Goal: Information Seeking & Learning: Learn about a topic

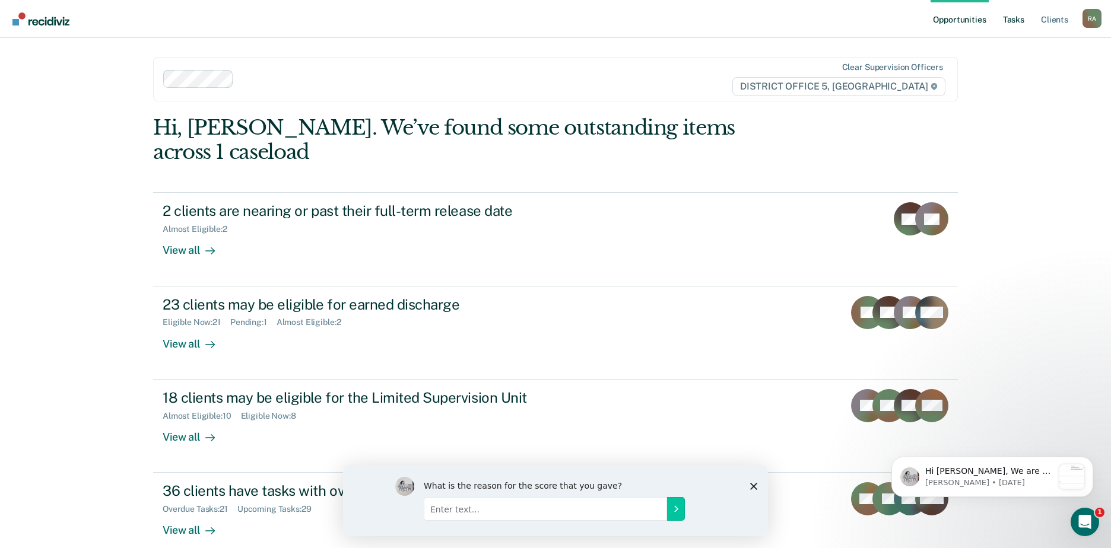
click at [1006, 14] on link "Tasks" at bounding box center [1014, 19] width 26 height 38
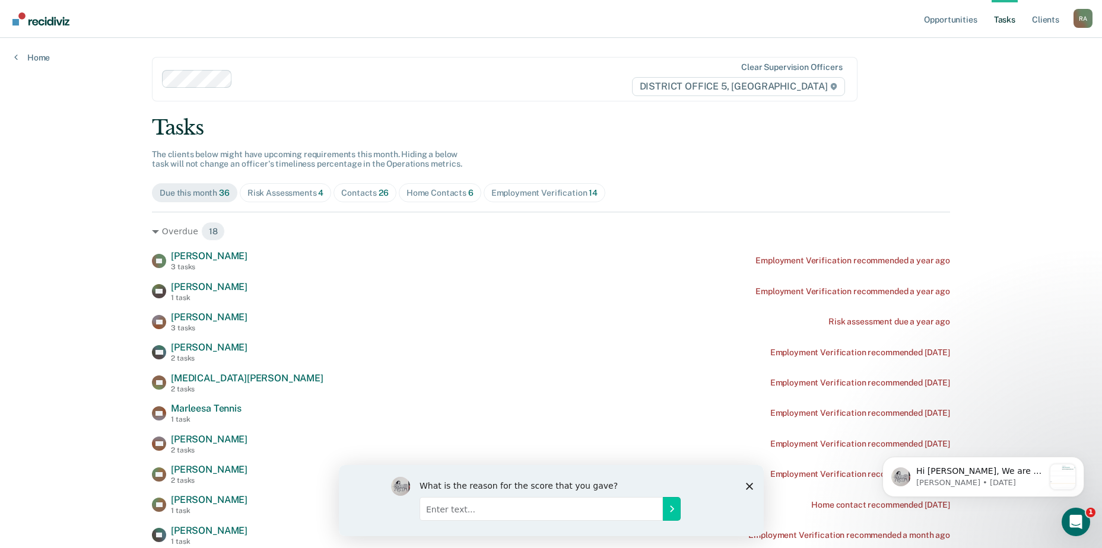
click at [431, 189] on div "Home Contacts 6" at bounding box center [440, 193] width 67 height 10
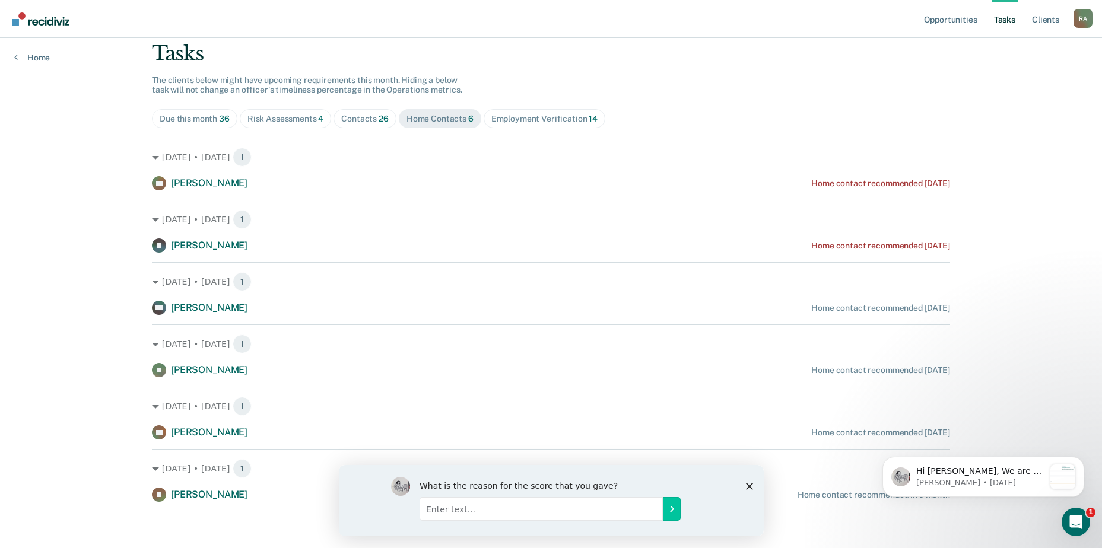
scroll to position [75, 0]
click at [342, 113] on div "Contacts 26" at bounding box center [364, 118] width 47 height 10
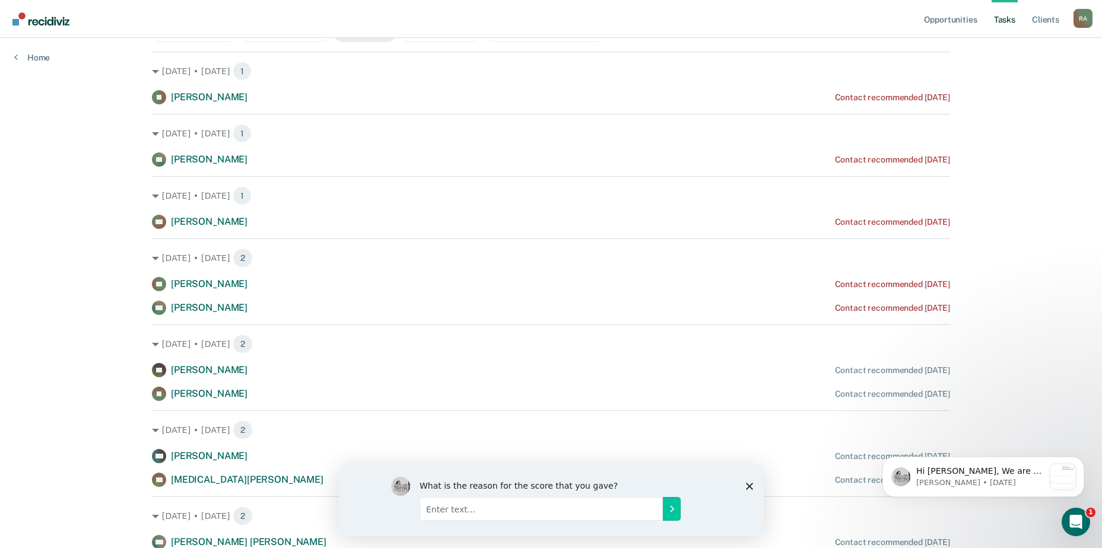
scroll to position [135, 0]
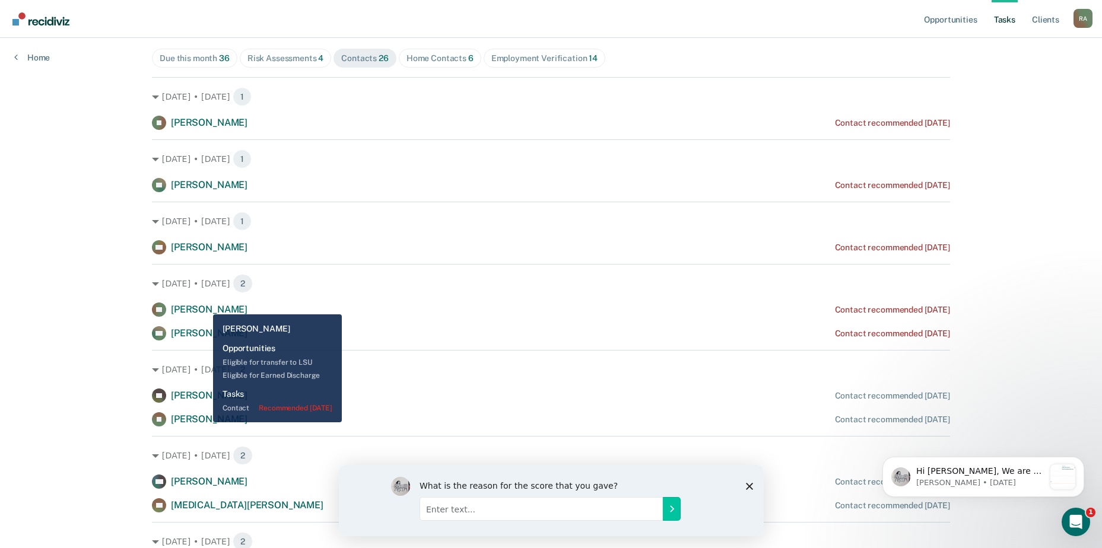
click at [204, 306] on span "[PERSON_NAME]" at bounding box center [209, 309] width 77 height 11
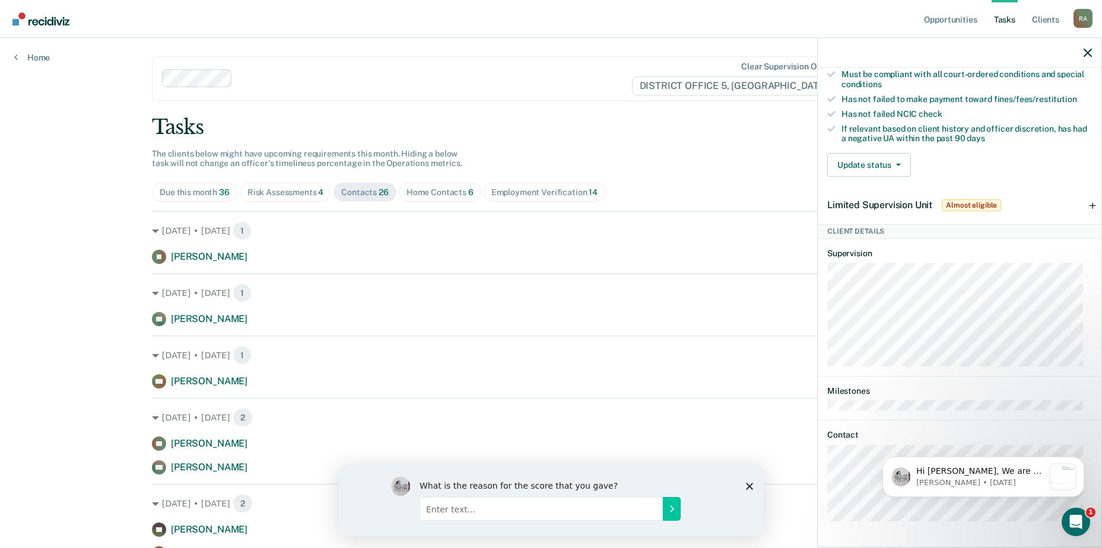
scroll to position [0, 0]
click at [436, 185] on span "Home Contacts 6" at bounding box center [440, 192] width 83 height 19
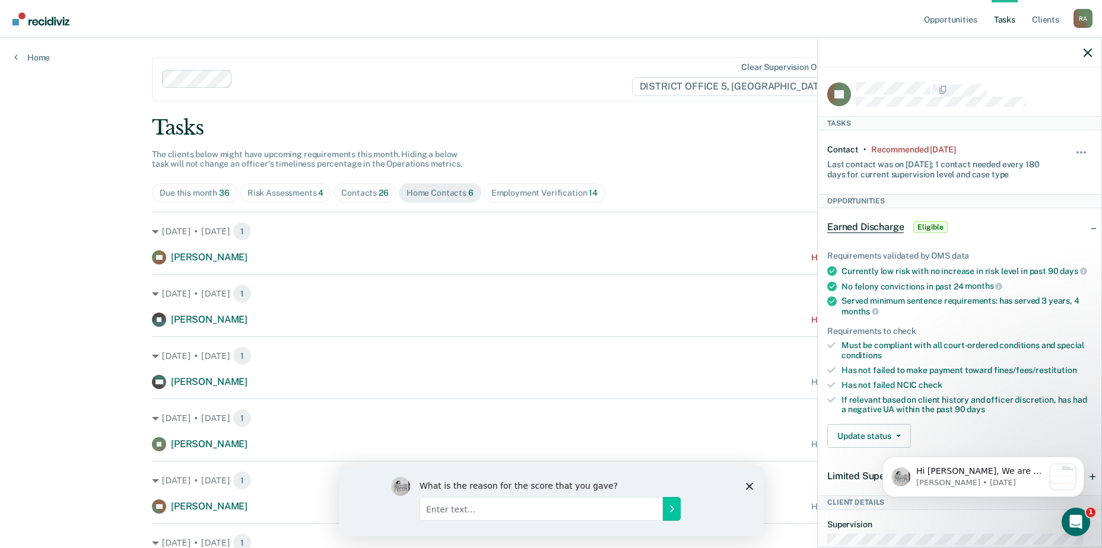
drag, startPoint x: 518, startPoint y: 49, endPoint x: 521, endPoint y: 57, distance: 8.3
click at [518, 51] on main "Clear supervision officers DISTRICT OFFICE 5, TWIN FALLS Tasks The clients belo…" at bounding box center [551, 316] width 827 height 557
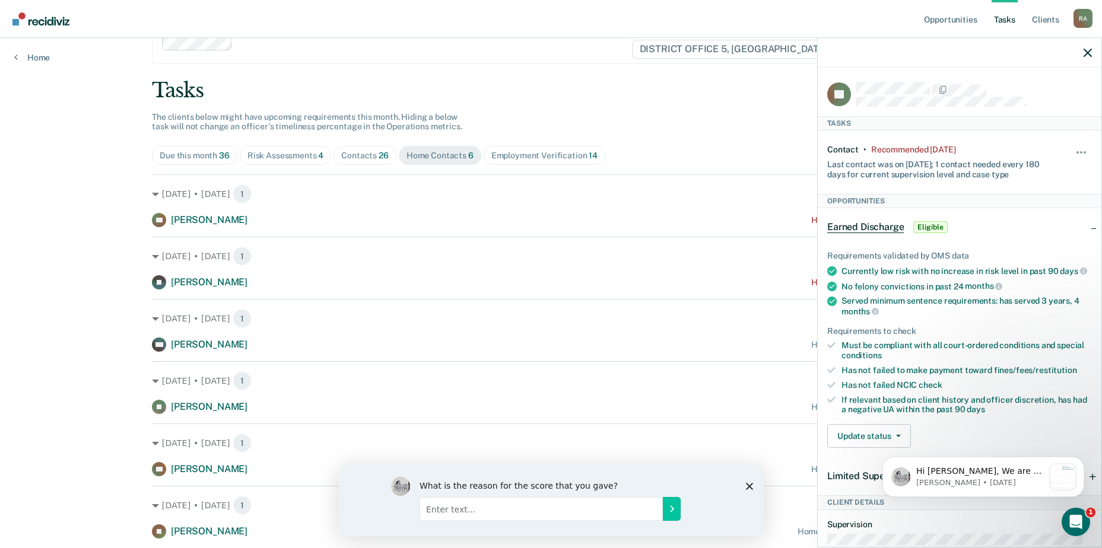
scroll to position [75, 0]
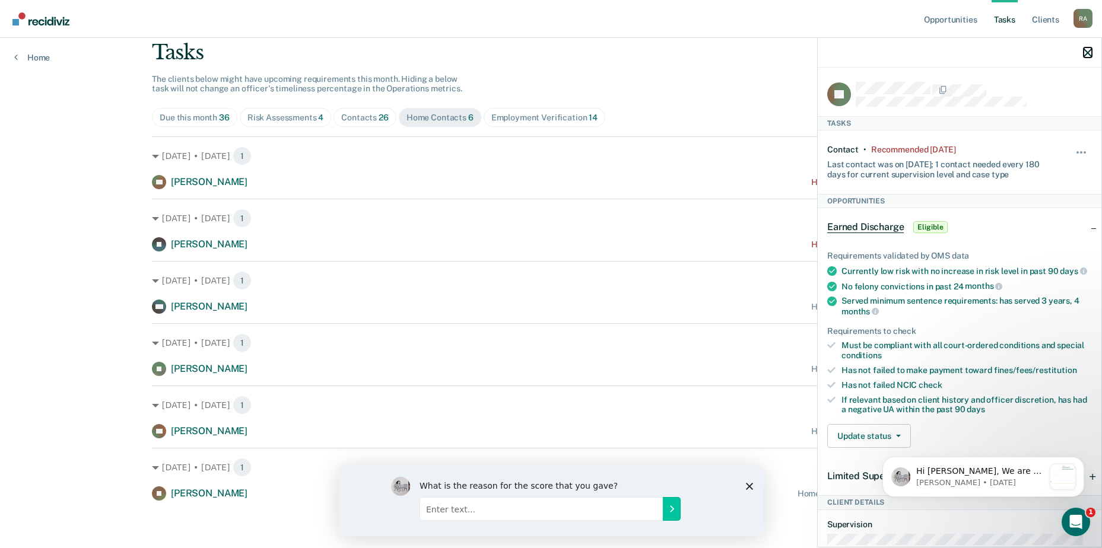
click at [1090, 55] on icon "button" at bounding box center [1088, 53] width 8 height 8
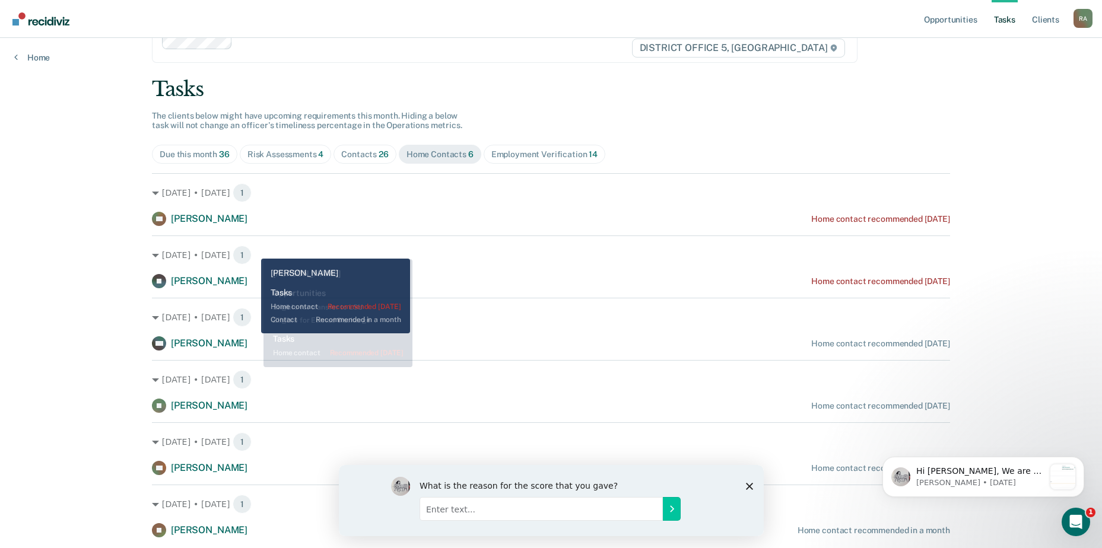
scroll to position [0, 0]
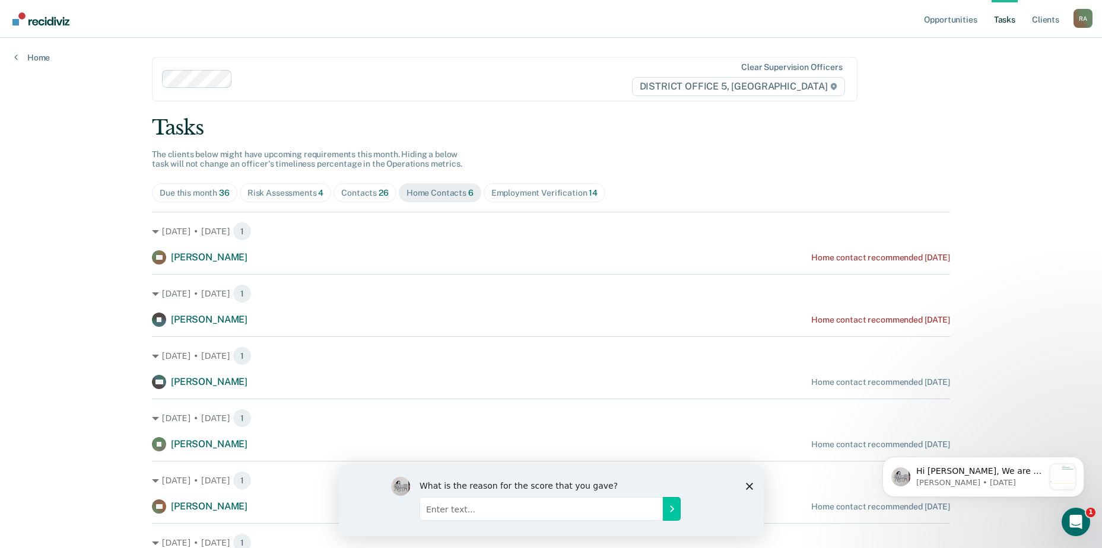
click at [367, 189] on div "Contacts 26" at bounding box center [364, 193] width 47 height 10
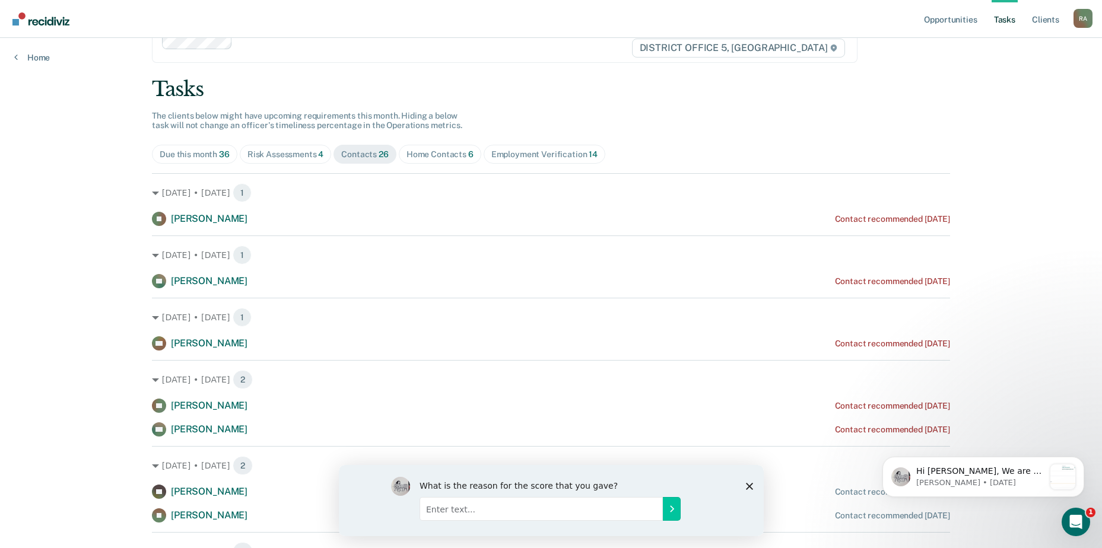
scroll to position [119, 0]
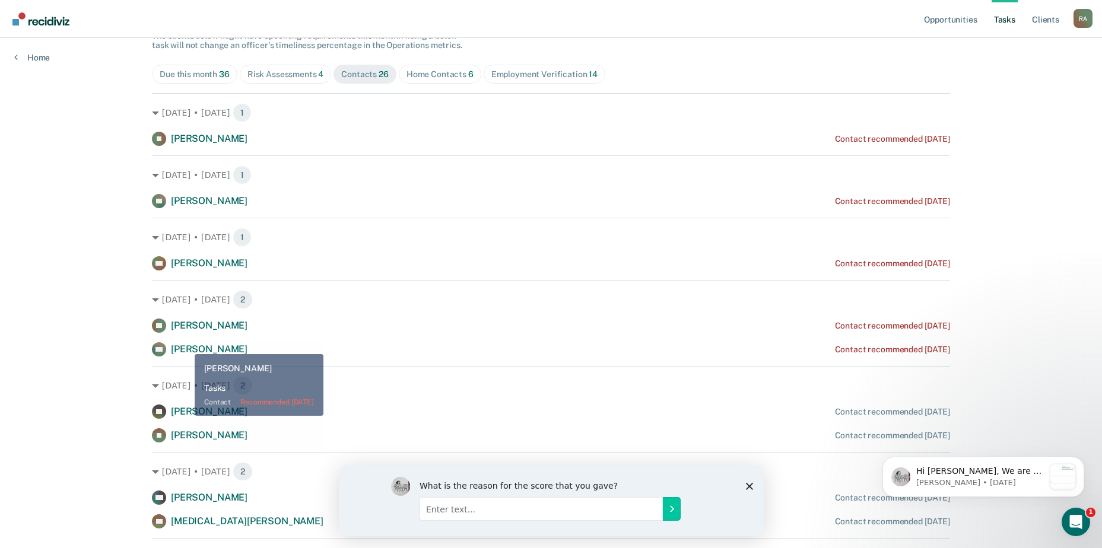
click at [186, 345] on span "[PERSON_NAME]" at bounding box center [209, 349] width 77 height 11
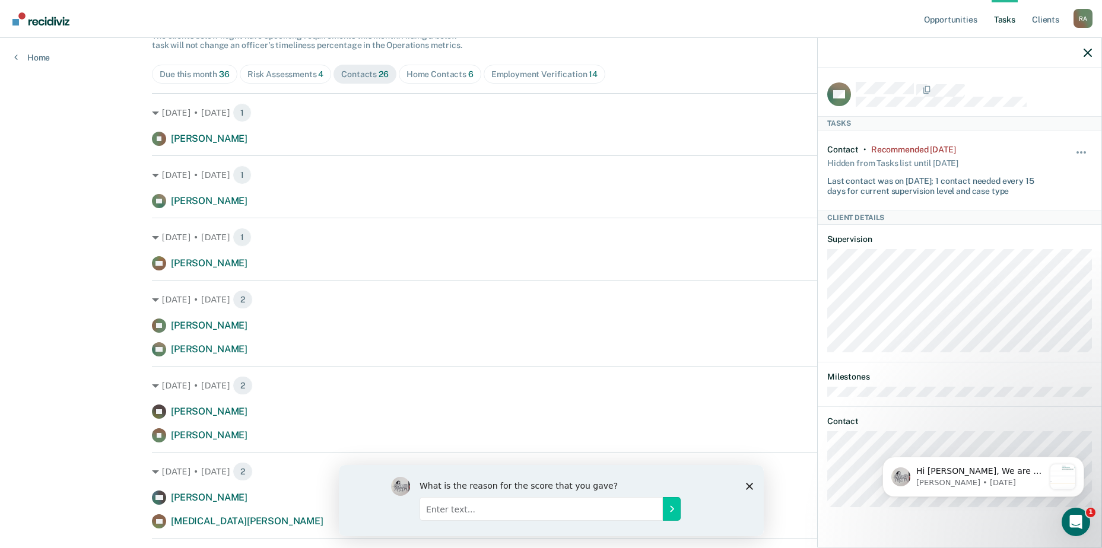
click at [295, 70] on div "Risk Assessments 4" at bounding box center [286, 74] width 77 height 10
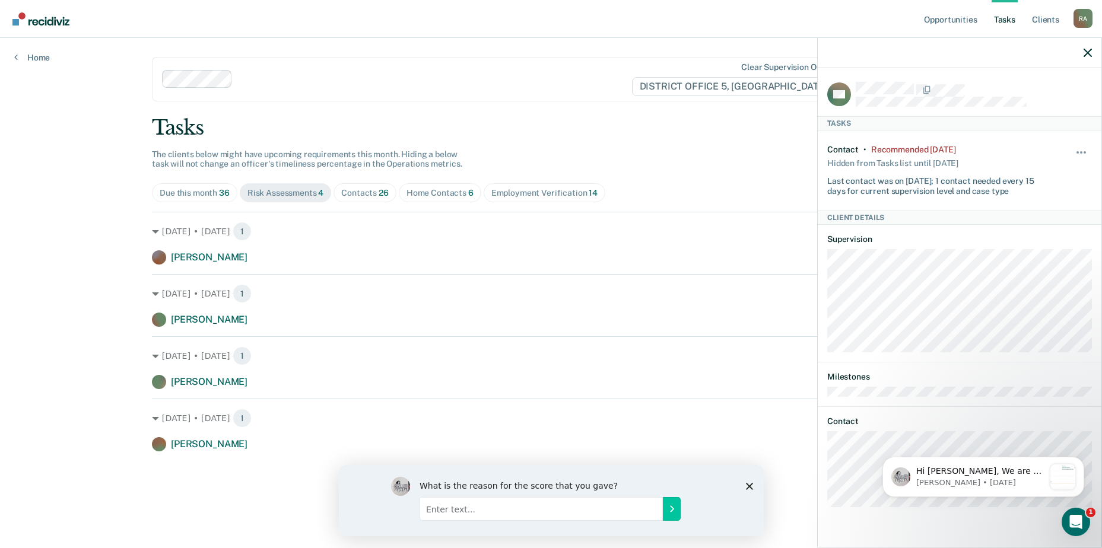
scroll to position [0, 0]
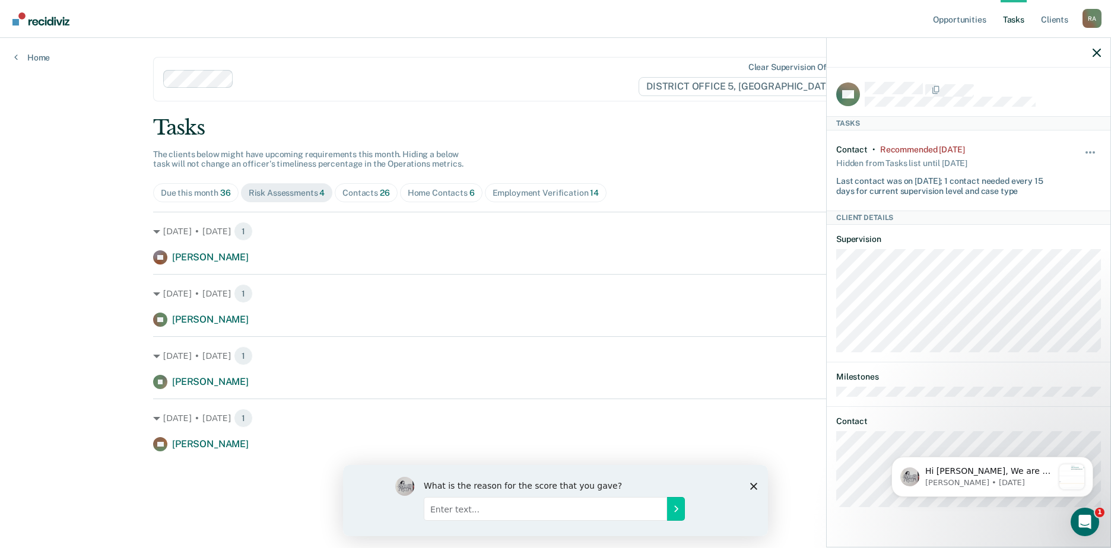
click at [424, 185] on span "Home Contacts 6" at bounding box center [441, 192] width 83 height 19
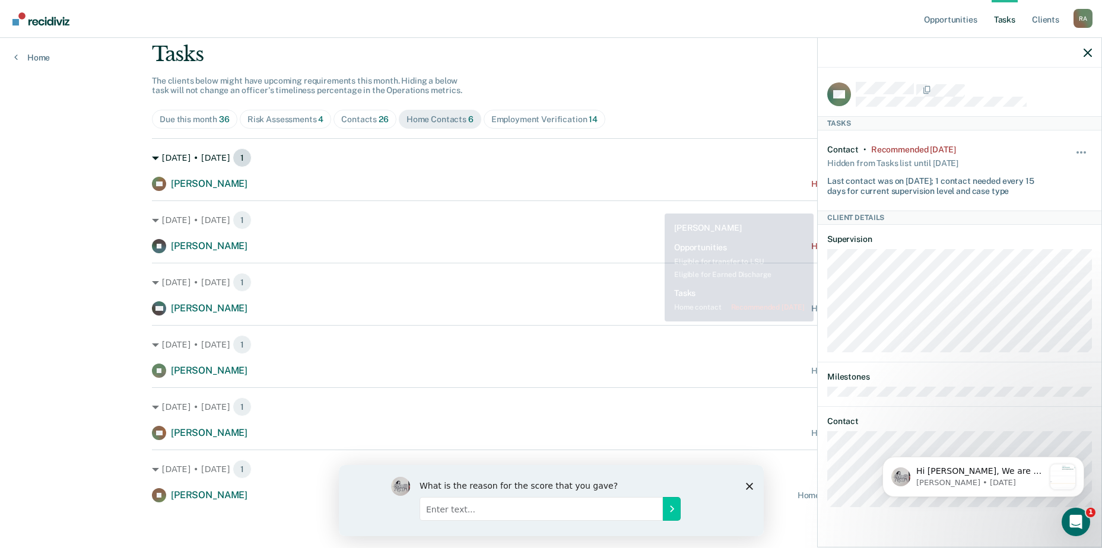
scroll to position [75, 0]
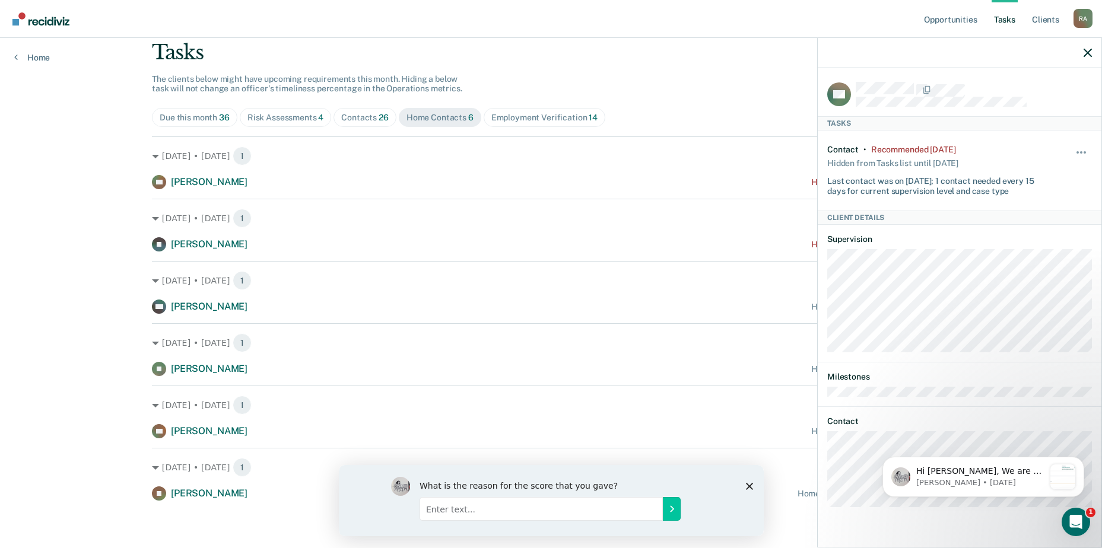
click at [1092, 52] on div at bounding box center [960, 53] width 284 height 30
click at [1090, 51] on icon "button" at bounding box center [1088, 53] width 8 height 8
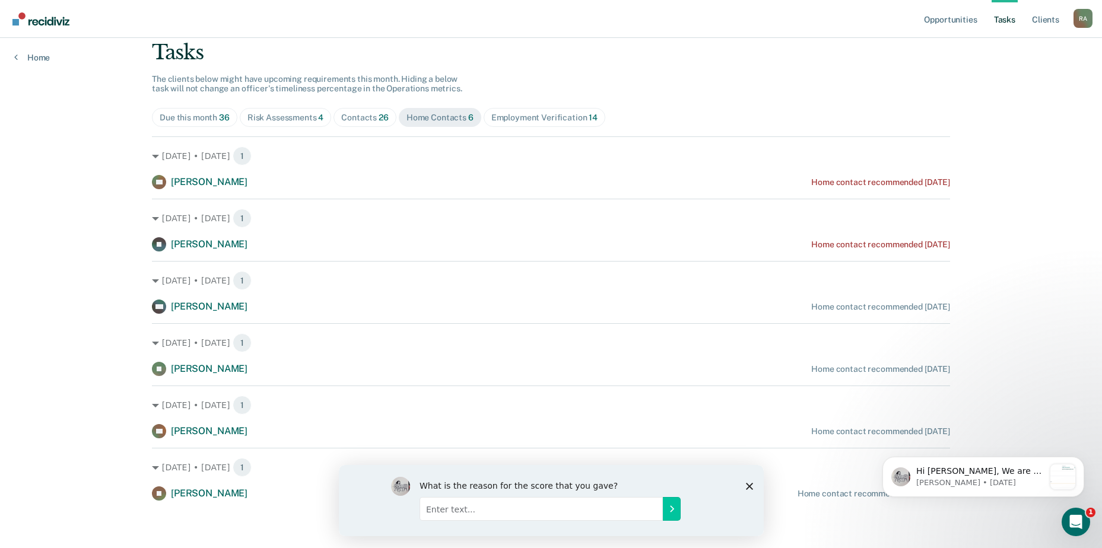
click at [377, 110] on span "Contacts 26" at bounding box center [365, 117] width 63 height 19
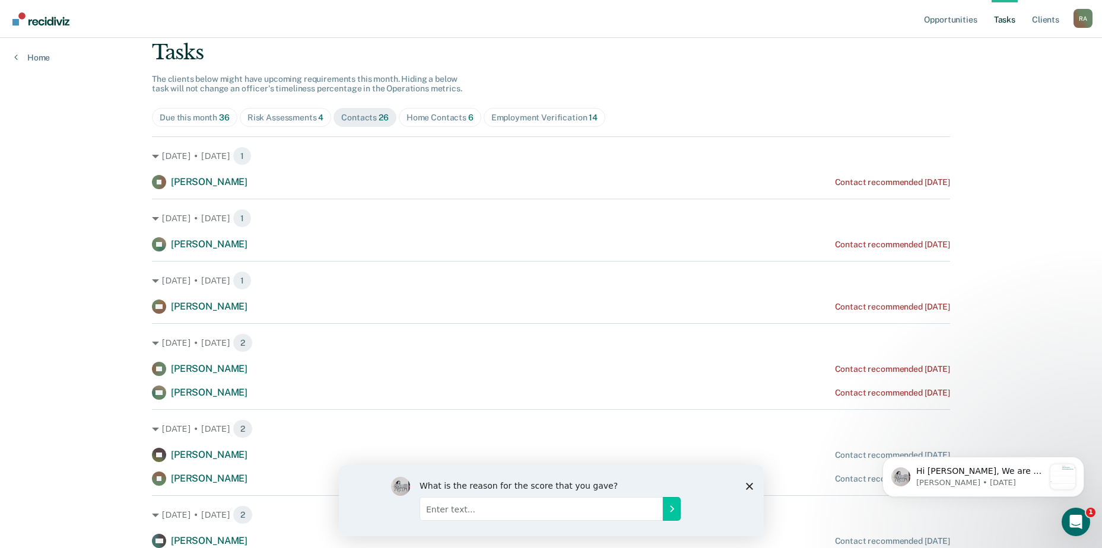
scroll to position [135, 0]
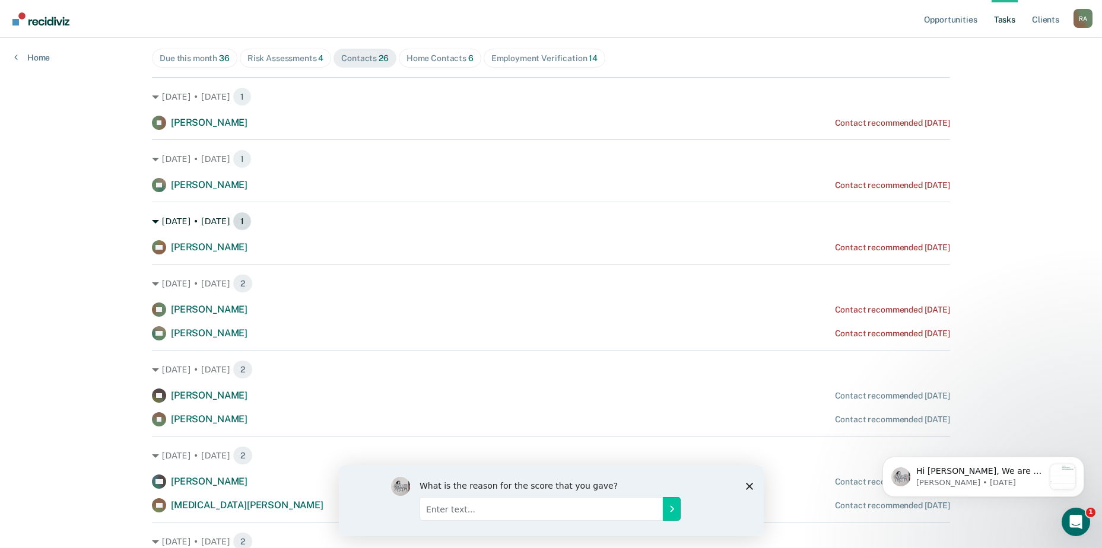
click at [202, 224] on div "[DATE] • [DATE] 1" at bounding box center [551, 221] width 798 height 19
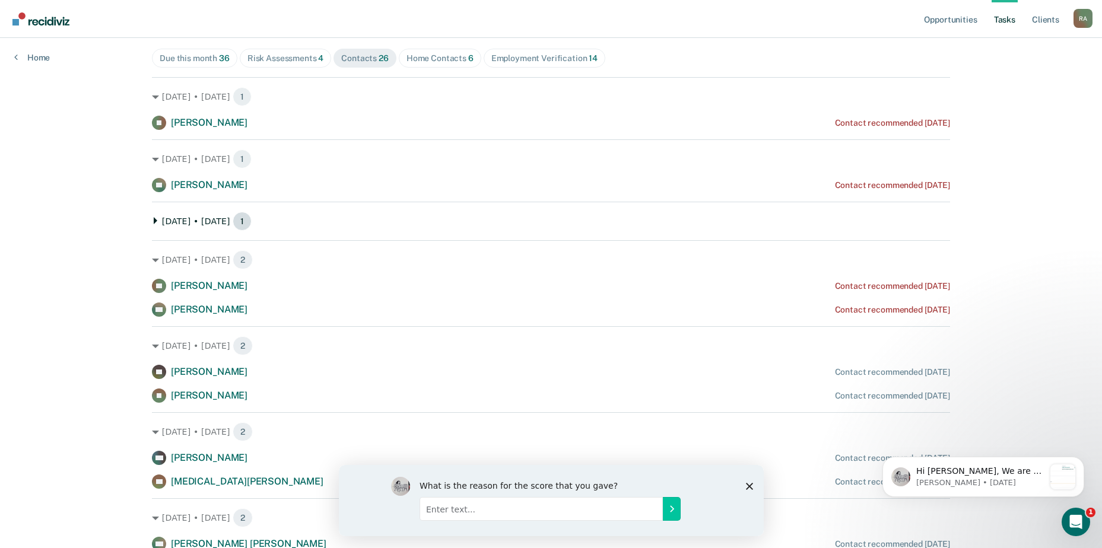
click at [199, 226] on div "[DATE] • [DATE] 1" at bounding box center [551, 221] width 798 height 19
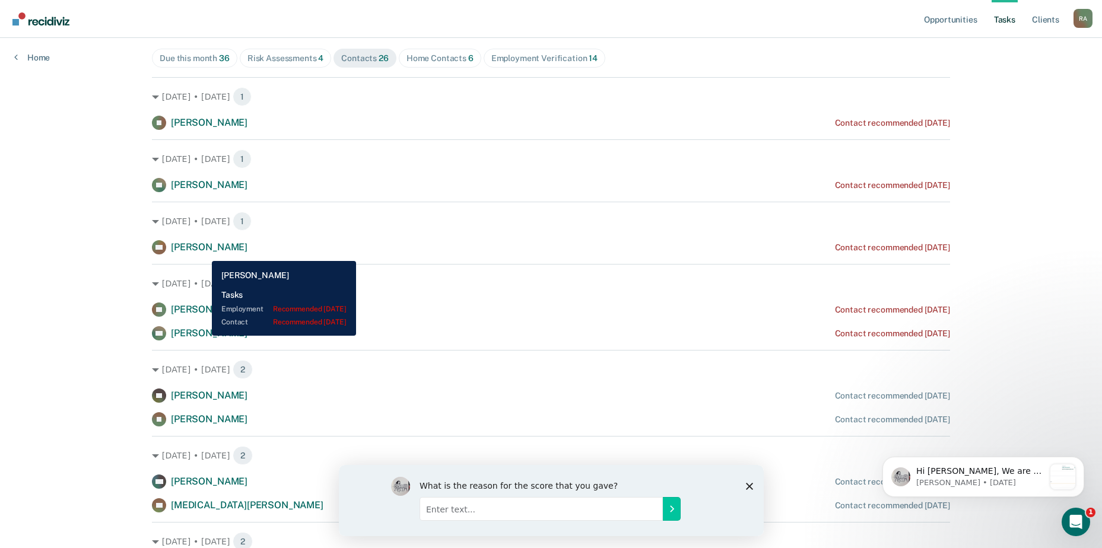
click at [203, 252] on span "[PERSON_NAME]" at bounding box center [209, 247] width 77 height 11
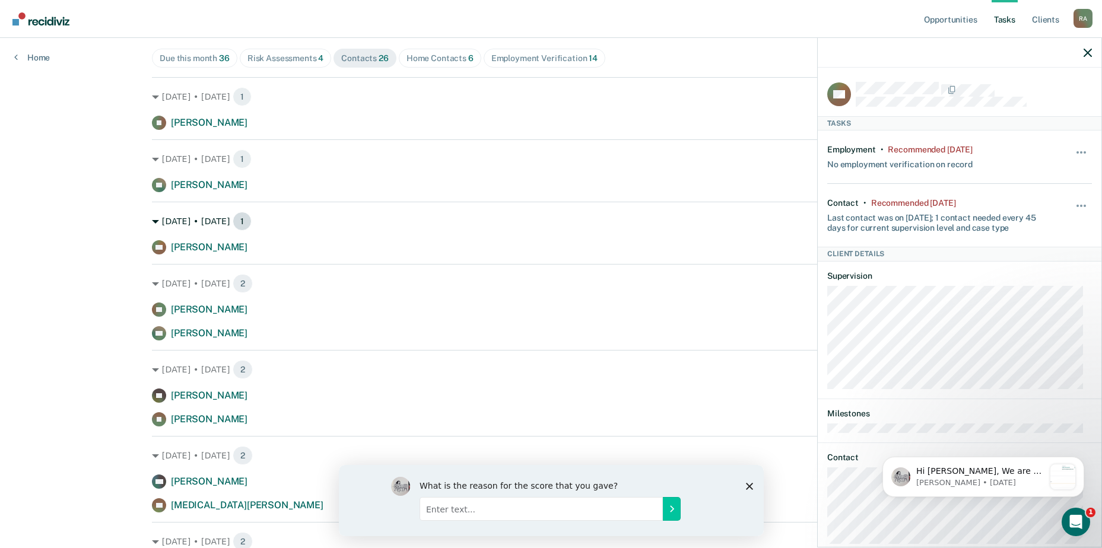
click at [487, 230] on div "[DATE] • [DATE] 1" at bounding box center [551, 221] width 798 height 19
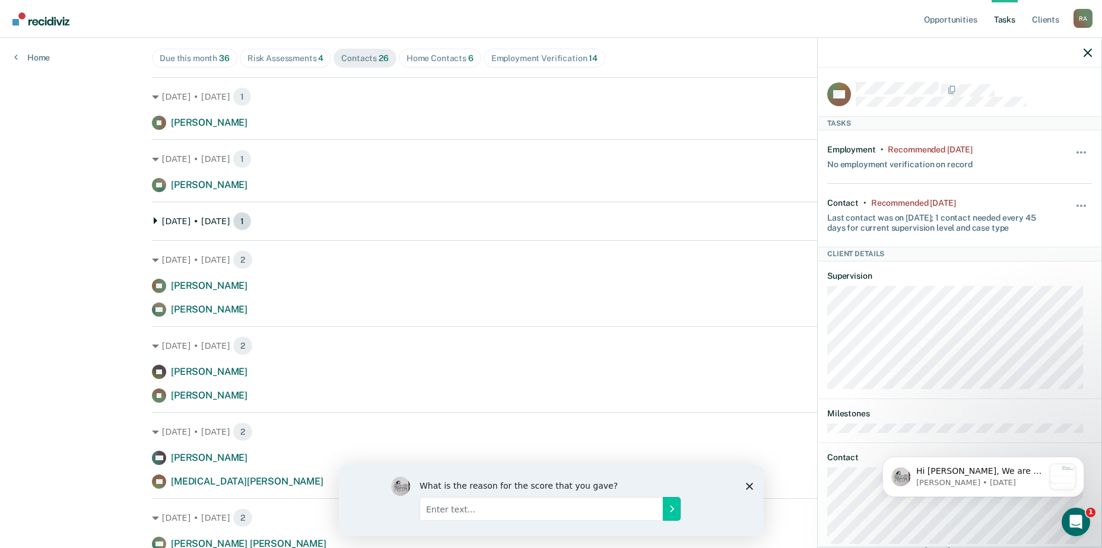
click at [182, 219] on div "[DATE] • [DATE] 1" at bounding box center [551, 221] width 798 height 19
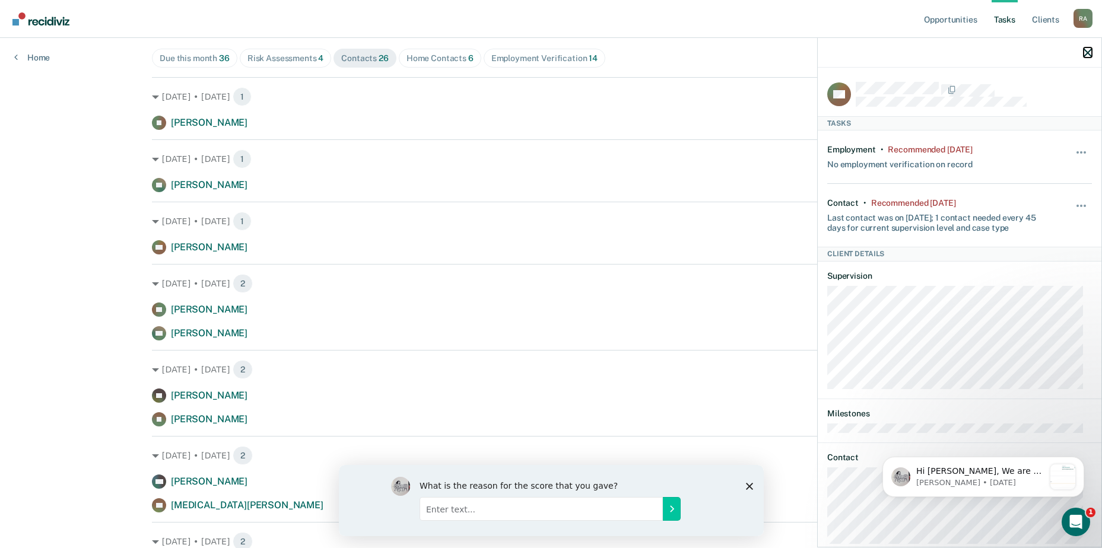
click at [1092, 53] on icon "button" at bounding box center [1088, 53] width 8 height 8
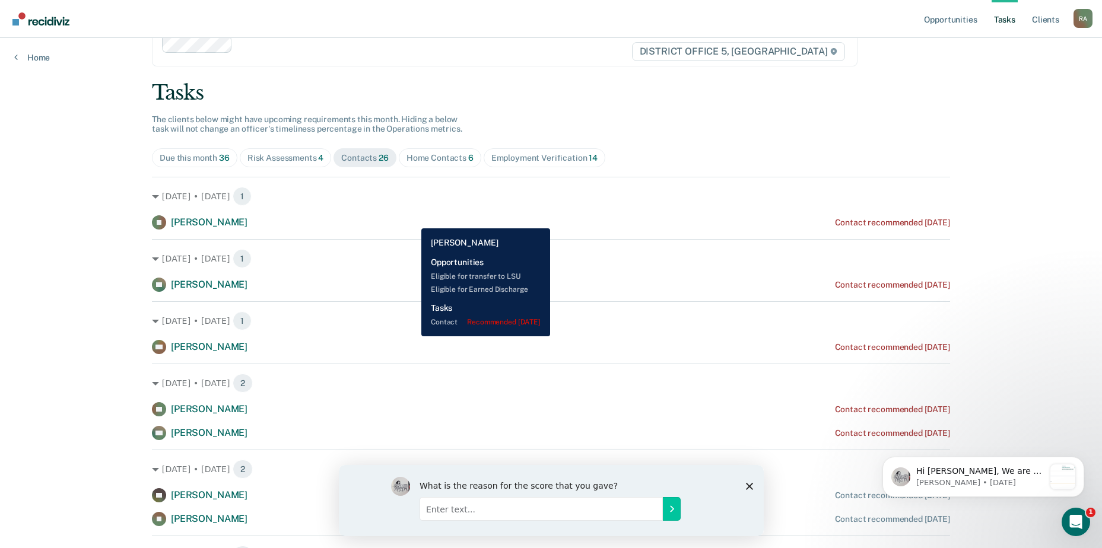
scroll to position [0, 0]
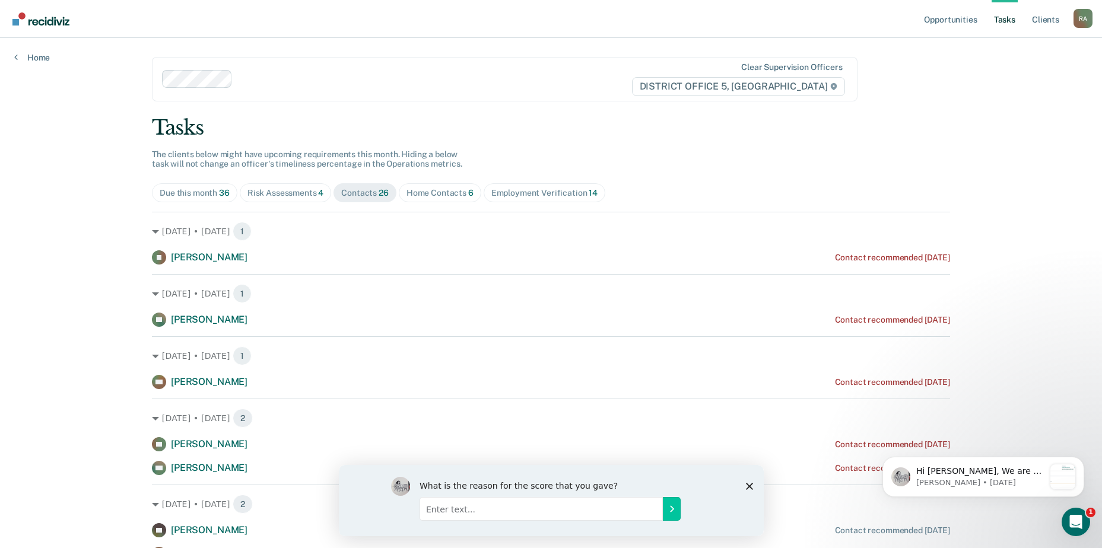
click at [430, 194] on div "Home Contacts 6" at bounding box center [440, 193] width 67 height 10
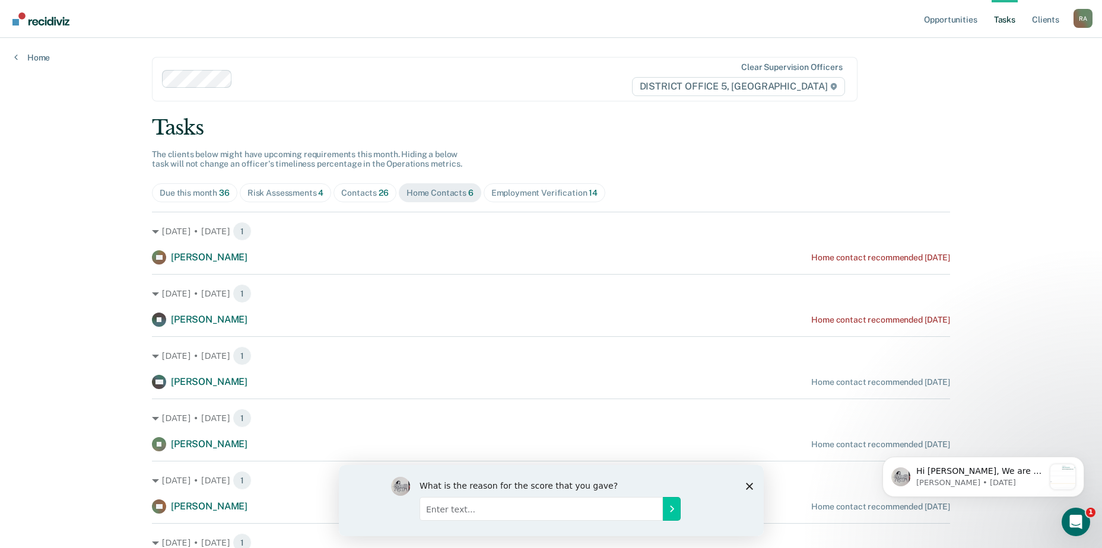
click at [188, 191] on div "Due this month 36" at bounding box center [195, 193] width 70 height 10
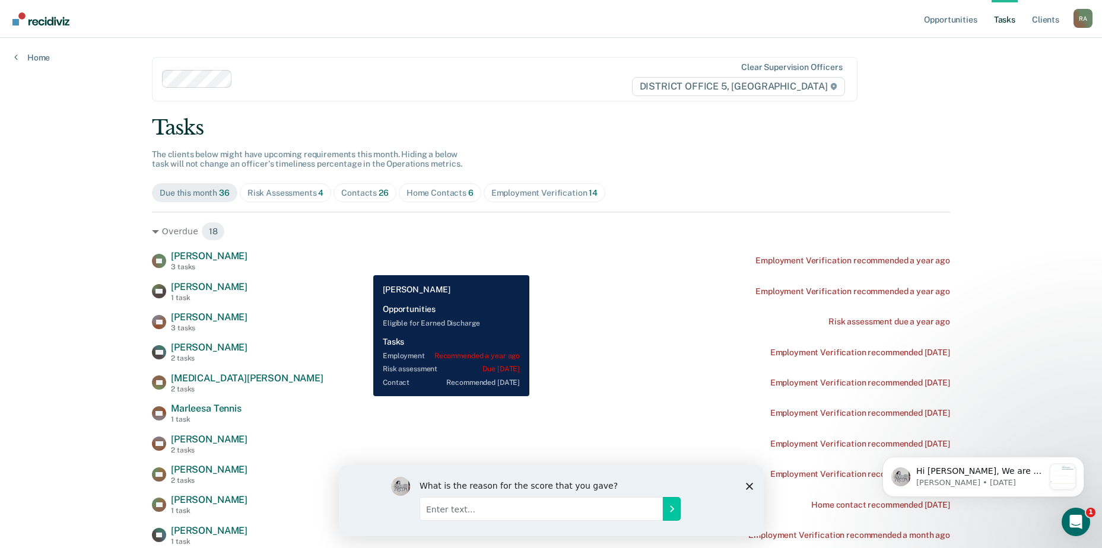
scroll to position [59, 0]
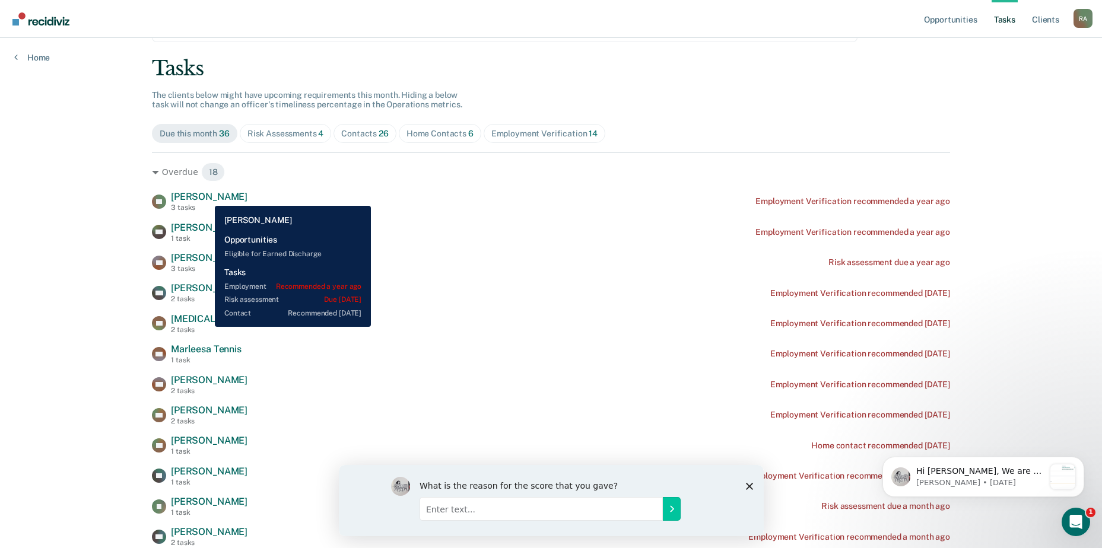
click at [206, 197] on span "[PERSON_NAME]" at bounding box center [209, 196] width 77 height 11
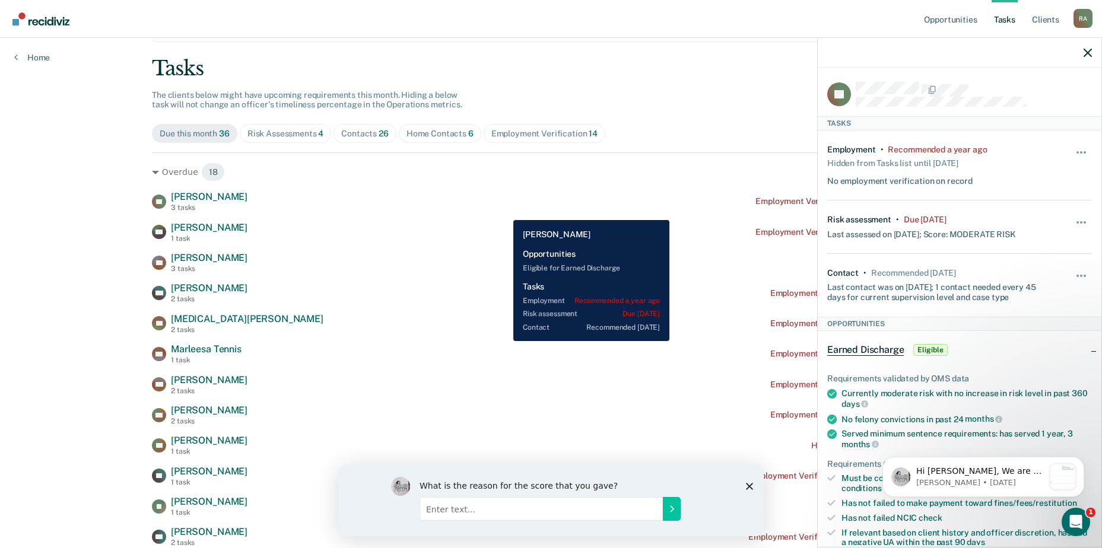
click at [505, 212] on div "FT [PERSON_NAME] 3 tasks Employment Verification recommended a year ago" at bounding box center [551, 201] width 798 height 21
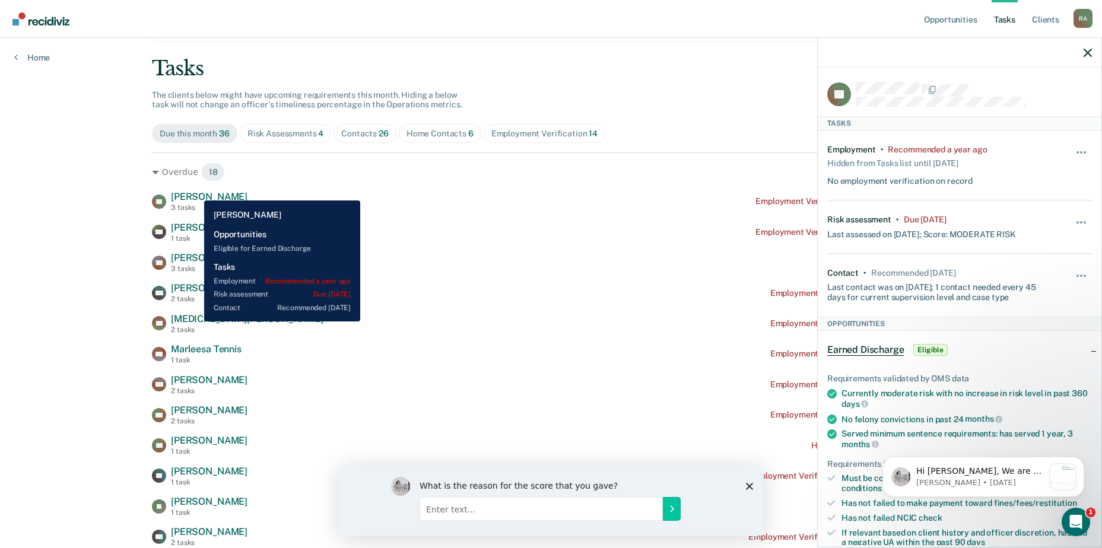
click at [195, 192] on span "[PERSON_NAME]" at bounding box center [209, 196] width 77 height 11
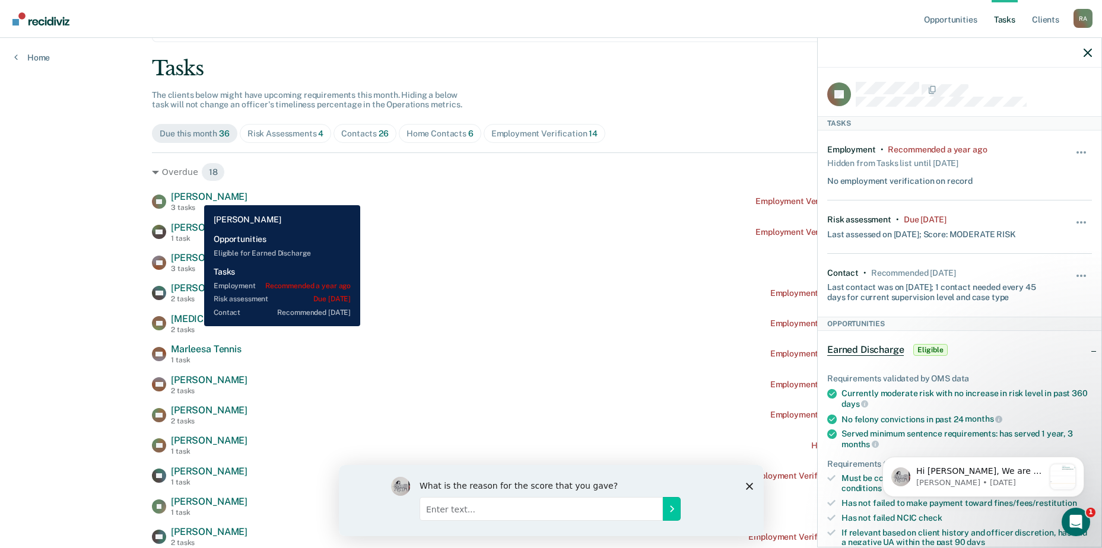
click at [195, 196] on span "[PERSON_NAME]" at bounding box center [209, 196] width 77 height 11
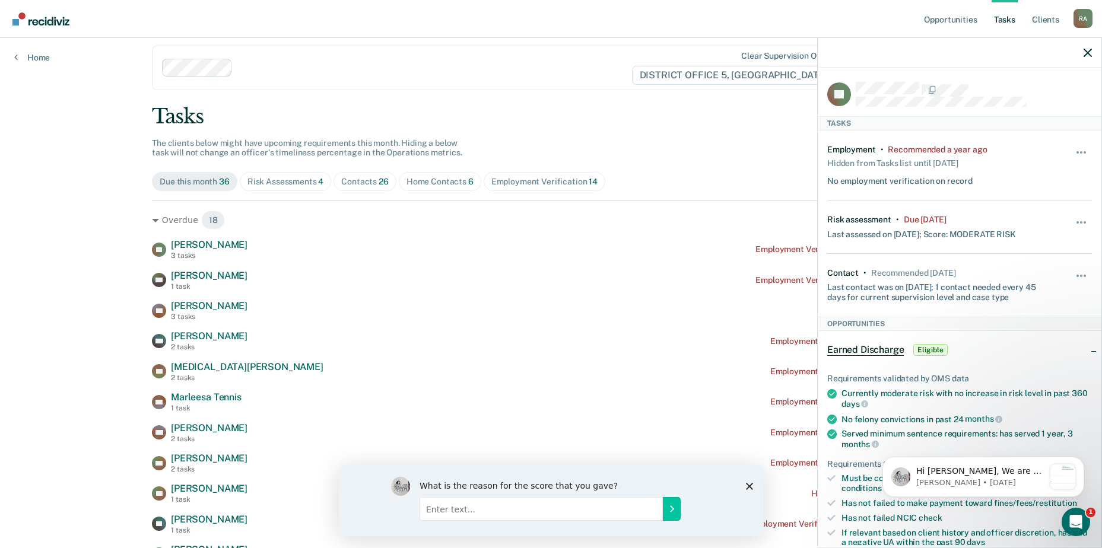
scroll to position [0, 0]
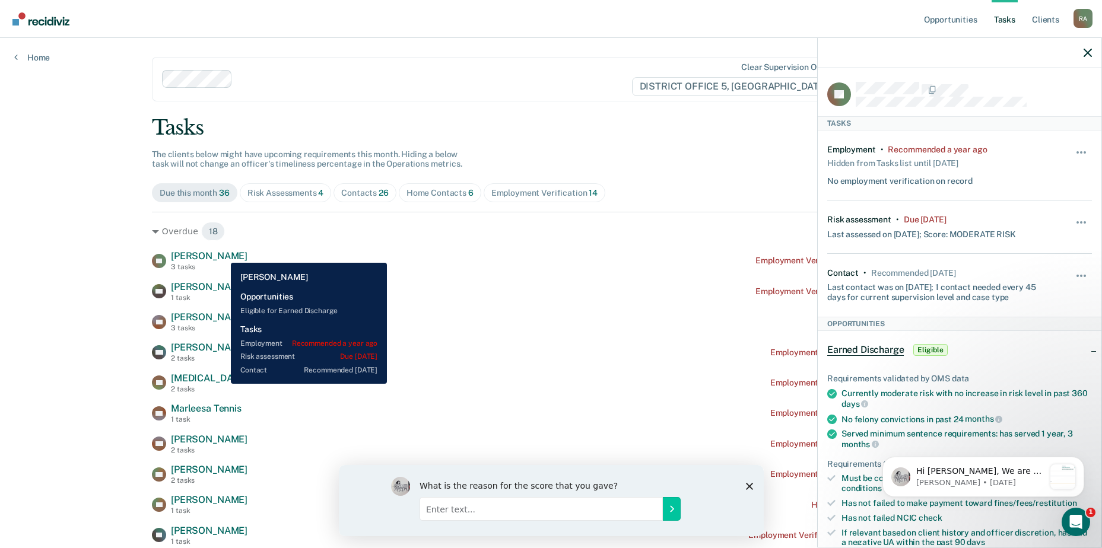
click at [222, 254] on span "[PERSON_NAME]" at bounding box center [209, 256] width 77 height 11
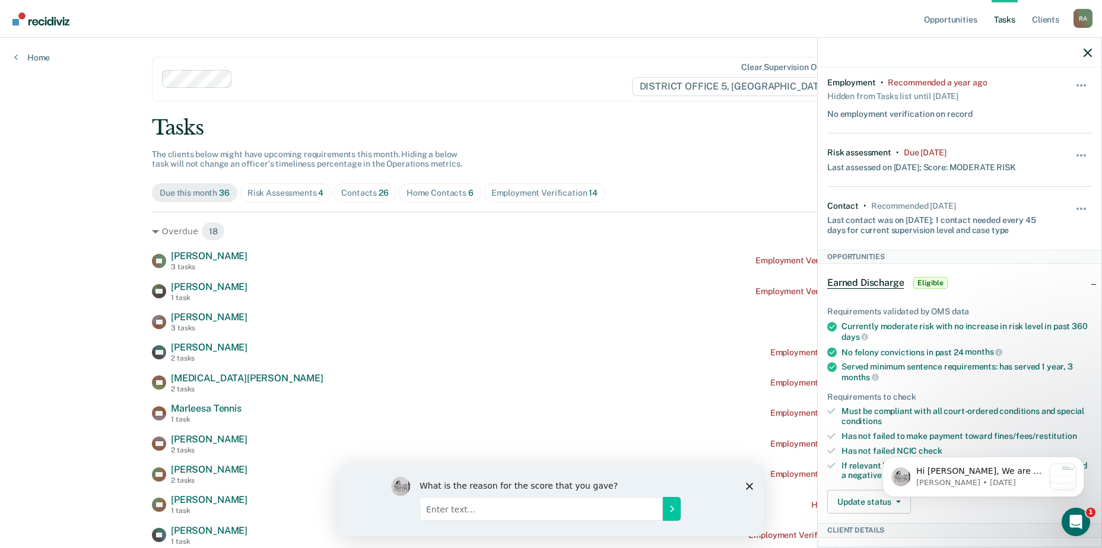
scroll to position [119, 0]
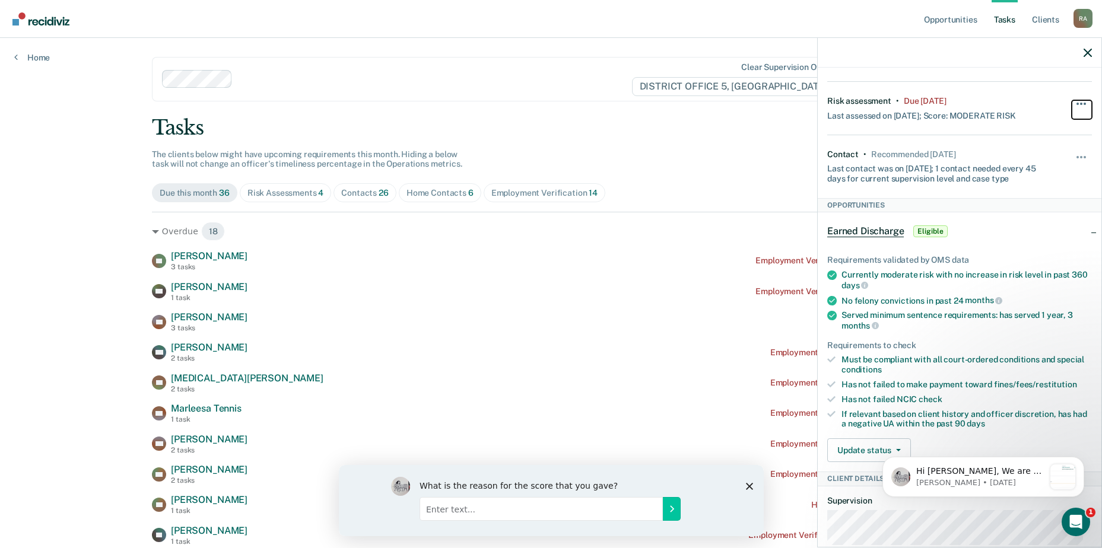
click at [1075, 101] on button "button" at bounding box center [1082, 109] width 20 height 19
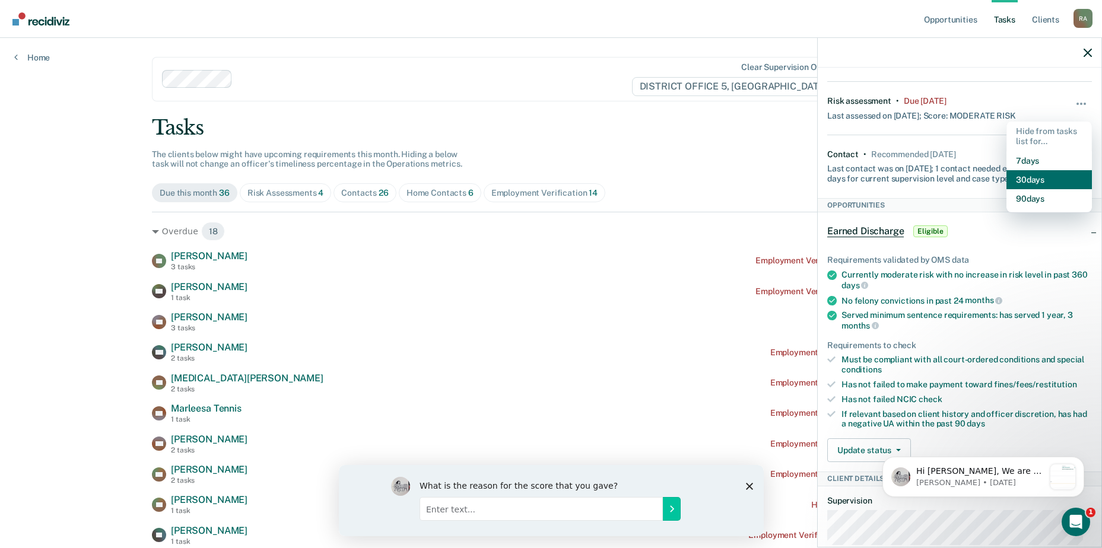
click at [1028, 178] on button "30 days" at bounding box center [1049, 179] width 85 height 19
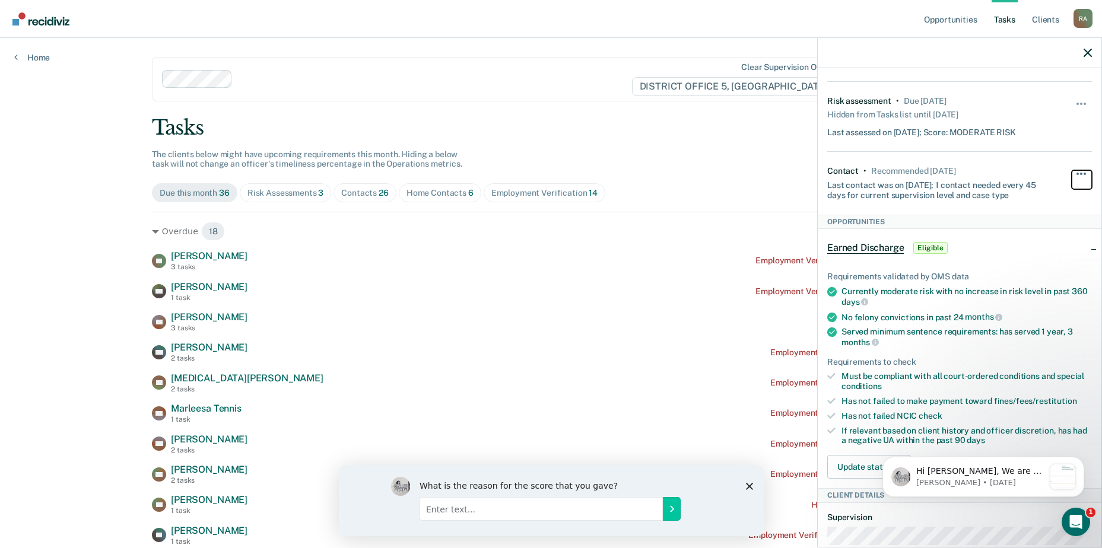
click at [1077, 173] on span "button" at bounding box center [1078, 174] width 2 height 2
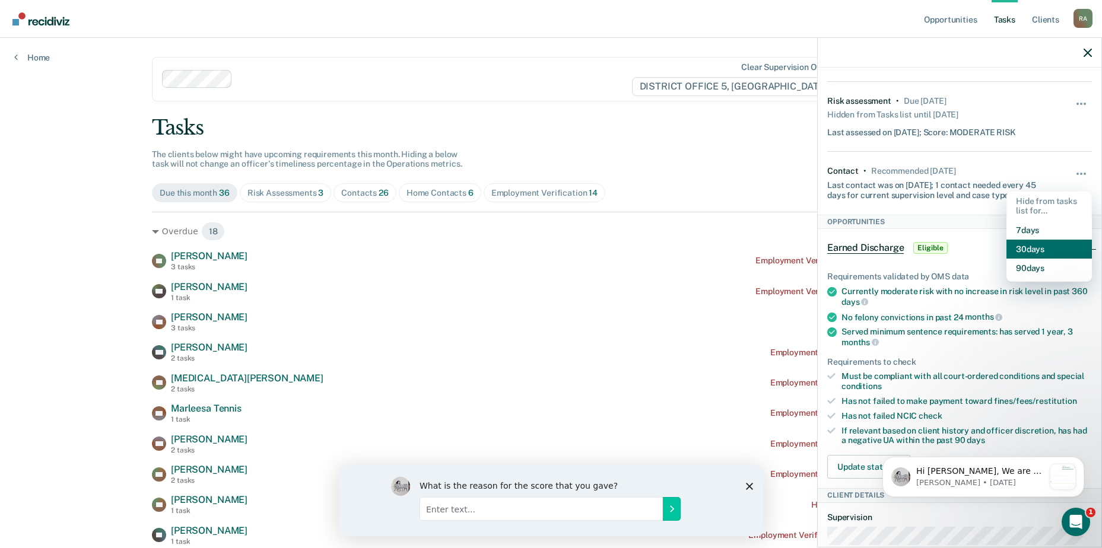
click at [1021, 252] on button "30 days" at bounding box center [1049, 249] width 85 height 19
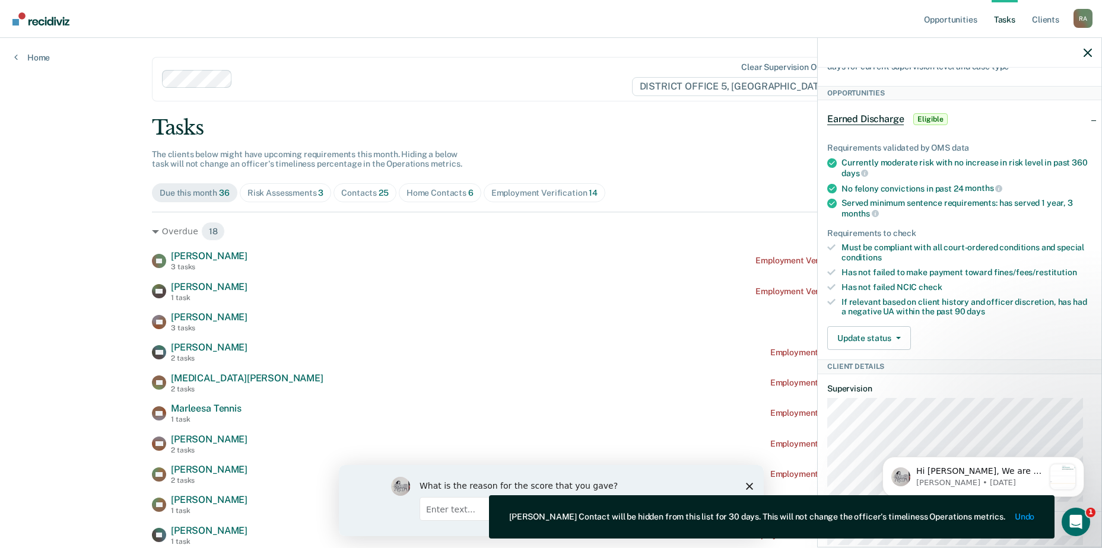
scroll to position [237, 0]
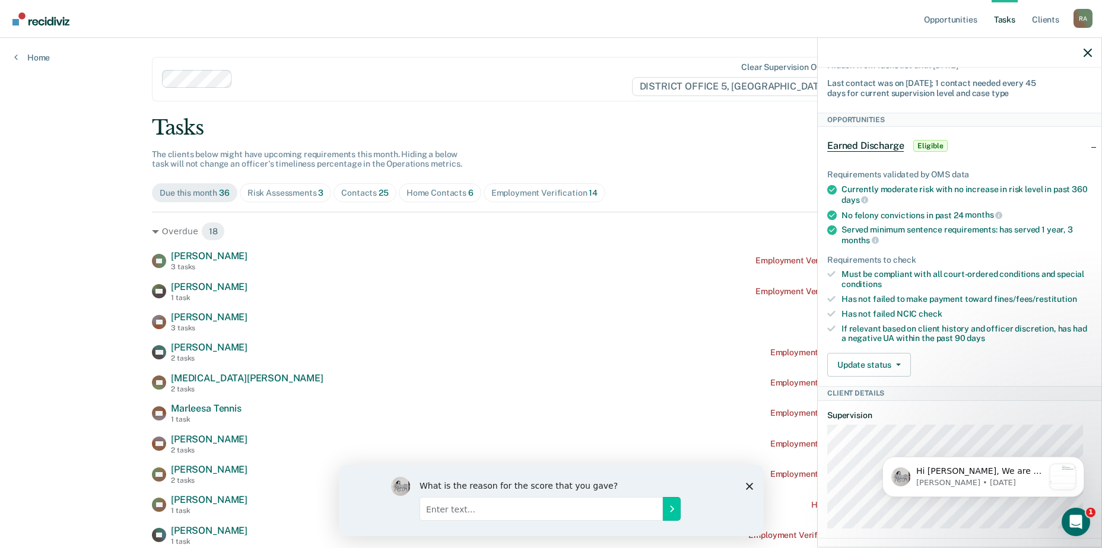
click at [1083, 144] on div "Earned Discharge Eligible" at bounding box center [960, 146] width 284 height 38
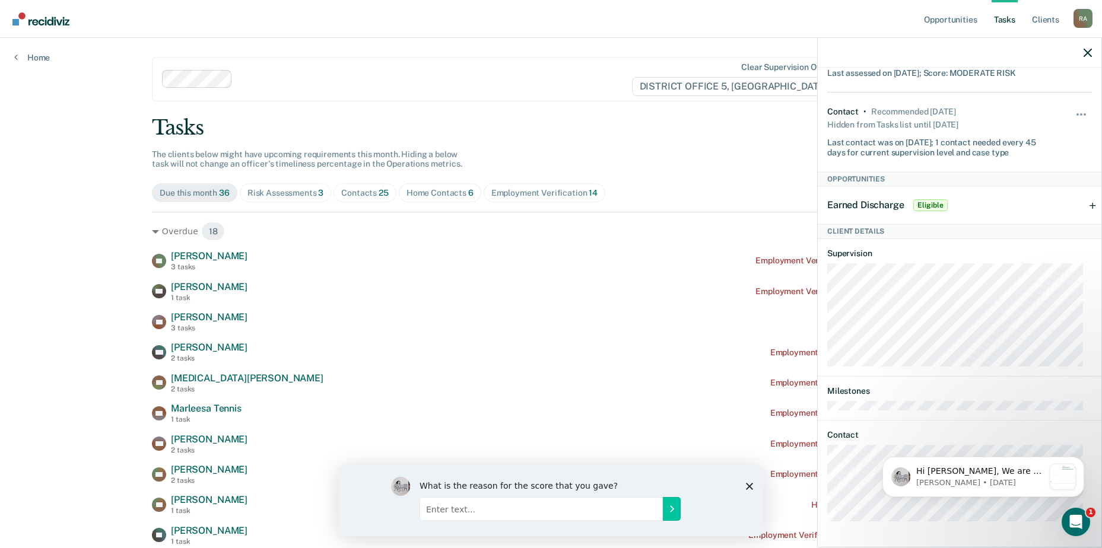
scroll to position [177, 0]
click at [1087, 205] on div "Earned Discharge Eligible" at bounding box center [960, 207] width 284 height 38
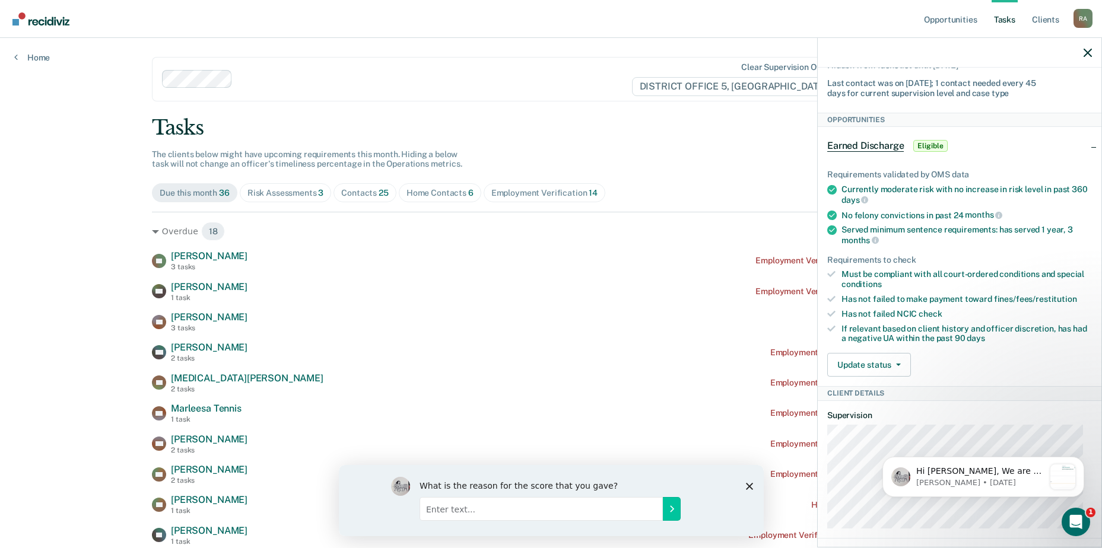
click at [1088, 146] on div "Earned Discharge Eligible" at bounding box center [960, 146] width 284 height 38
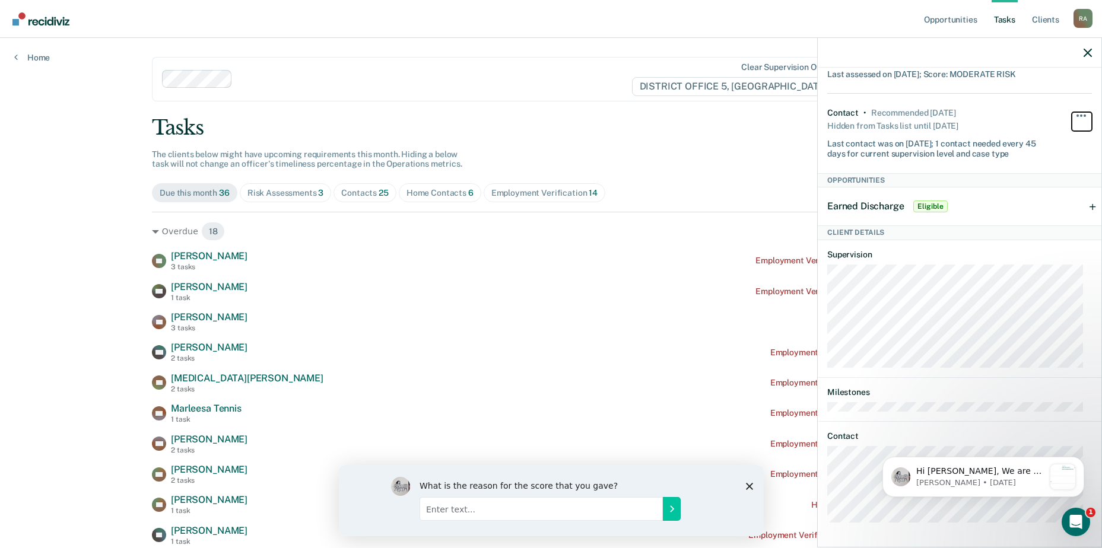
click at [1072, 112] on button "button" at bounding box center [1082, 121] width 20 height 19
click at [975, 218] on div "Earned Discharge Eligible" at bounding box center [960, 207] width 284 height 38
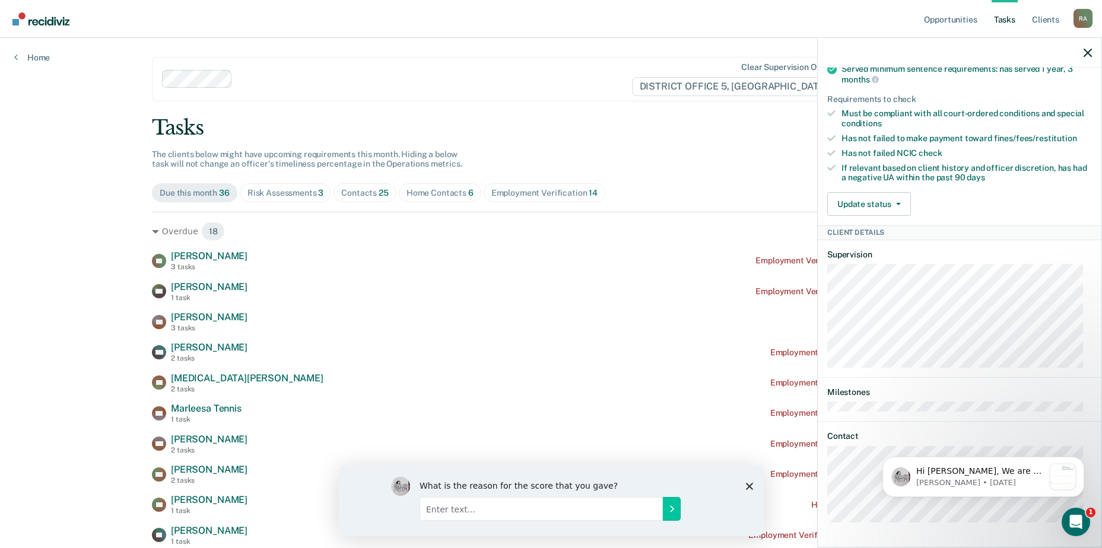
scroll to position [161, 0]
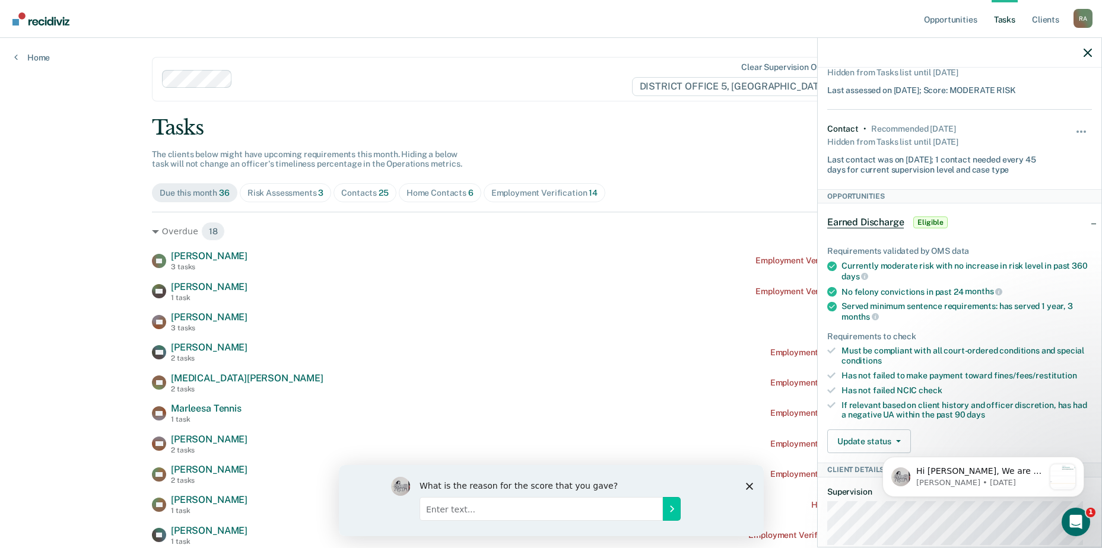
click at [202, 193] on div "Due this month 36" at bounding box center [195, 193] width 70 height 10
click at [194, 195] on div "Due this month 36" at bounding box center [195, 193] width 70 height 10
click at [156, 231] on div "Overdue 18" at bounding box center [551, 231] width 798 height 19
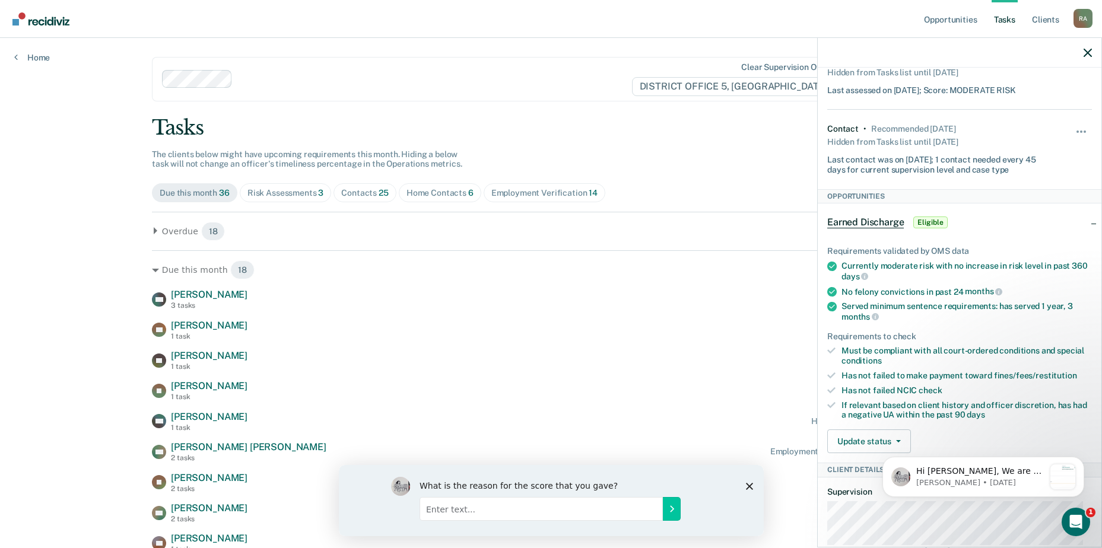
click at [147, 230] on main "Clear supervision officers DISTRICT OFFICE 5, TWIN FALLS Tasks The clients belo…" at bounding box center [551, 443] width 827 height 810
click at [154, 230] on icon at bounding box center [155, 230] width 7 height 7
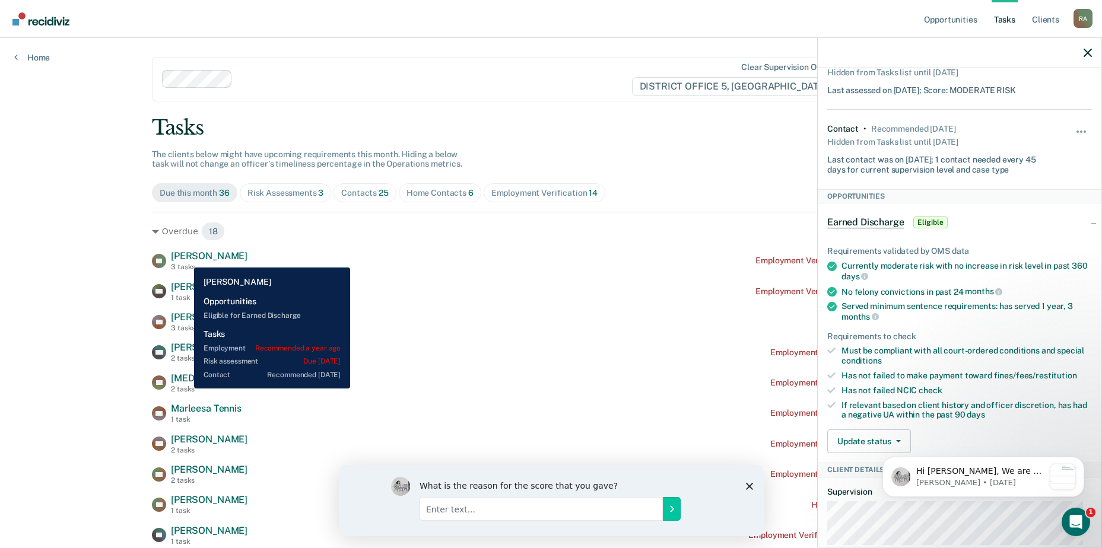
click at [185, 259] on span "[PERSON_NAME]" at bounding box center [209, 256] width 77 height 11
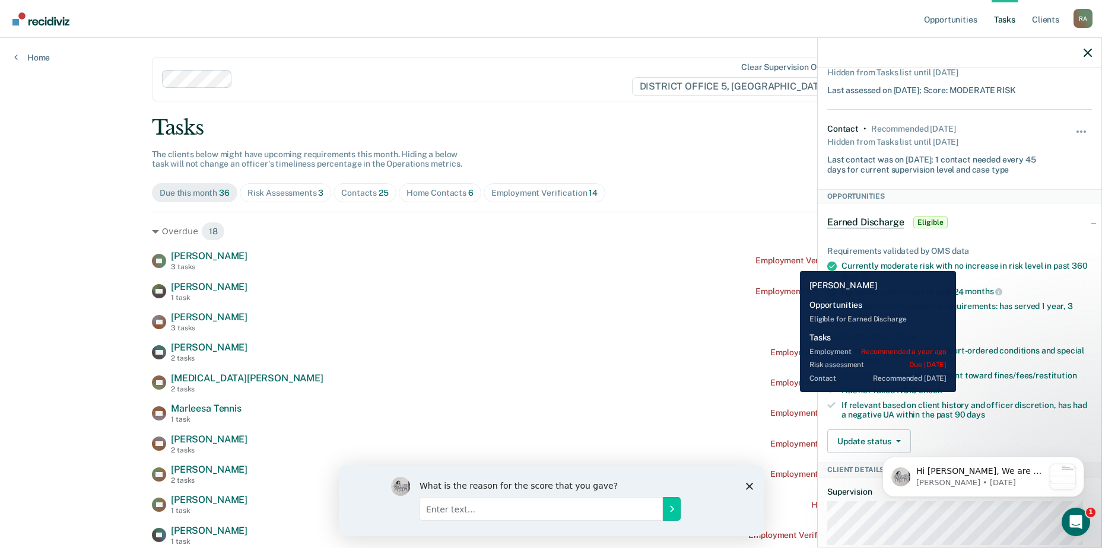
click at [791, 262] on div "Employment Verification recommended a year ago" at bounding box center [853, 261] width 195 height 10
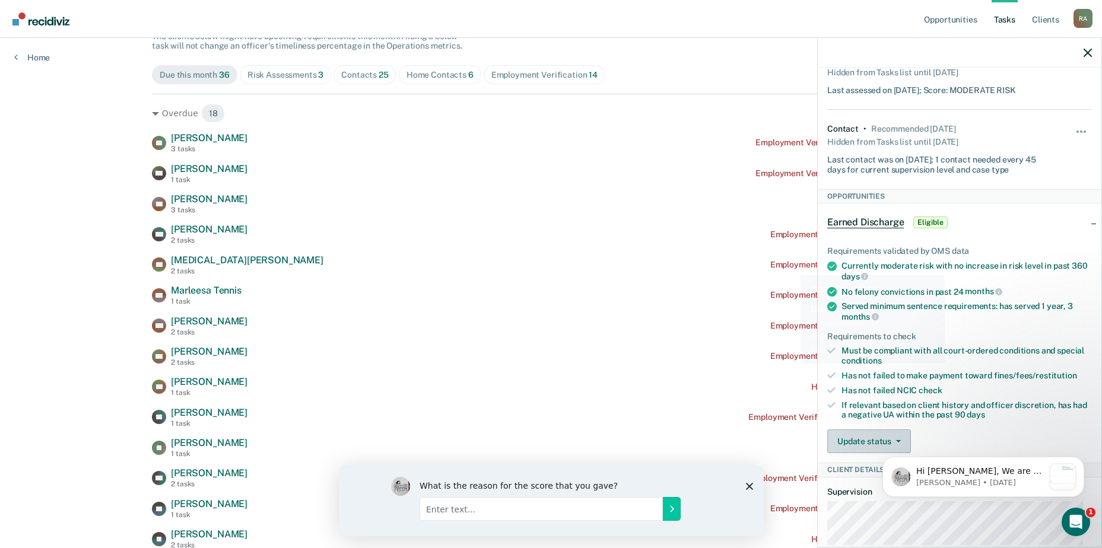
scroll to position [119, 0]
click at [889, 458] on div "Hi [PERSON_NAME], We are so excited to announce a brand new feature: AI case no…" at bounding box center [984, 477] width 202 height 40
click at [894, 443] on button "Update status" at bounding box center [869, 442] width 84 height 24
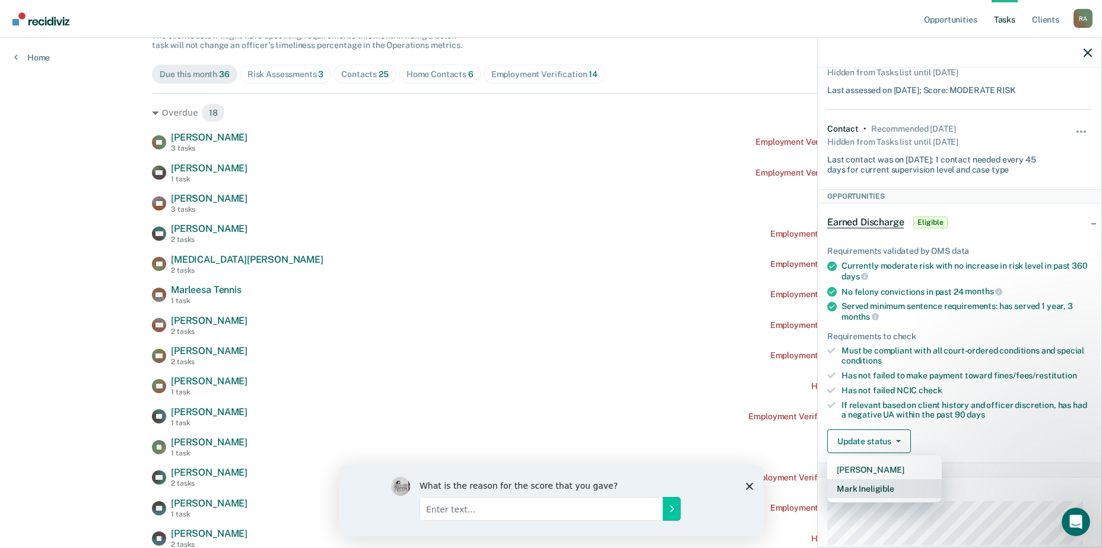
click at [884, 492] on button "Mark Ineligible" at bounding box center [884, 489] width 115 height 19
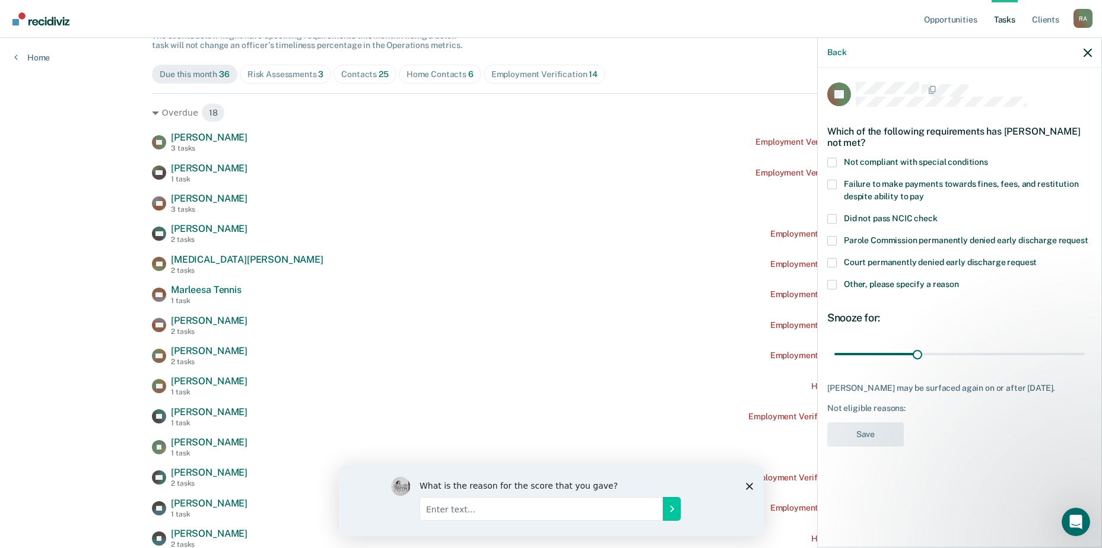
click at [831, 160] on span at bounding box center [831, 162] width 9 height 9
click at [988, 158] on input "Not compliant with special conditions" at bounding box center [988, 158] width 0 height 0
click at [884, 432] on button "Save" at bounding box center [865, 435] width 77 height 24
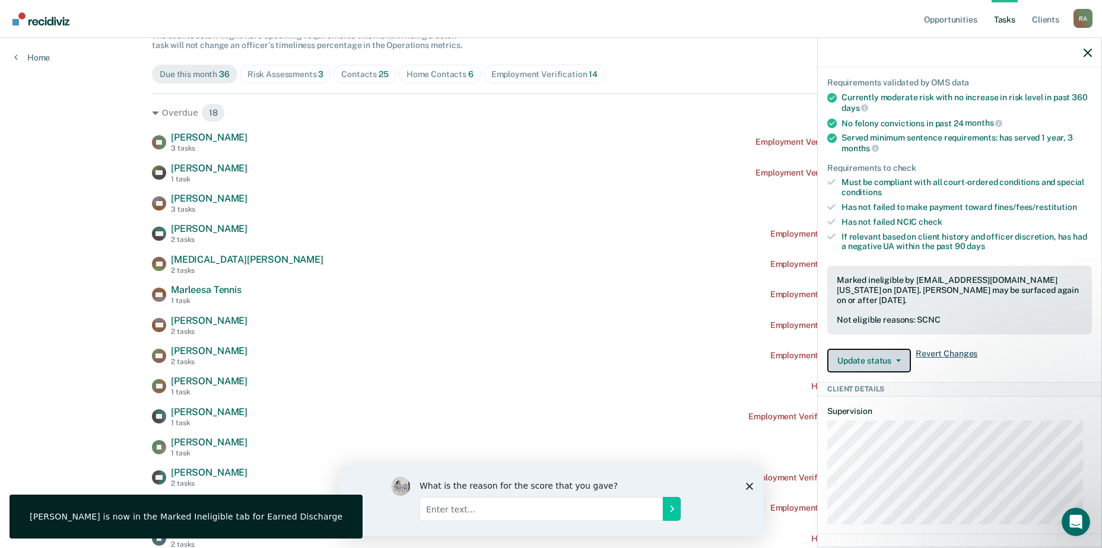
scroll to position [339, 0]
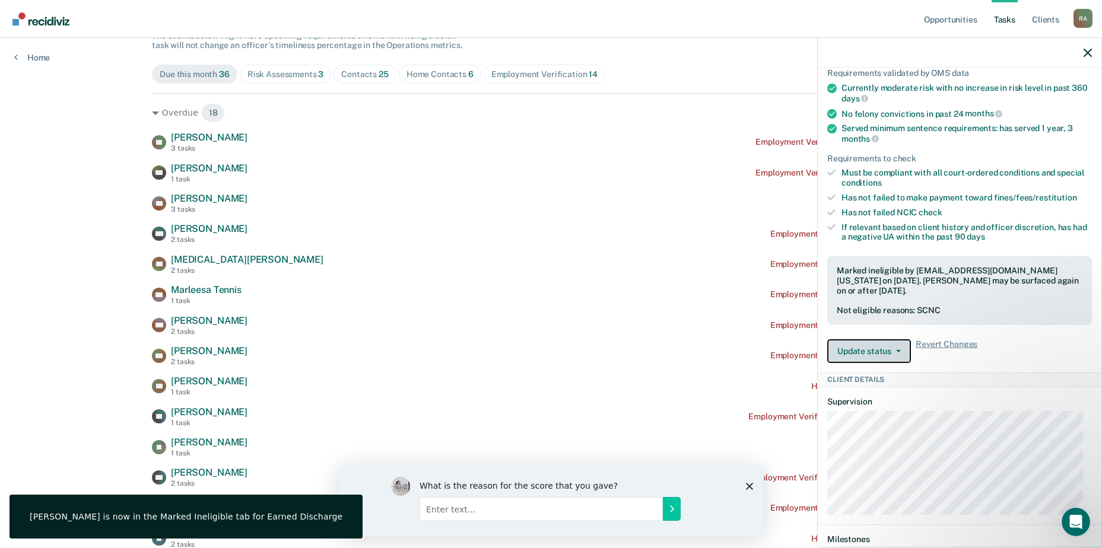
click at [876, 353] on button "Update status" at bounding box center [869, 352] width 84 height 24
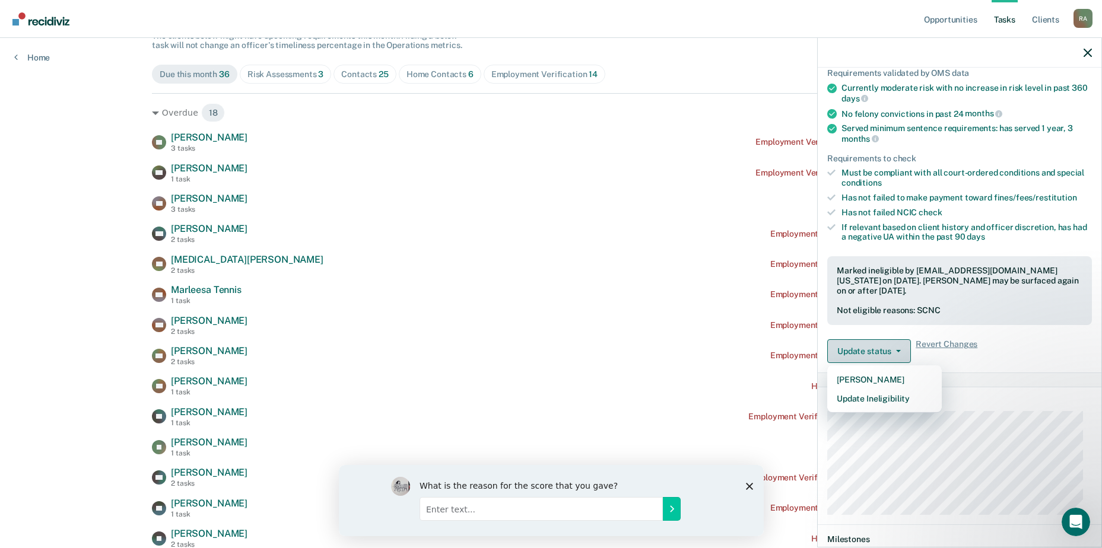
click at [876, 353] on button "Update status" at bounding box center [869, 352] width 84 height 24
click at [871, 399] on button "Update Ineligibility" at bounding box center [884, 398] width 115 height 19
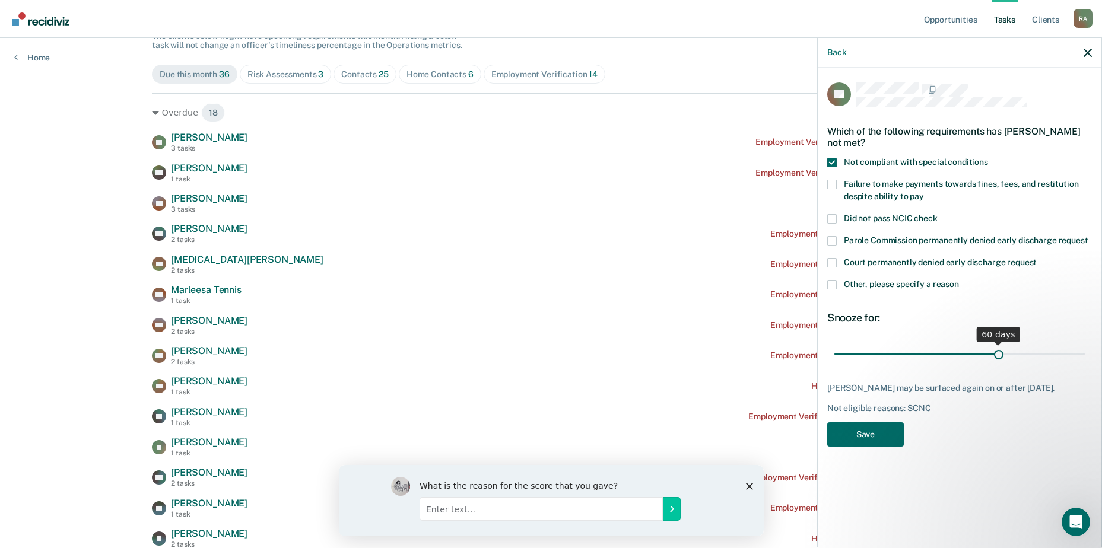
drag, startPoint x: 914, startPoint y: 352, endPoint x: 1000, endPoint y: 359, distance: 86.4
type input "60"
click at [1000, 359] on input "range" at bounding box center [960, 354] width 251 height 21
click at [868, 438] on button "Save" at bounding box center [865, 435] width 77 height 24
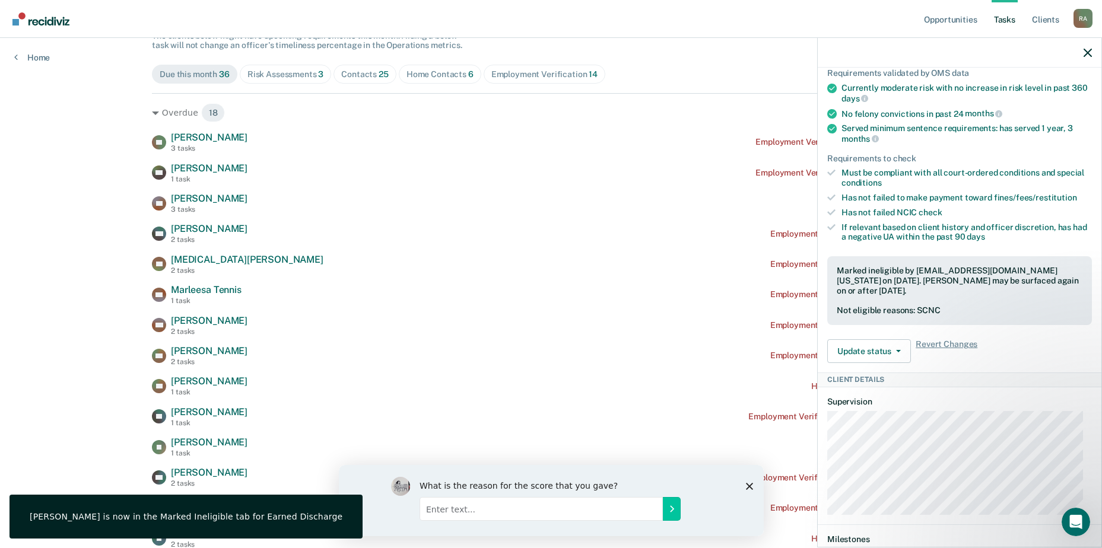
click at [267, 71] on div "Risk Assessments 3" at bounding box center [286, 74] width 77 height 10
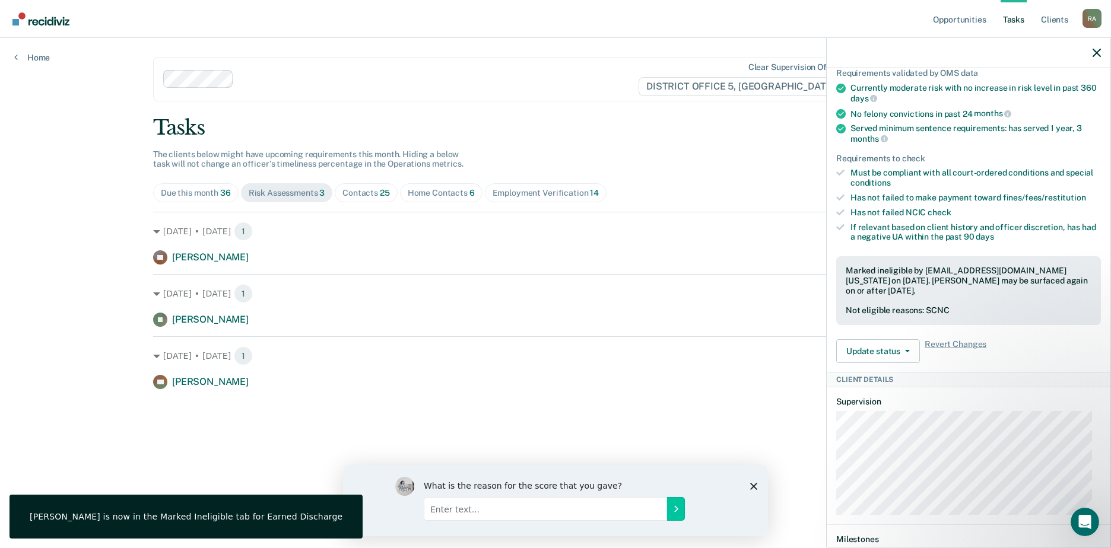
click at [191, 194] on div "Due this month 36" at bounding box center [196, 193] width 70 height 10
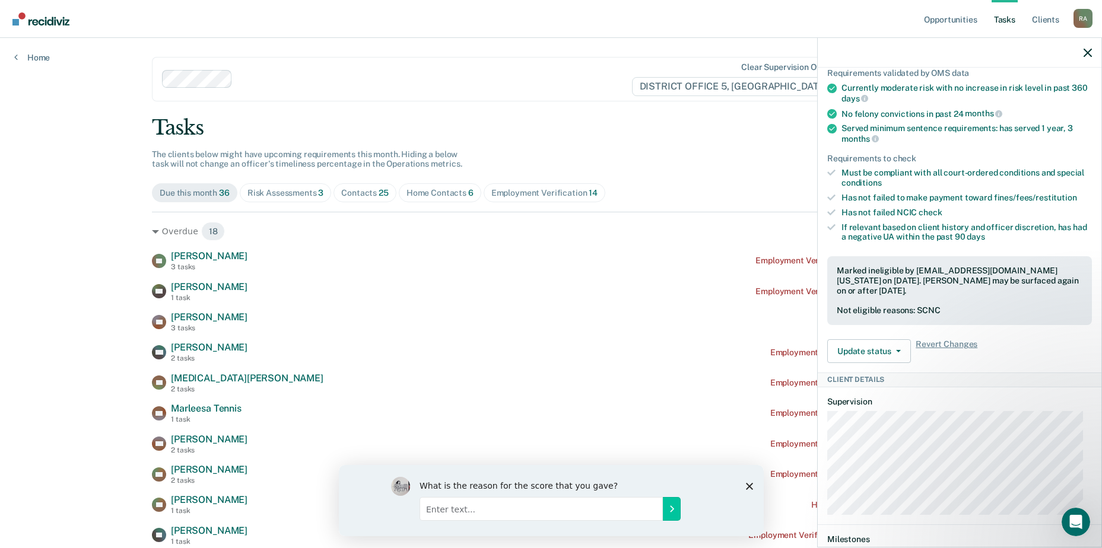
click at [1078, 50] on div at bounding box center [960, 53] width 284 height 30
click at [1083, 50] on div at bounding box center [960, 53] width 284 height 30
click at [1090, 49] on icon "button" at bounding box center [1088, 53] width 8 height 8
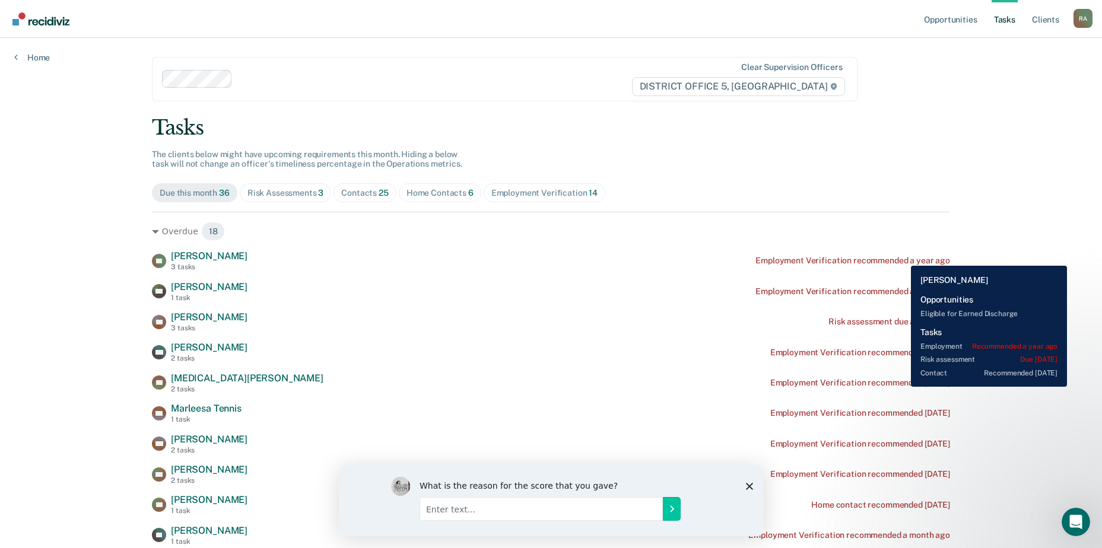
click at [902, 258] on div "Employment Verification recommended a year ago" at bounding box center [853, 261] width 195 height 10
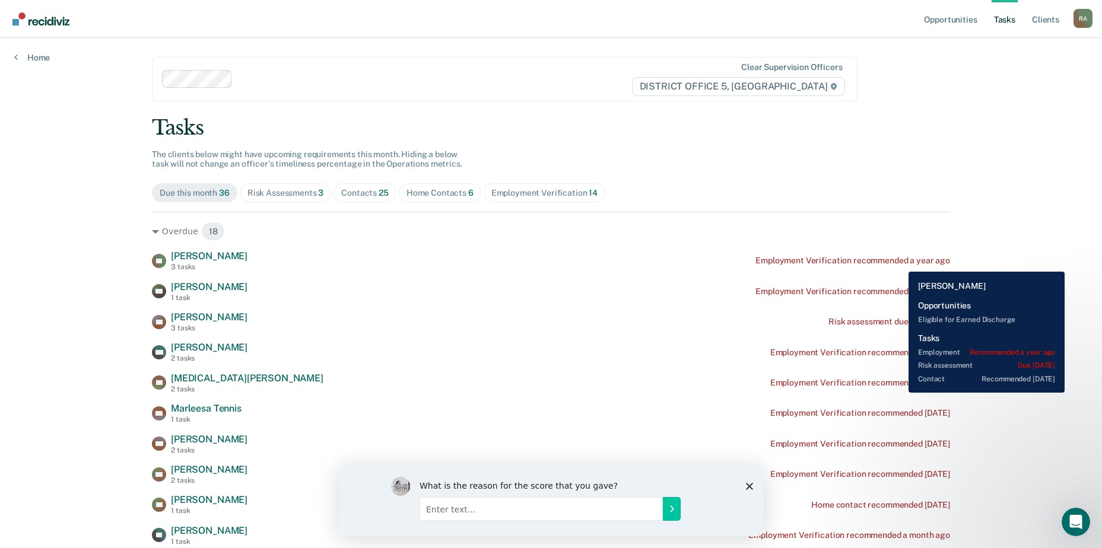
click at [900, 263] on div "Employment Verification recommended a year ago" at bounding box center [853, 261] width 195 height 10
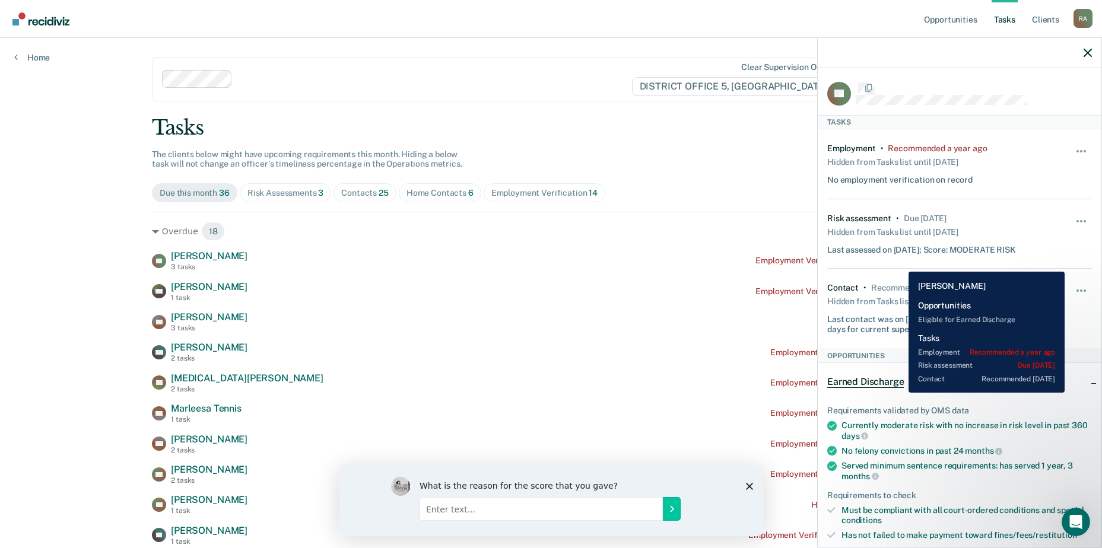
click at [900, 263] on div "Employment Verification recommended a year ago" at bounding box center [853, 261] width 195 height 10
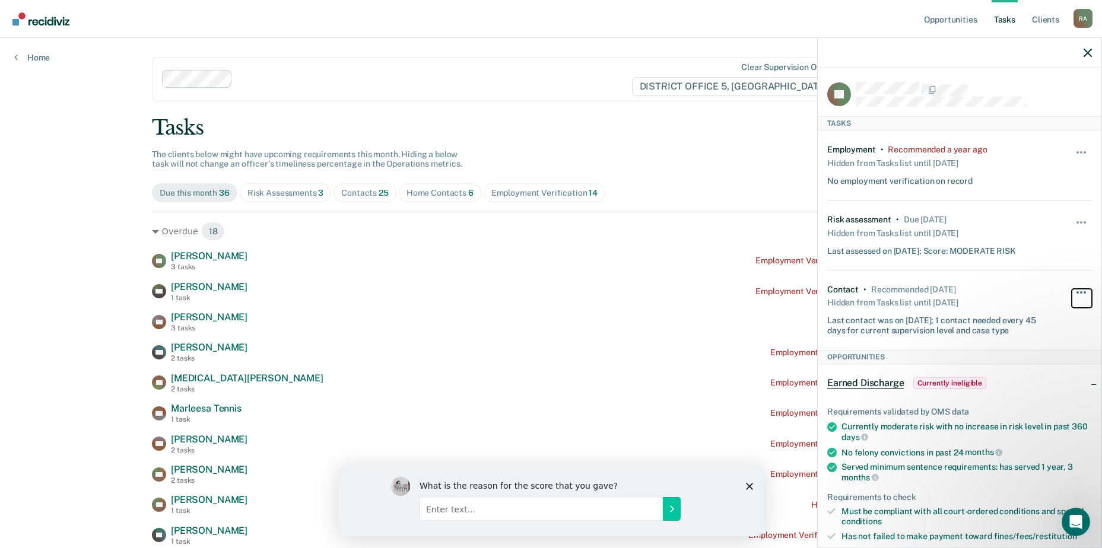
click at [1072, 293] on button "button" at bounding box center [1082, 298] width 20 height 19
click at [947, 296] on div "Hidden from Tasks list until [DATE]" at bounding box center [892, 302] width 131 height 17
click at [962, 148] on div "Recommended a year ago" at bounding box center [937, 150] width 99 height 10
click at [937, 172] on div "No employment verification on record" at bounding box center [899, 179] width 145 height 15
click at [908, 186] on div "Employment • Recommended a year ago Hidden from Tasks list until [DATE] No empl…" at bounding box center [959, 166] width 265 height 70
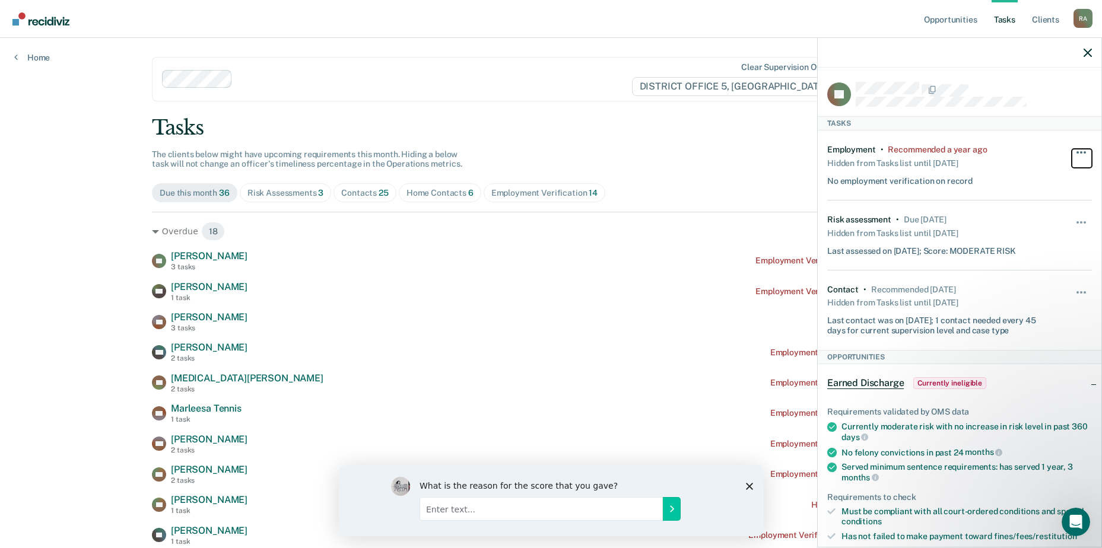
click at [1073, 154] on button "button" at bounding box center [1082, 158] width 20 height 19
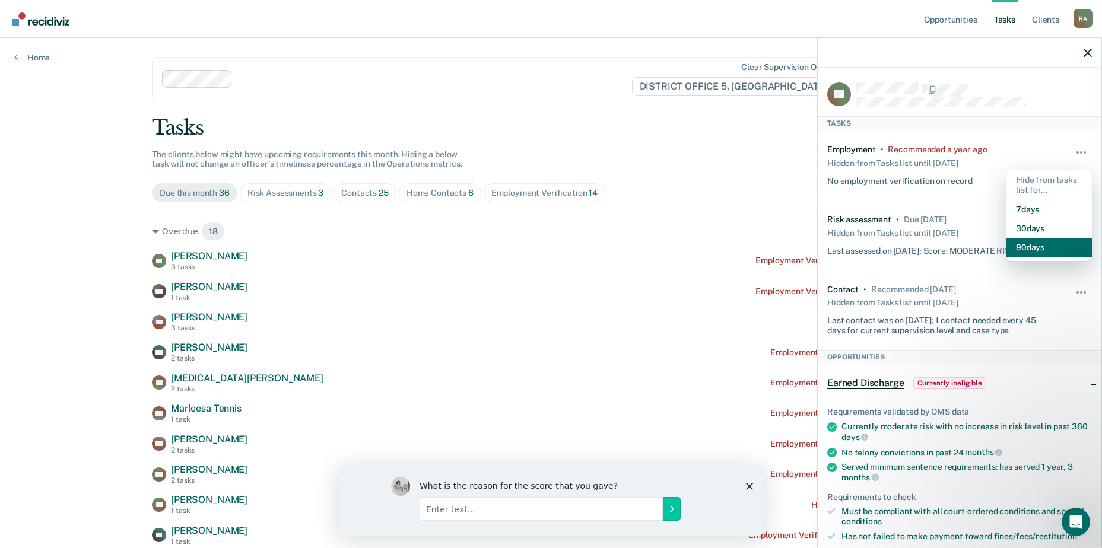
click at [1014, 246] on button "90 days" at bounding box center [1049, 247] width 85 height 19
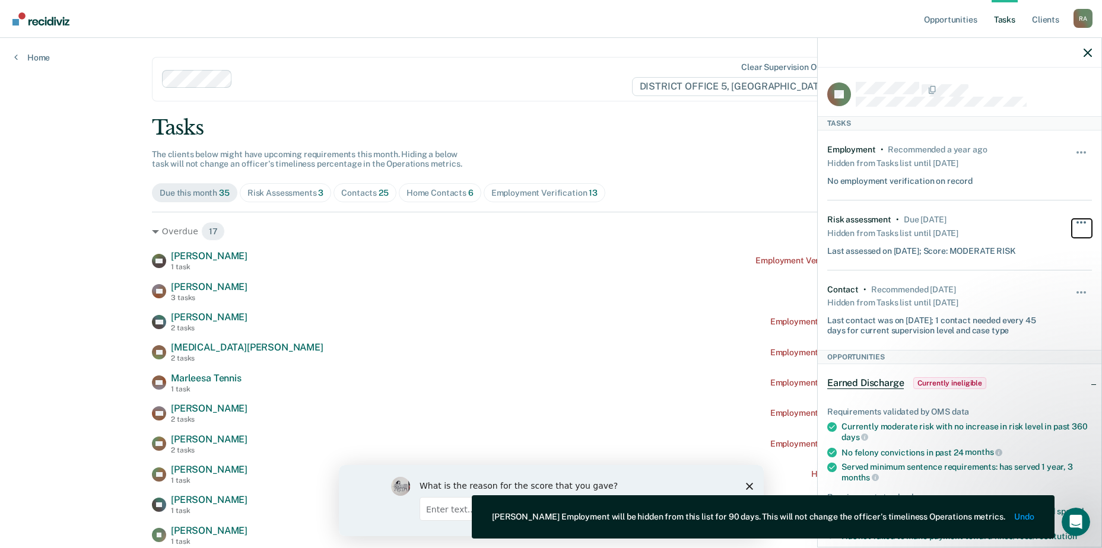
click at [1074, 219] on button "button" at bounding box center [1082, 228] width 20 height 19
click at [947, 220] on div "Due [DATE]" at bounding box center [925, 220] width 43 height 10
click at [1074, 290] on button "button" at bounding box center [1082, 298] width 20 height 19
click at [956, 292] on div "Recommended [DATE]" at bounding box center [913, 290] width 84 height 10
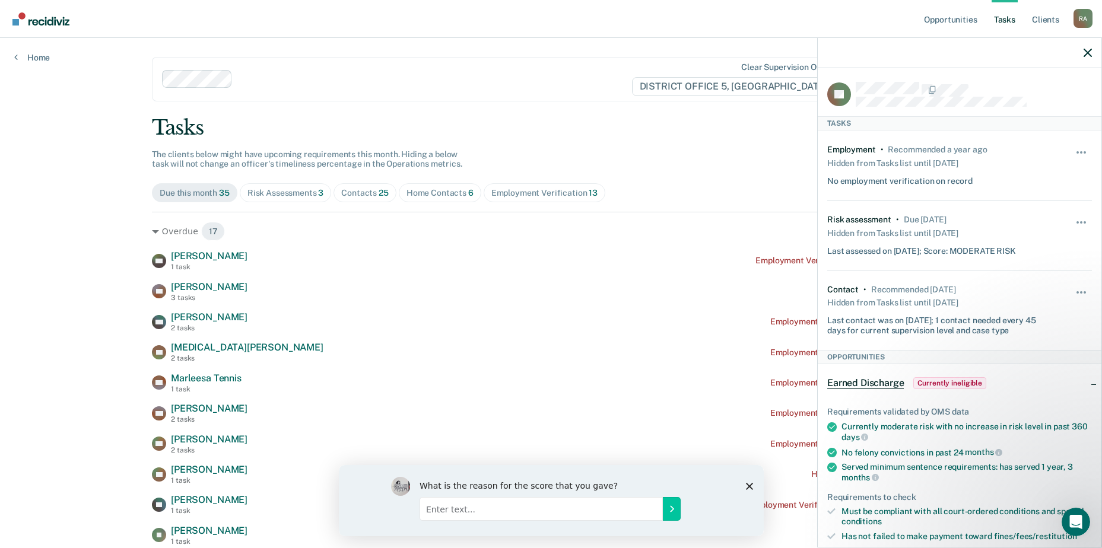
click at [938, 336] on div "Contact • Recommended [DATE] Hidden from Tasks list until [DATE] Last contact w…" at bounding box center [959, 311] width 265 height 80
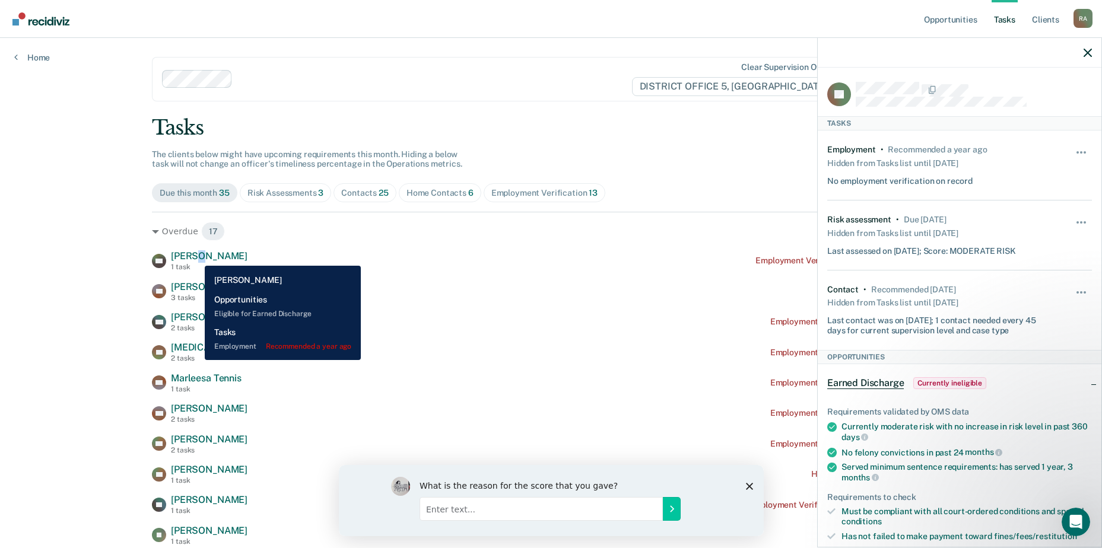
click at [196, 257] on span "[PERSON_NAME]" at bounding box center [209, 256] width 77 height 11
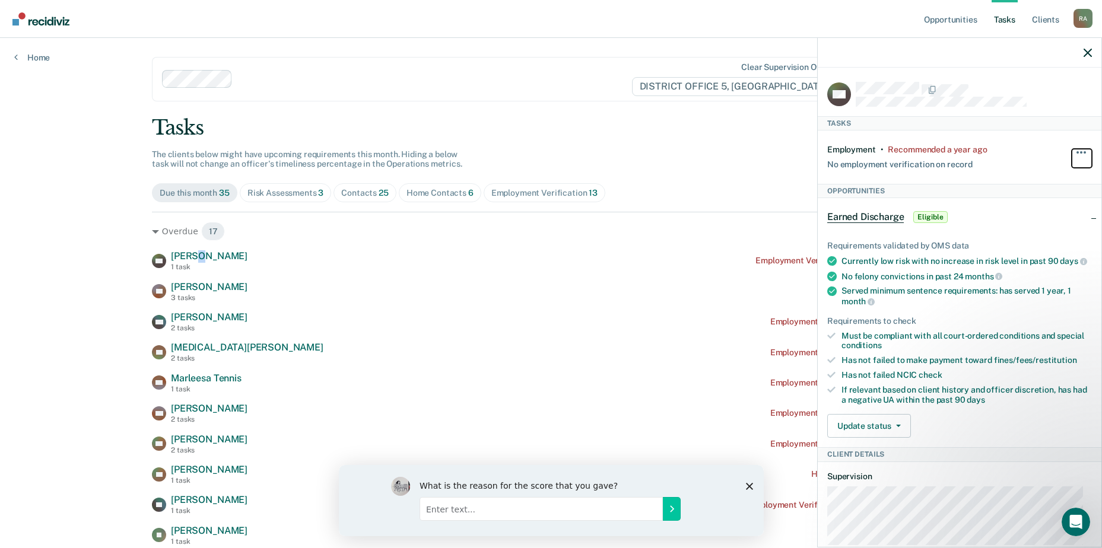
click at [1077, 151] on span "button" at bounding box center [1078, 152] width 2 height 2
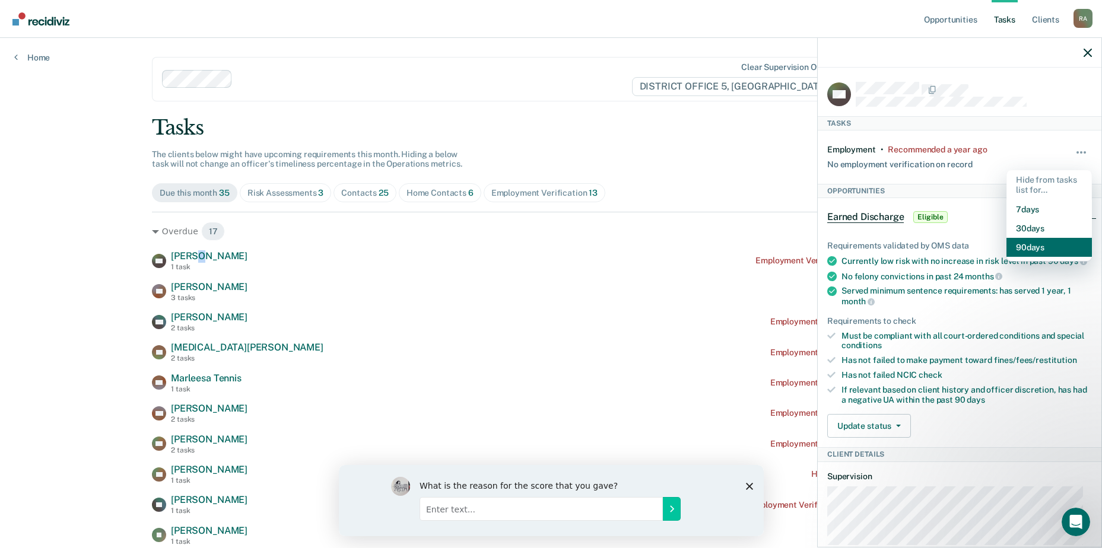
click at [1020, 244] on button "90 days" at bounding box center [1049, 247] width 85 height 19
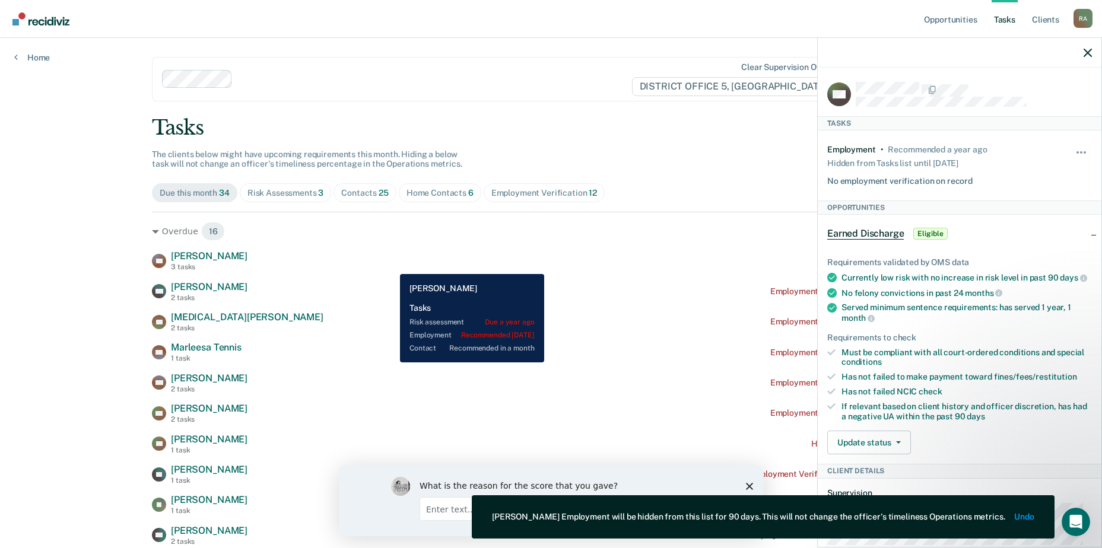
click at [391, 265] on div "SB [PERSON_NAME] 3 tasks Risk assessment due a year ago" at bounding box center [551, 261] width 798 height 21
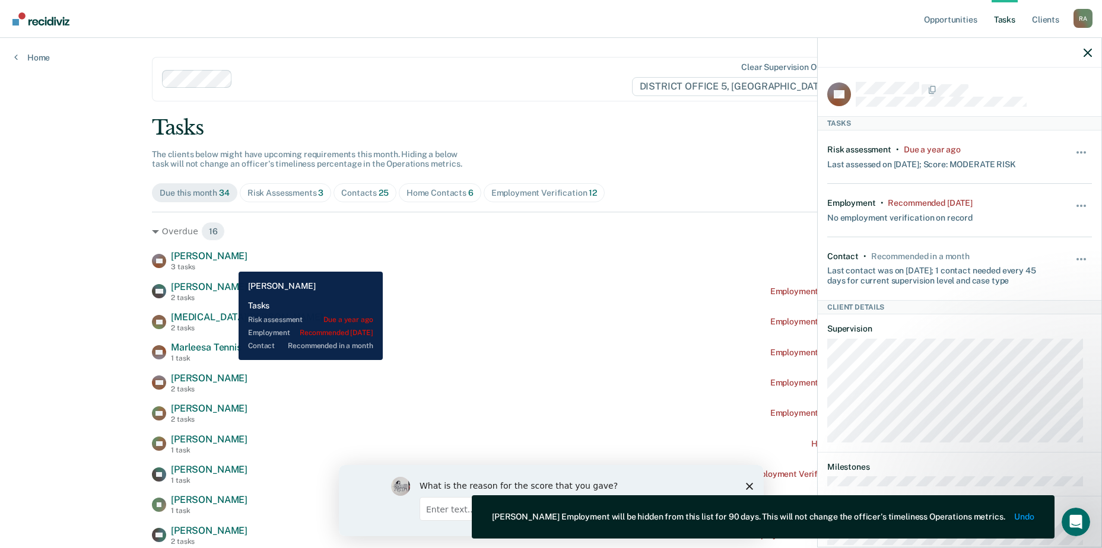
click at [226, 261] on span "[PERSON_NAME]" at bounding box center [209, 256] width 77 height 11
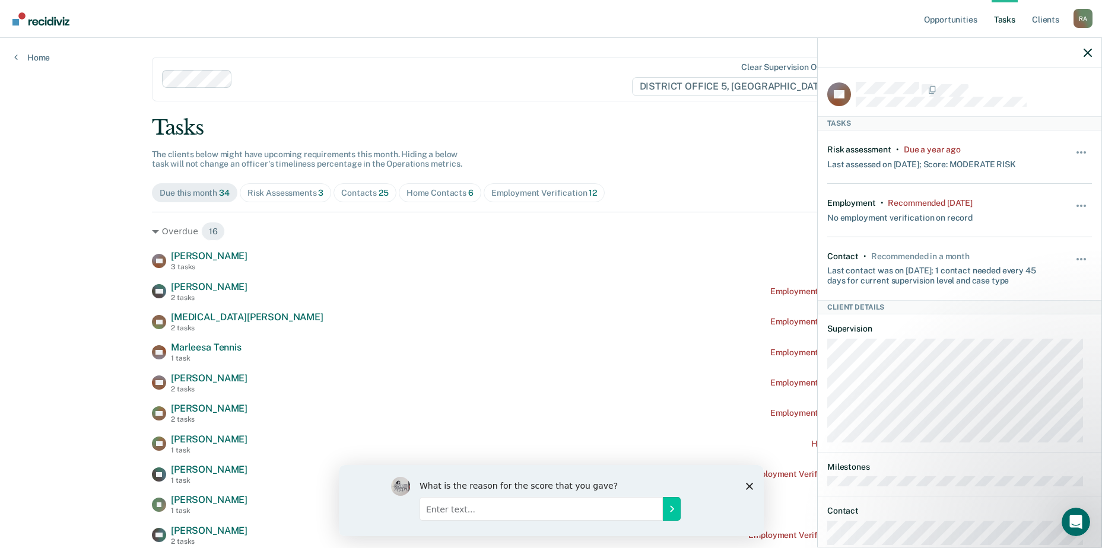
click at [1074, 147] on div "Hide from tasks list for... 7 days 30 days 90 days" at bounding box center [1082, 157] width 20 height 25
click at [1072, 151] on button "button" at bounding box center [1082, 158] width 20 height 19
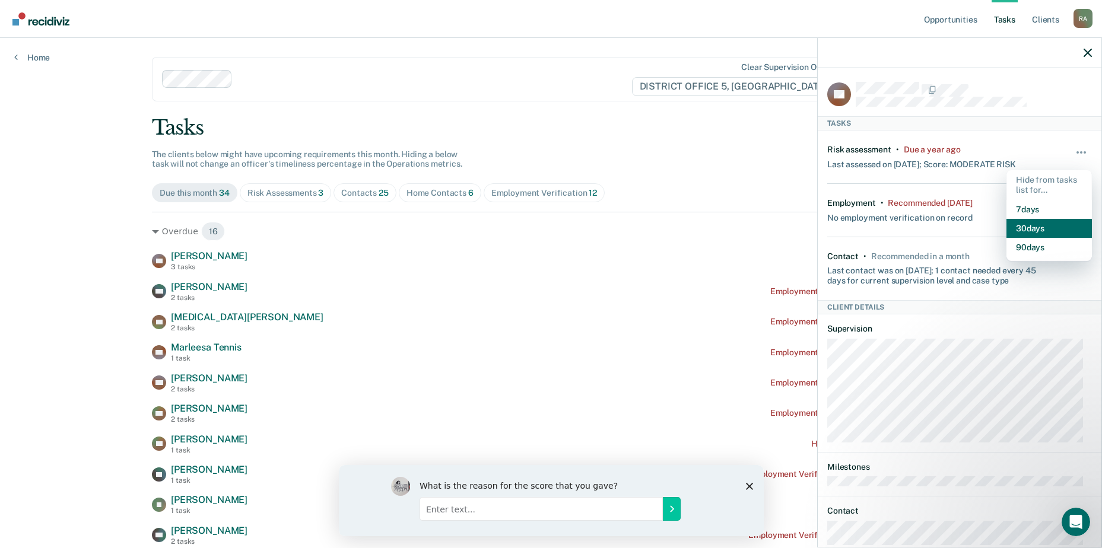
click at [1039, 229] on button "30 days" at bounding box center [1049, 228] width 85 height 19
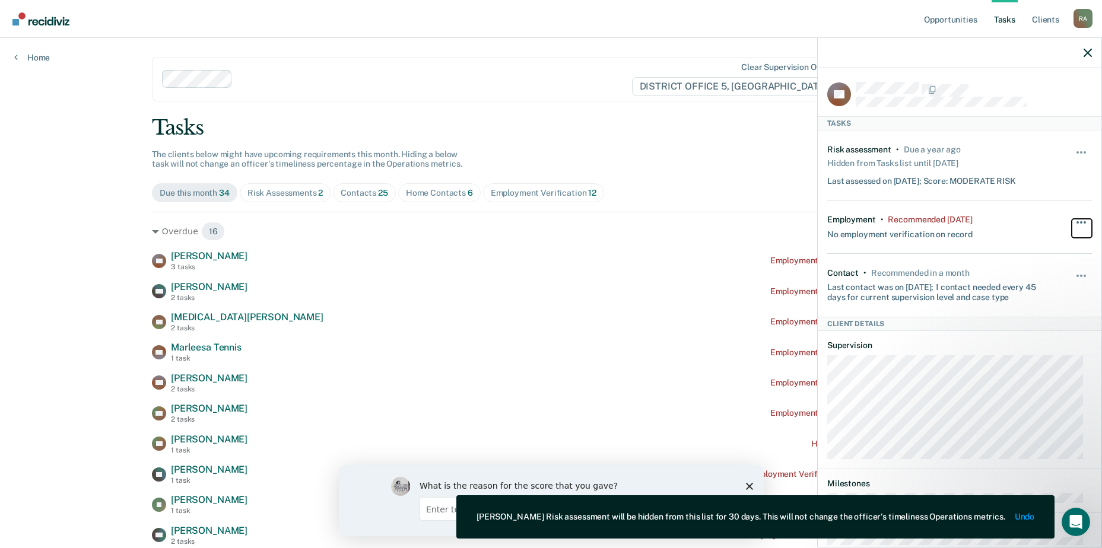
click at [1072, 220] on button "button" at bounding box center [1082, 228] width 20 height 19
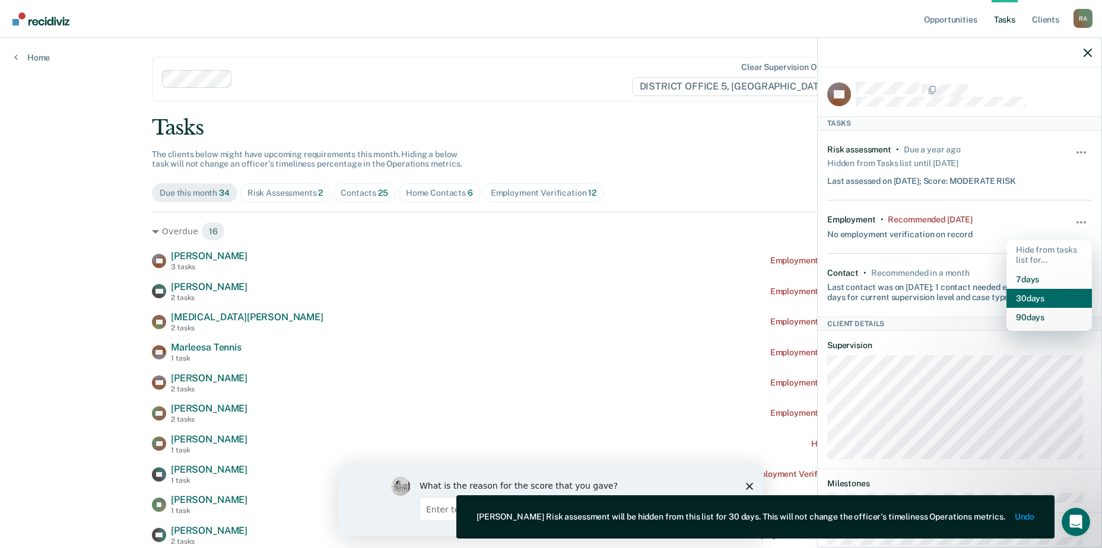
click at [1022, 301] on button "30 days" at bounding box center [1049, 298] width 85 height 19
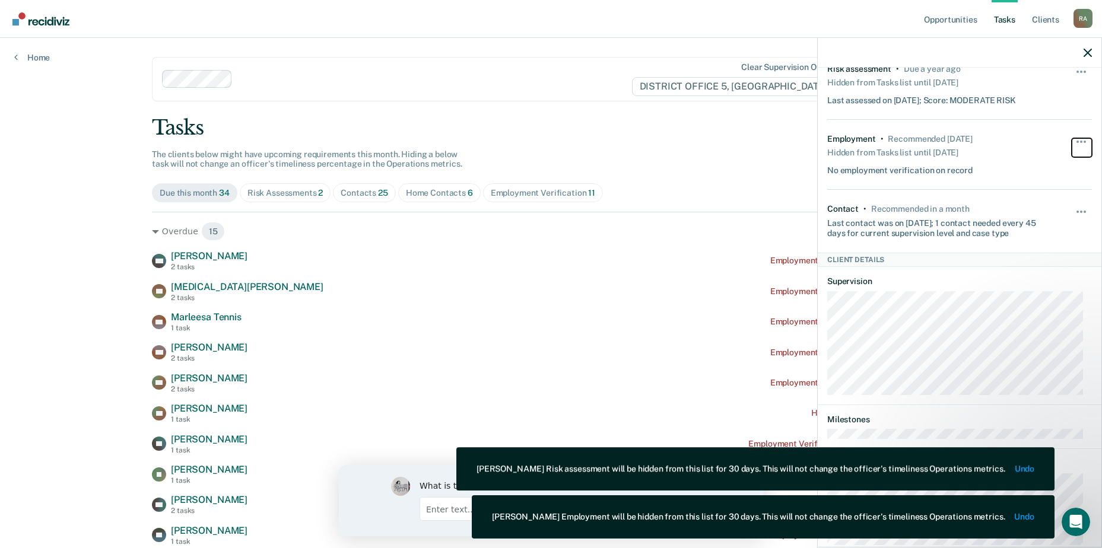
scroll to position [108, 0]
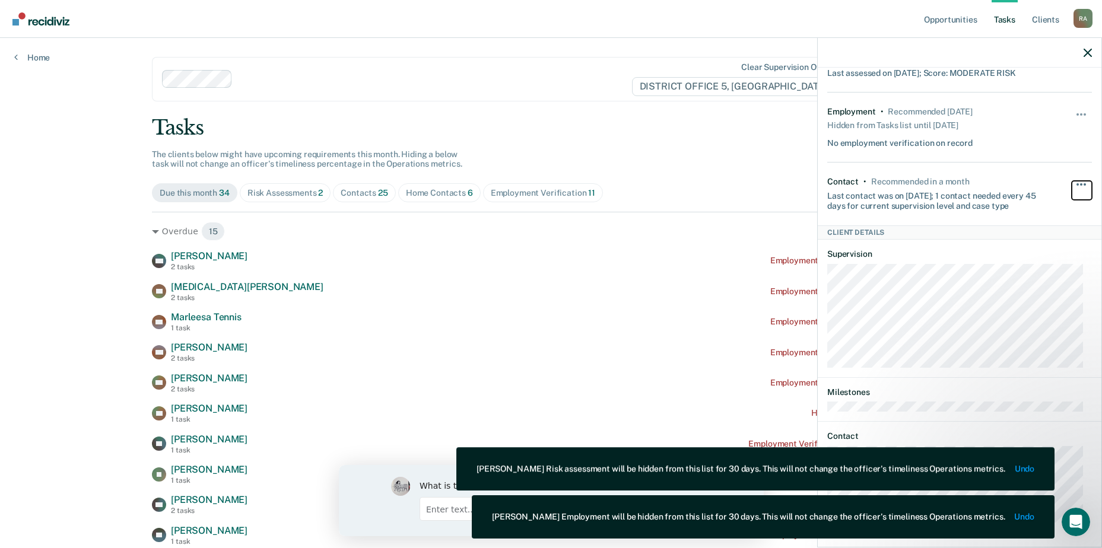
click at [1083, 182] on button "button" at bounding box center [1082, 190] width 20 height 19
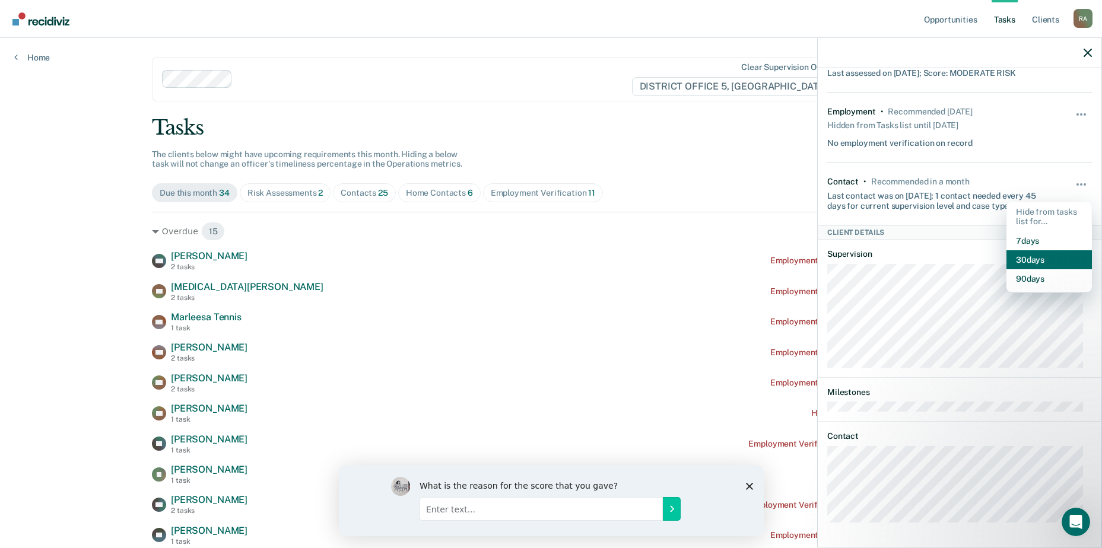
click at [1023, 256] on button "30 days" at bounding box center [1049, 260] width 85 height 19
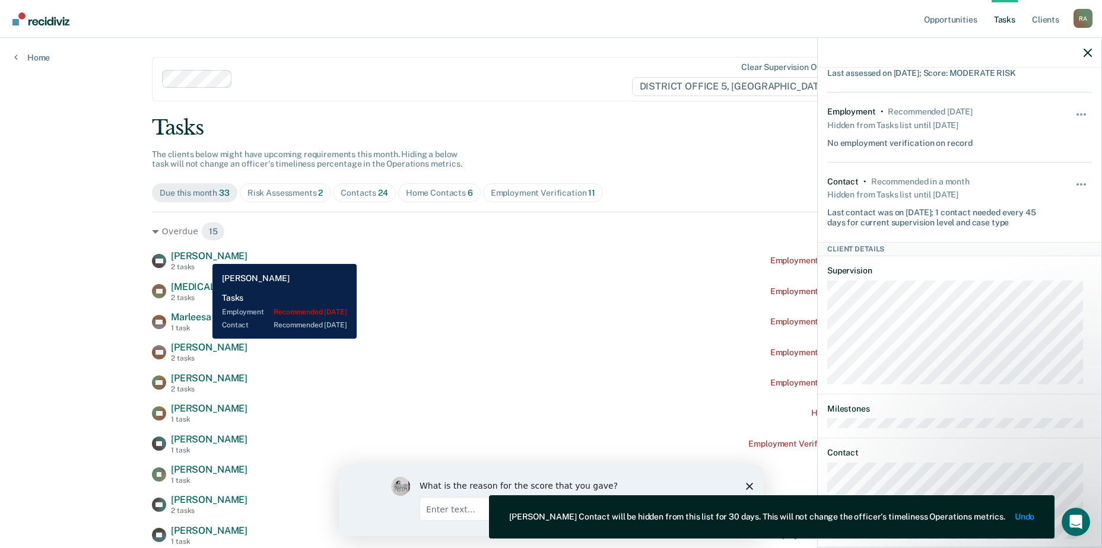
click at [204, 255] on span "[PERSON_NAME]" at bounding box center [209, 256] width 77 height 11
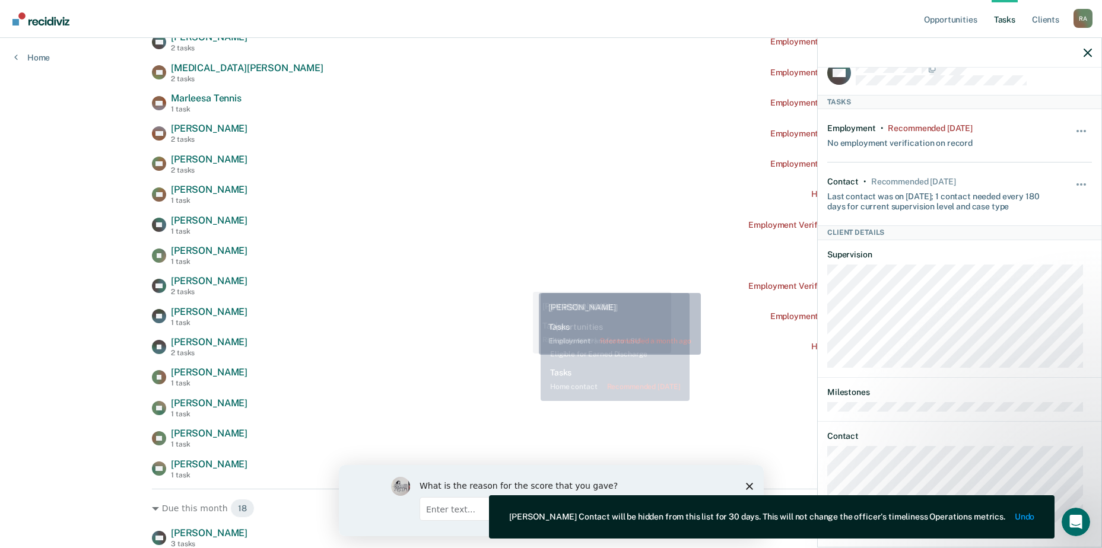
scroll to position [297, 0]
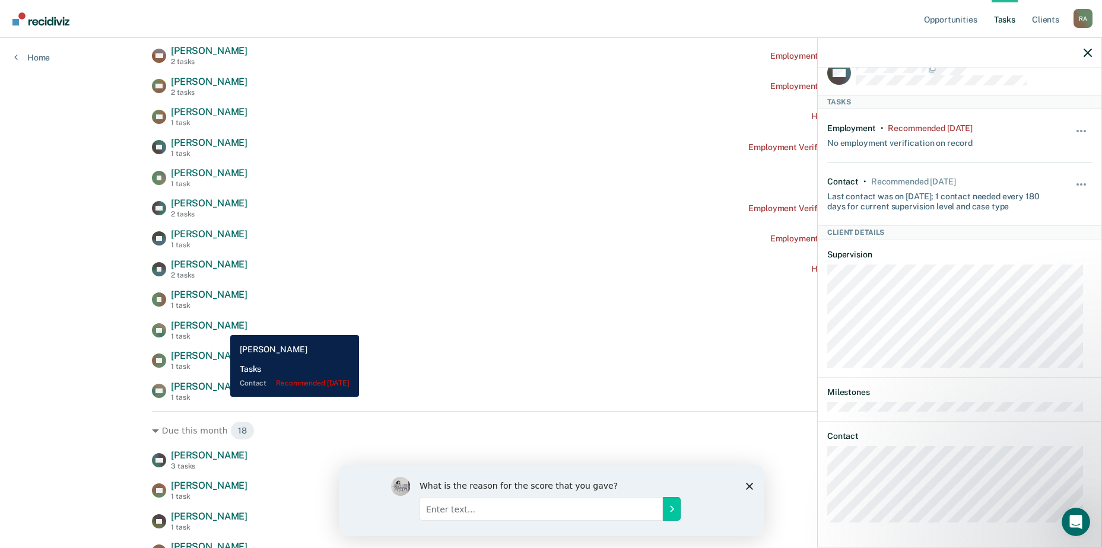
click at [221, 326] on span "[PERSON_NAME]" at bounding box center [209, 325] width 77 height 11
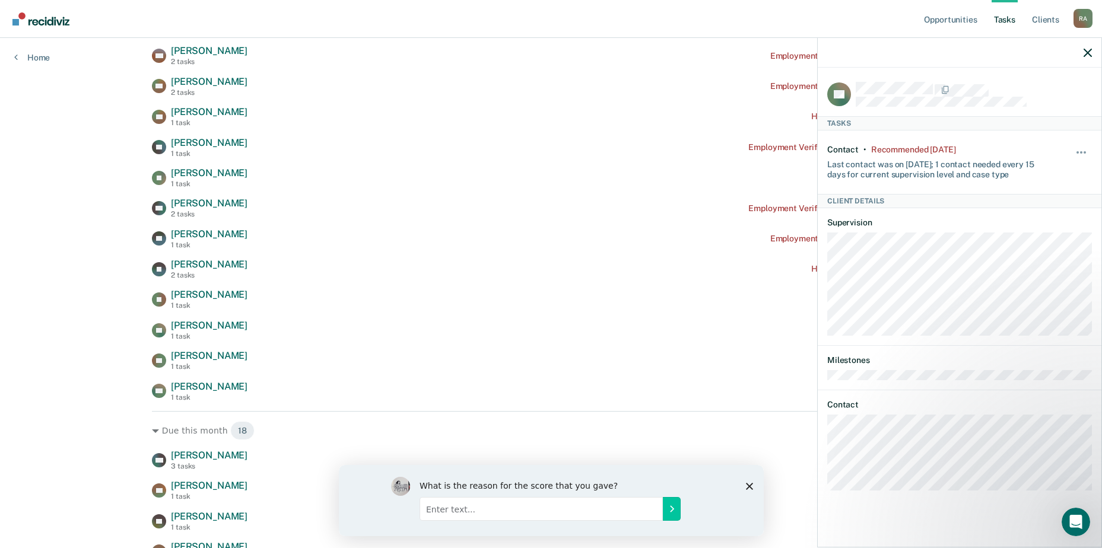
click at [1078, 146] on div "Hide from tasks list for... 7 days 30 days 90 days" at bounding box center [1082, 162] width 20 height 34
click at [1074, 150] on button "button" at bounding box center [1082, 158] width 20 height 19
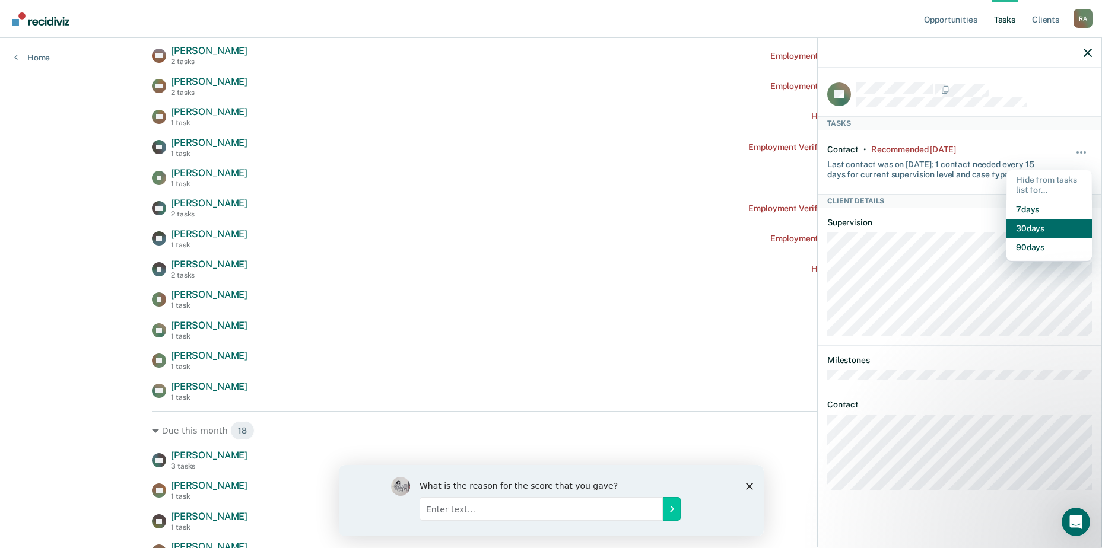
click at [1024, 221] on button "30 days" at bounding box center [1049, 228] width 85 height 19
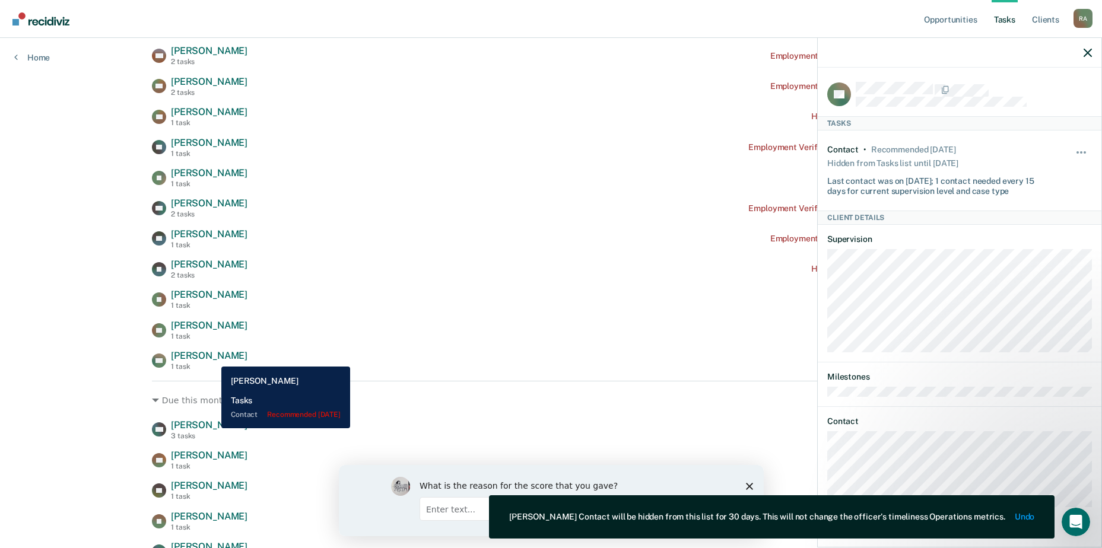
click at [213, 358] on span "[PERSON_NAME]" at bounding box center [209, 355] width 77 height 11
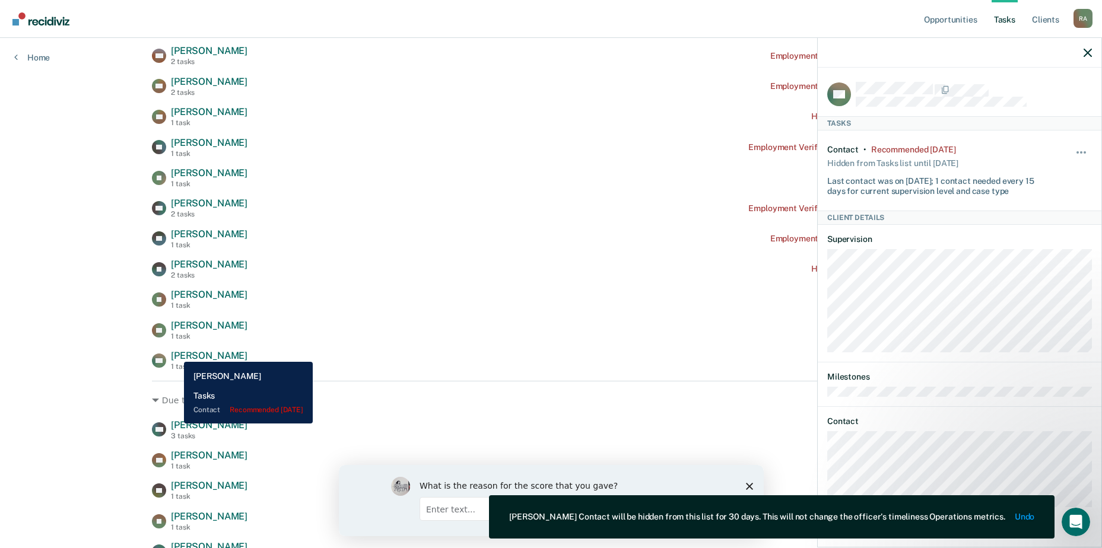
click at [175, 353] on span "[PERSON_NAME]" at bounding box center [209, 355] width 77 height 11
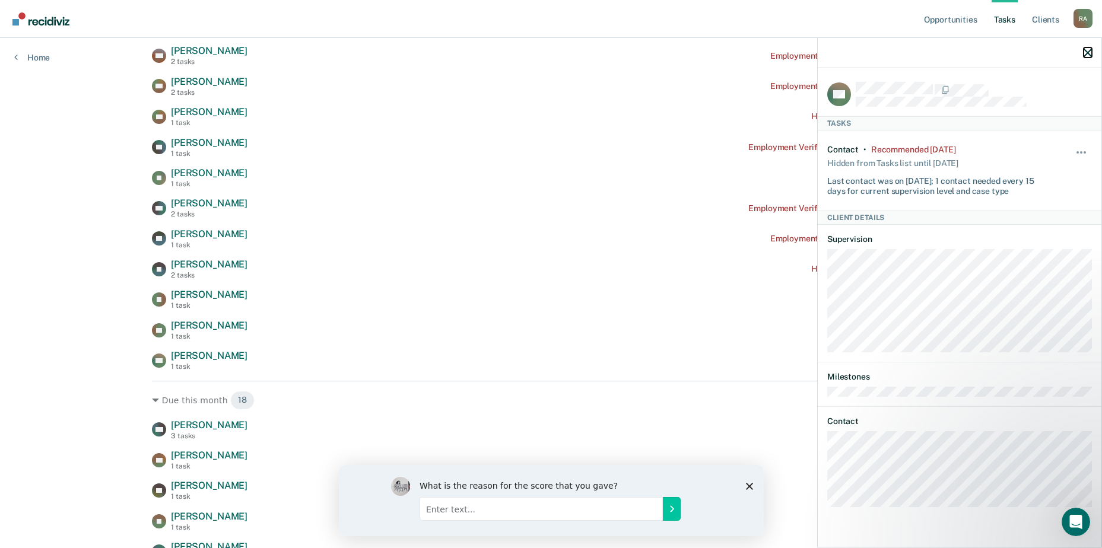
click at [1088, 56] on icon "button" at bounding box center [1088, 53] width 8 height 8
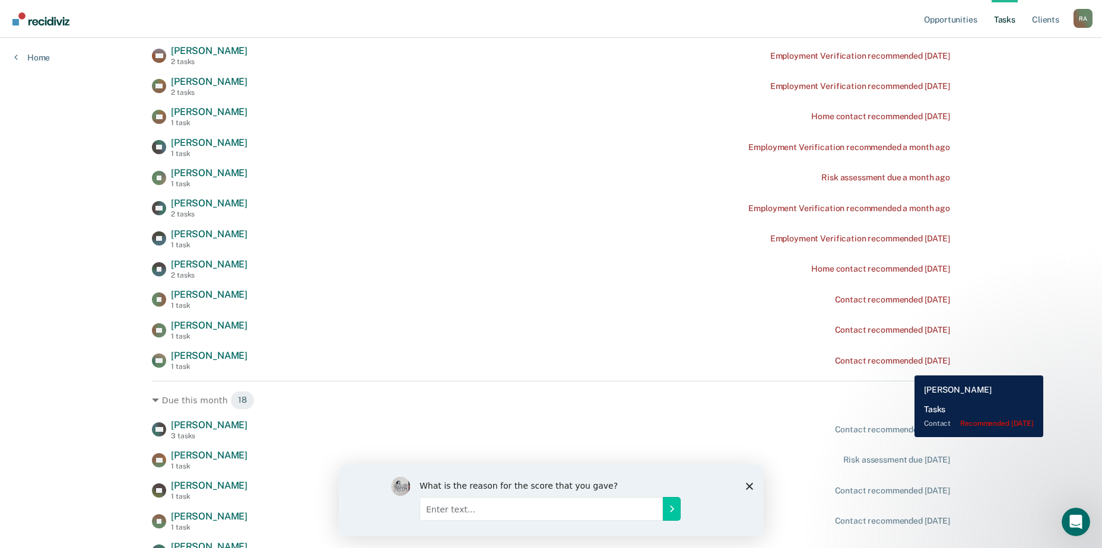
click at [906, 367] on div "HB [PERSON_NAME] 1 task Contact recommended [DATE]" at bounding box center [551, 360] width 798 height 21
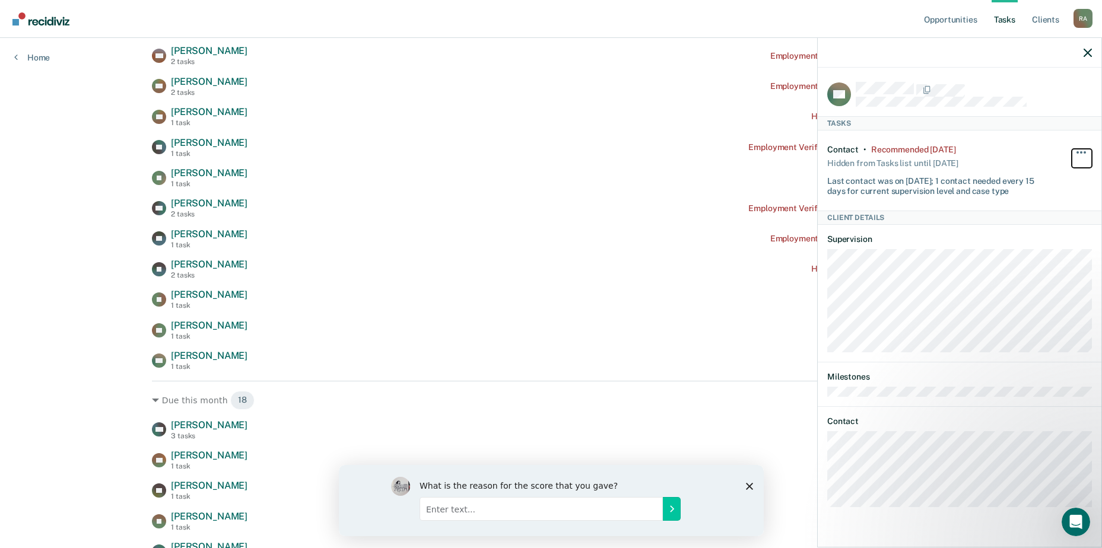
click at [1085, 151] on span "button" at bounding box center [1085, 152] width 2 height 2
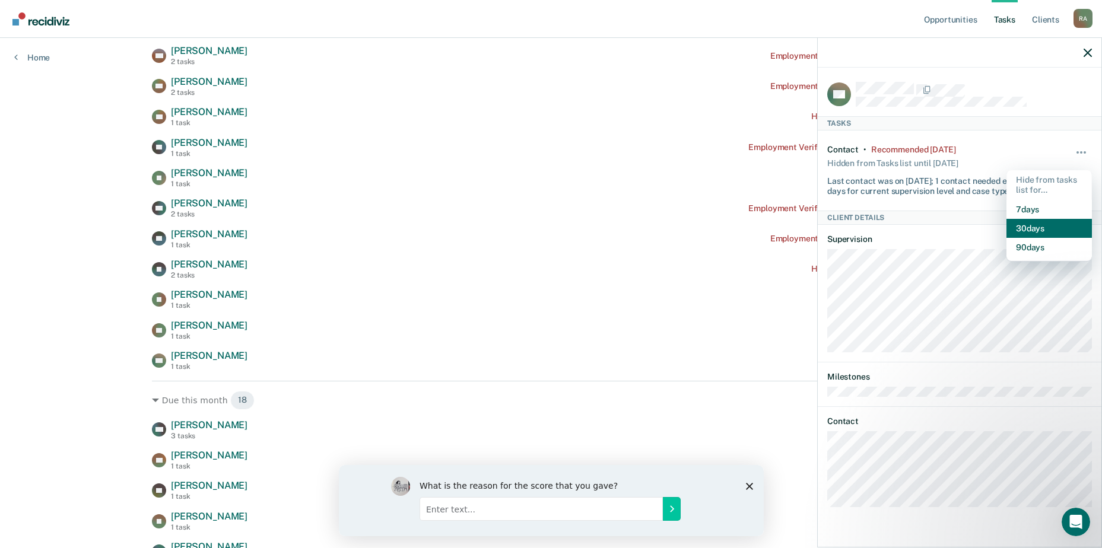
click at [1033, 230] on button "30 days" at bounding box center [1049, 228] width 85 height 19
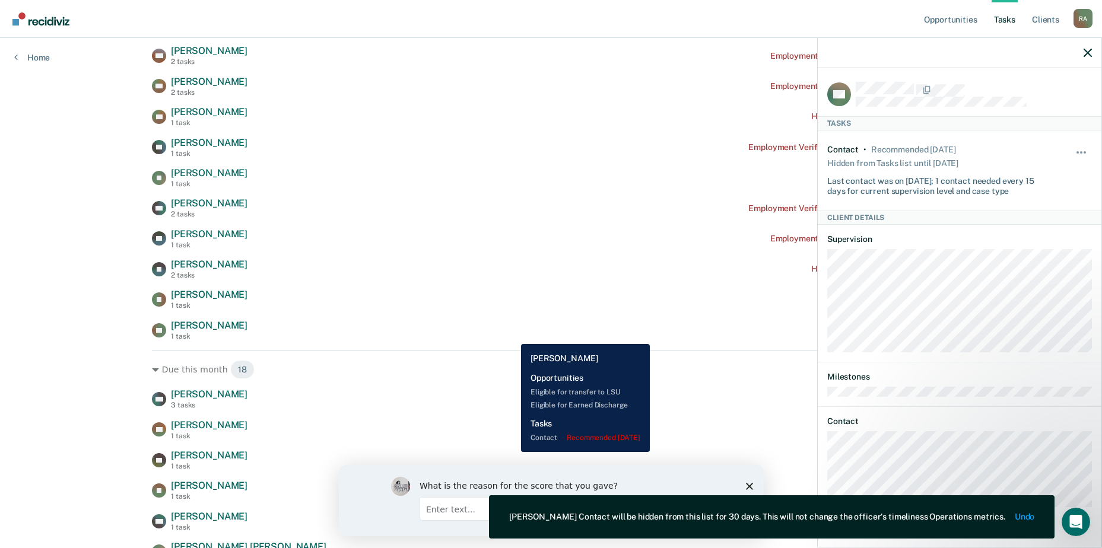
click at [512, 335] on div "LB [PERSON_NAME] 1 task Contact recommended [DATE]" at bounding box center [551, 330] width 798 height 21
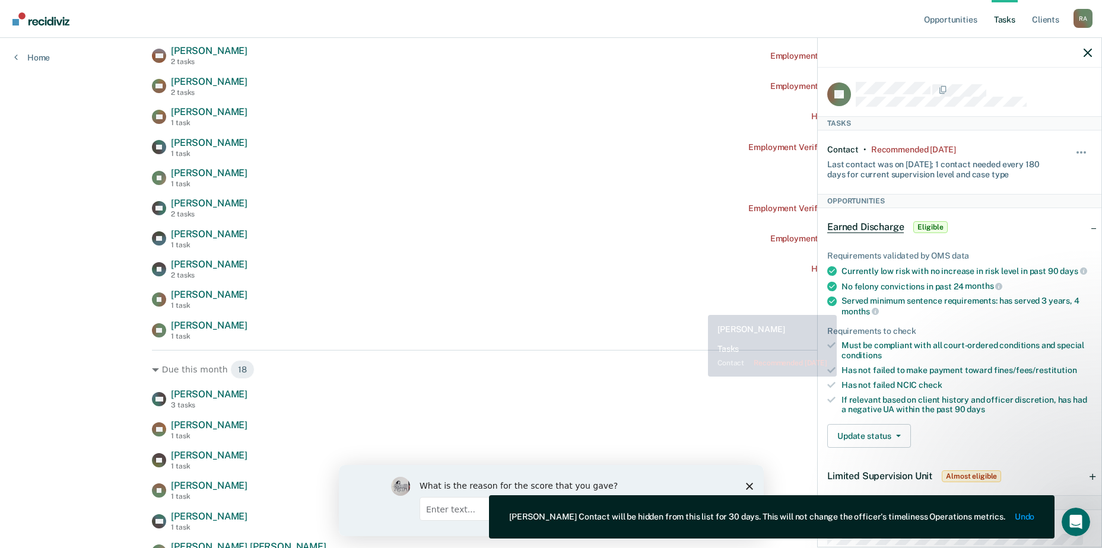
click at [629, 283] on div "AM [PERSON_NAME] 2 tasks Employment Verification recommended [DATE] GP [MEDICAL…" at bounding box center [551, 147] width 798 height 387
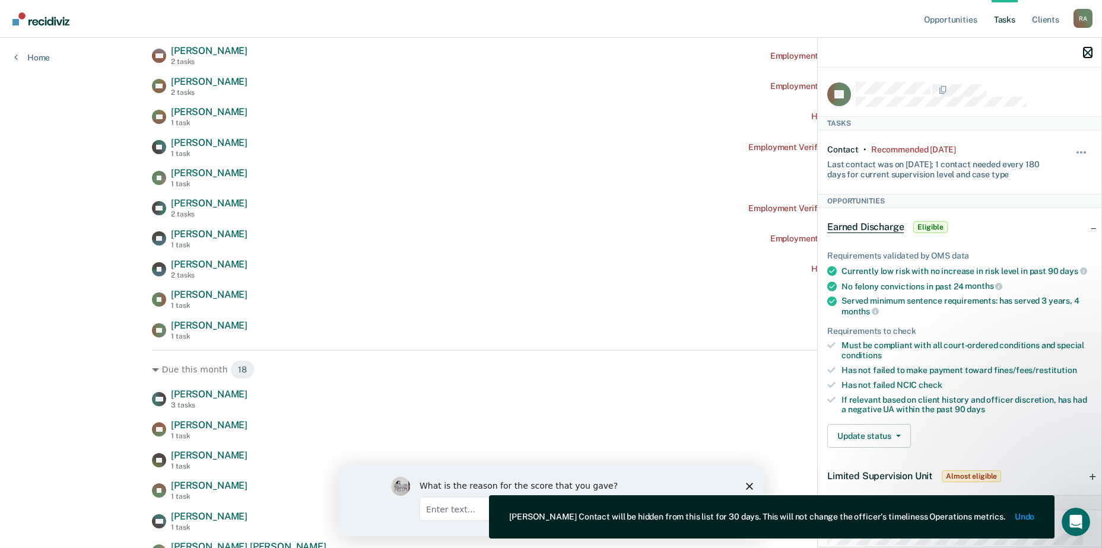
click at [1089, 53] on icon "button" at bounding box center [1088, 53] width 8 height 8
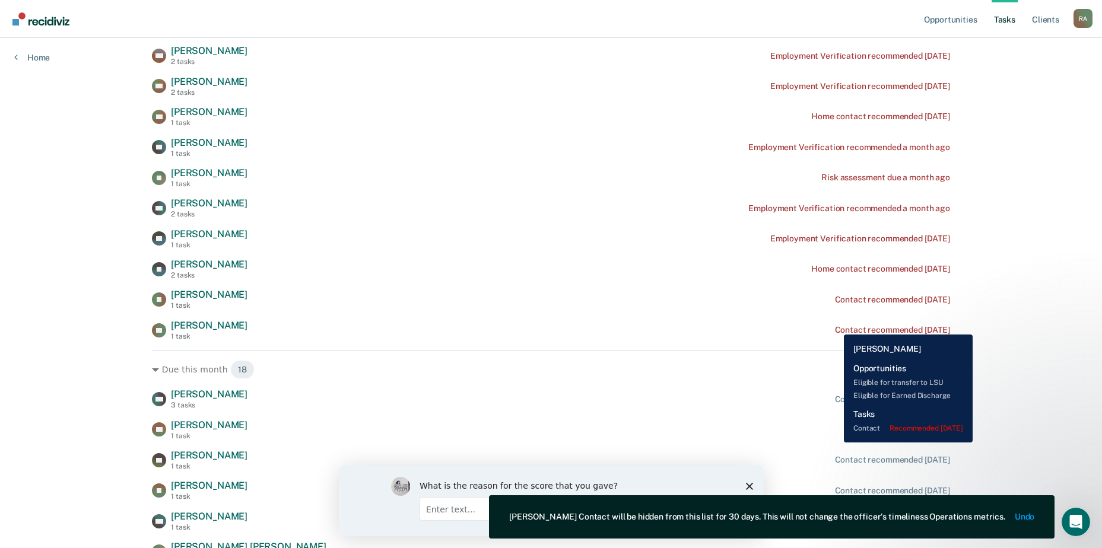
drag, startPoint x: 835, startPoint y: 326, endPoint x: 851, endPoint y: 326, distance: 15.4
click at [836, 326] on div "Contact recommended [DATE]" at bounding box center [892, 330] width 115 height 10
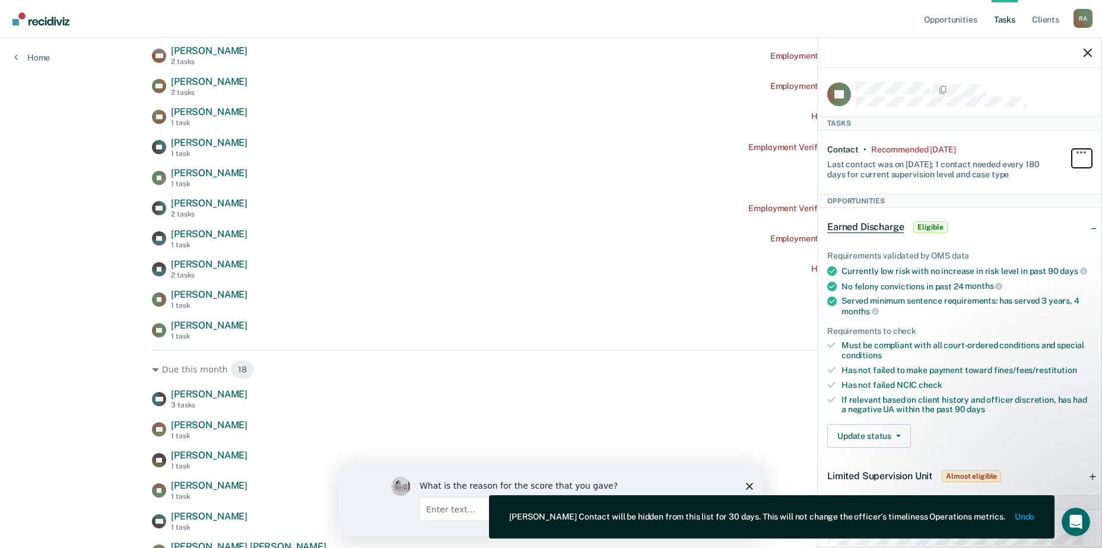
click at [1077, 149] on button "button" at bounding box center [1082, 158] width 20 height 19
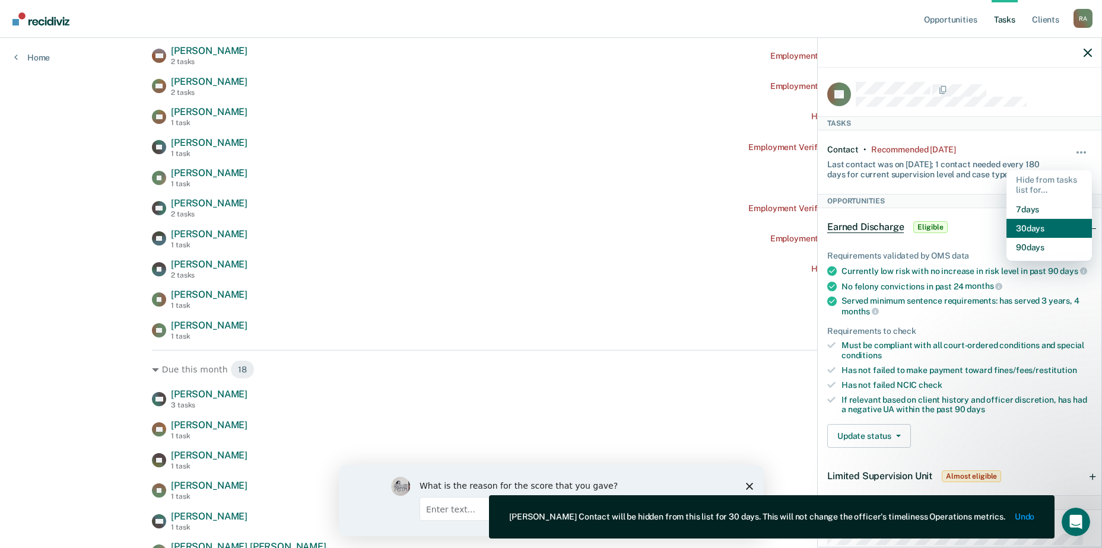
click at [1028, 224] on button "30 days" at bounding box center [1049, 228] width 85 height 19
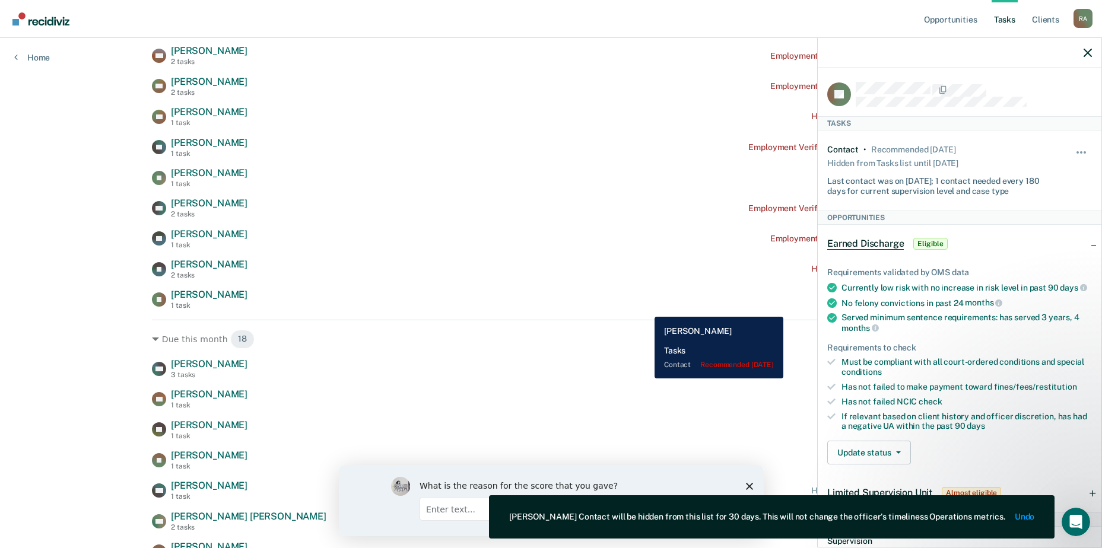
click at [646, 308] on div "IG [PERSON_NAME] 1 task Contact recommended [DATE]" at bounding box center [551, 299] width 798 height 21
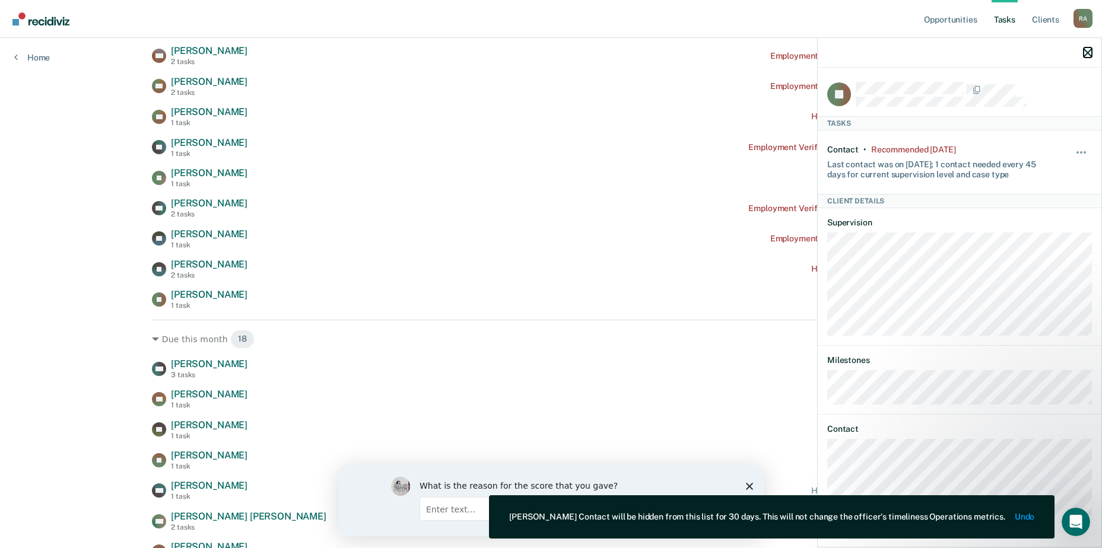
drag, startPoint x: 1087, startPoint y: 53, endPoint x: 1076, endPoint y: 73, distance: 22.9
click at [1087, 53] on icon "button" at bounding box center [1088, 53] width 8 height 8
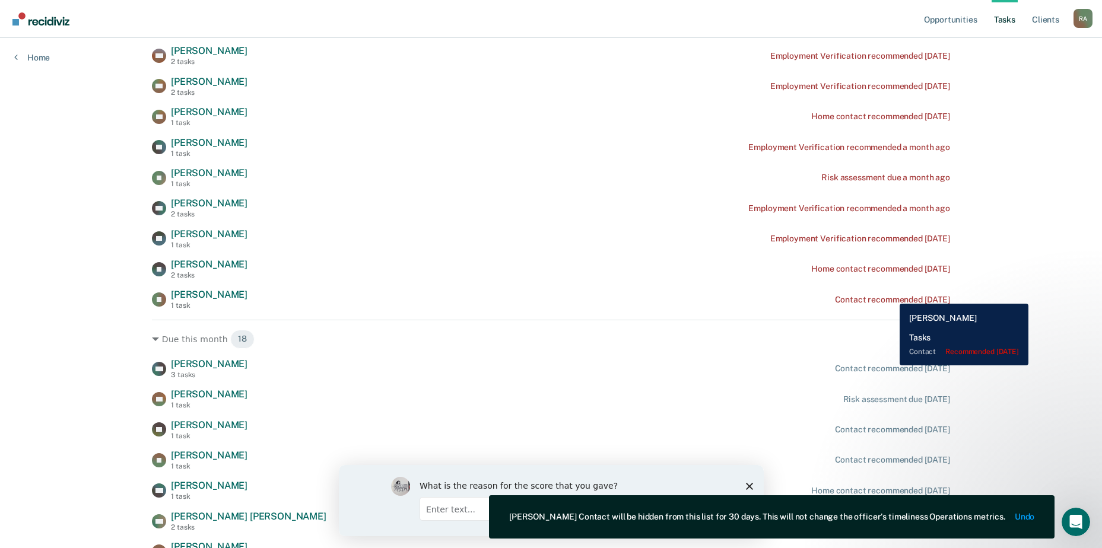
click at [891, 295] on div "Contact recommended [DATE]" at bounding box center [892, 300] width 115 height 10
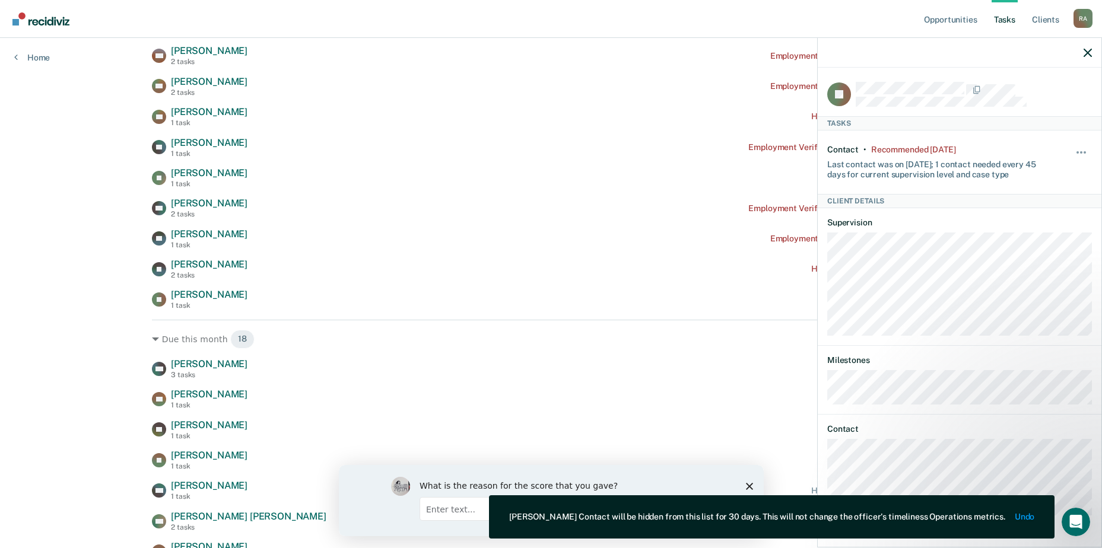
click at [1083, 147] on div "Hide from tasks list for... 7 days 30 days 90 days" at bounding box center [1082, 162] width 20 height 34
click at [1088, 147] on div "Hide from tasks list for... 7 days 30 days 90 days" at bounding box center [1082, 162] width 20 height 34
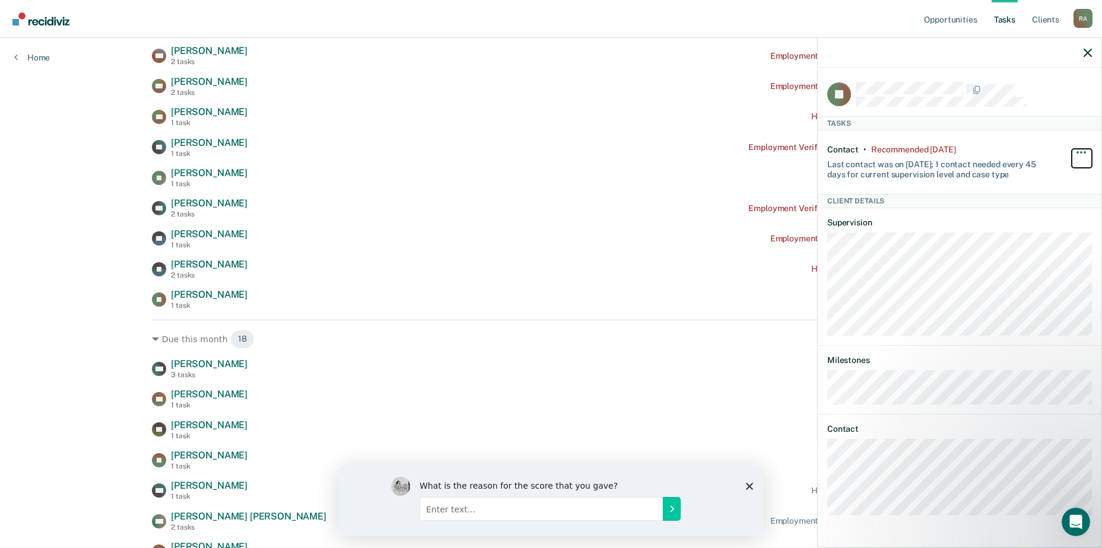
click at [1086, 149] on button "button" at bounding box center [1082, 158] width 20 height 19
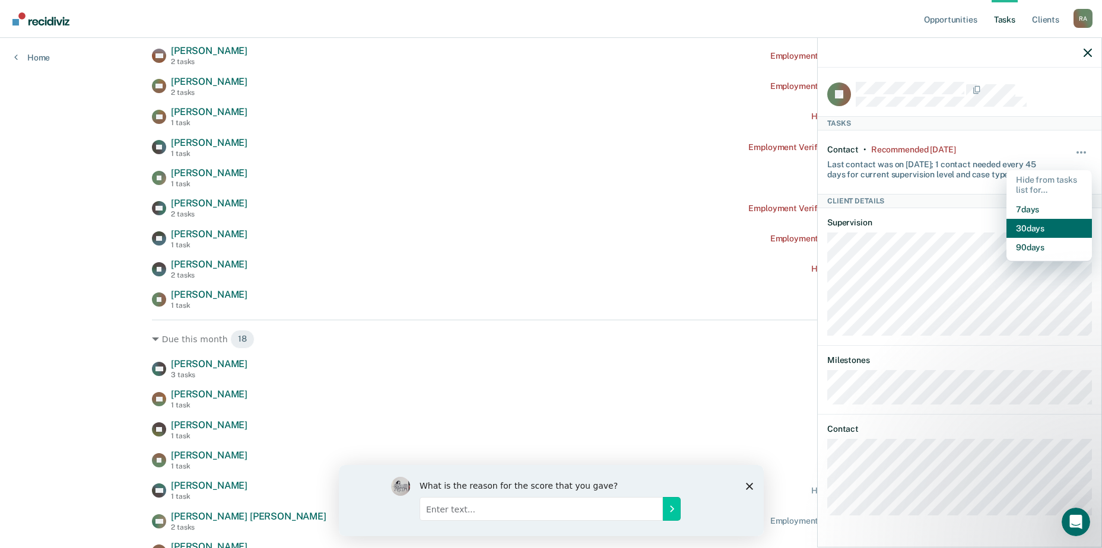
click at [1042, 228] on button "30 days" at bounding box center [1049, 228] width 85 height 19
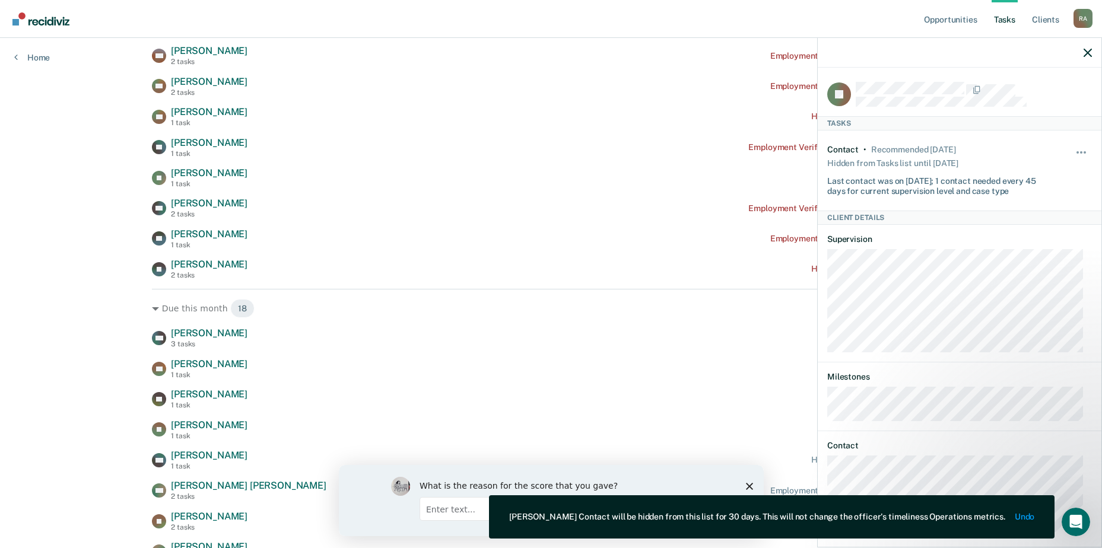
click at [589, 271] on div "JV [PERSON_NAME] 2 tasks Home contact recommended [DATE]" at bounding box center [551, 269] width 798 height 21
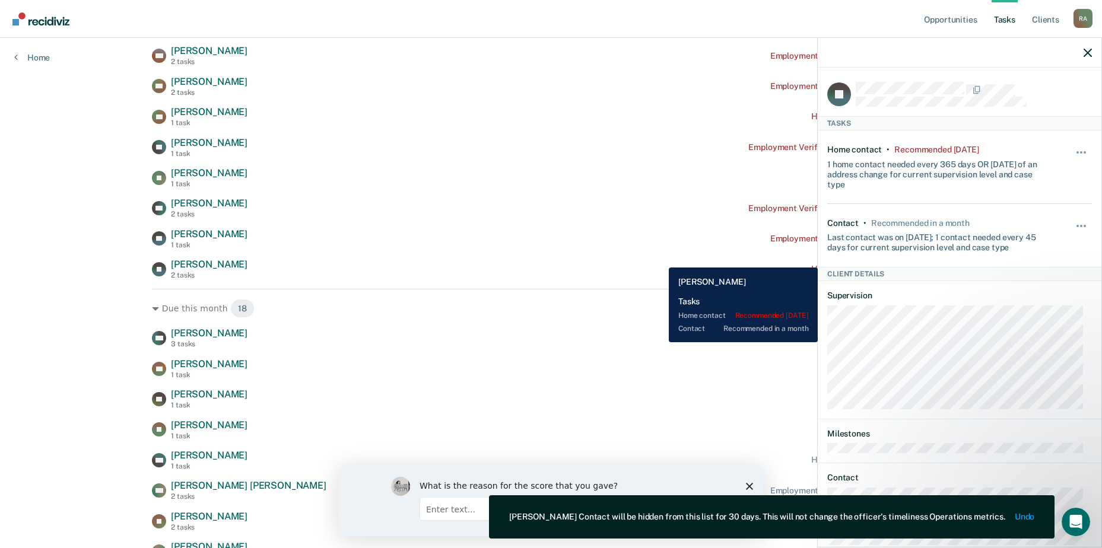
click at [621, 249] on div "YE [PERSON_NAME] 1 task Employment Verification recommended [DATE]" at bounding box center [551, 239] width 798 height 21
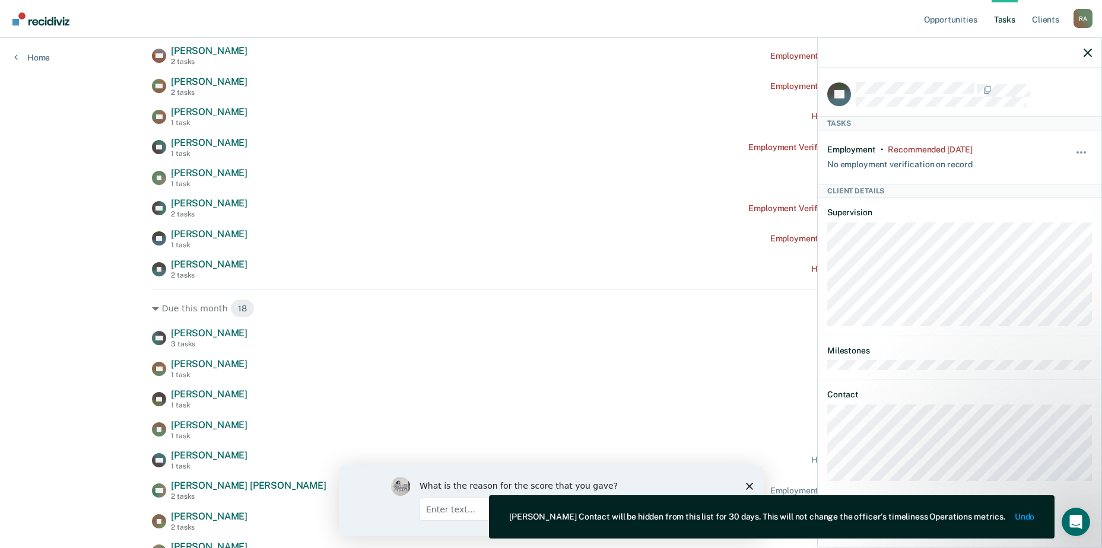
click at [1076, 48] on div at bounding box center [960, 53] width 284 height 30
click at [1086, 49] on icon "button" at bounding box center [1088, 53] width 8 height 8
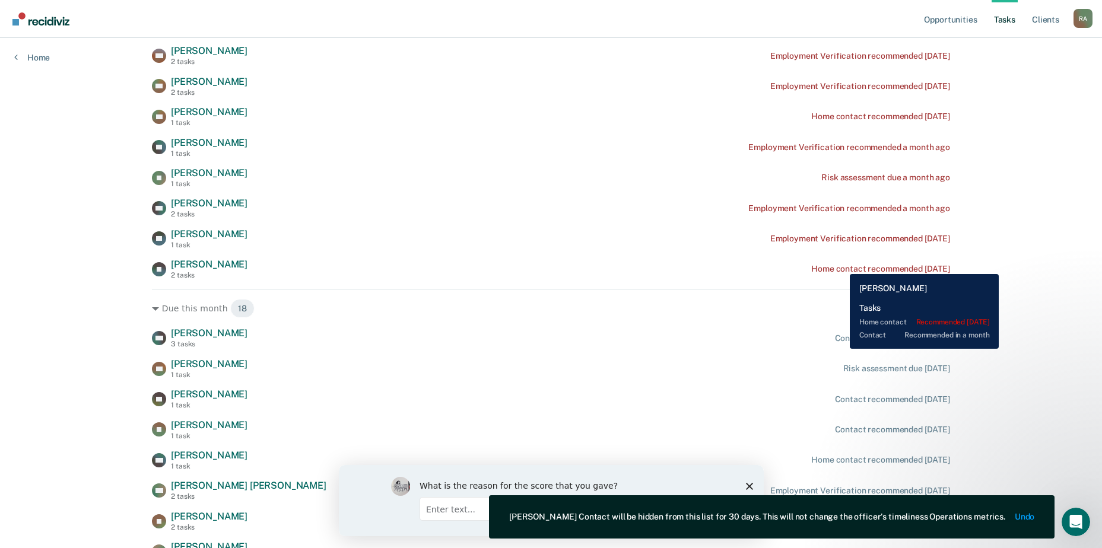
click at [841, 265] on div "Home contact recommended [DATE]" at bounding box center [880, 269] width 139 height 10
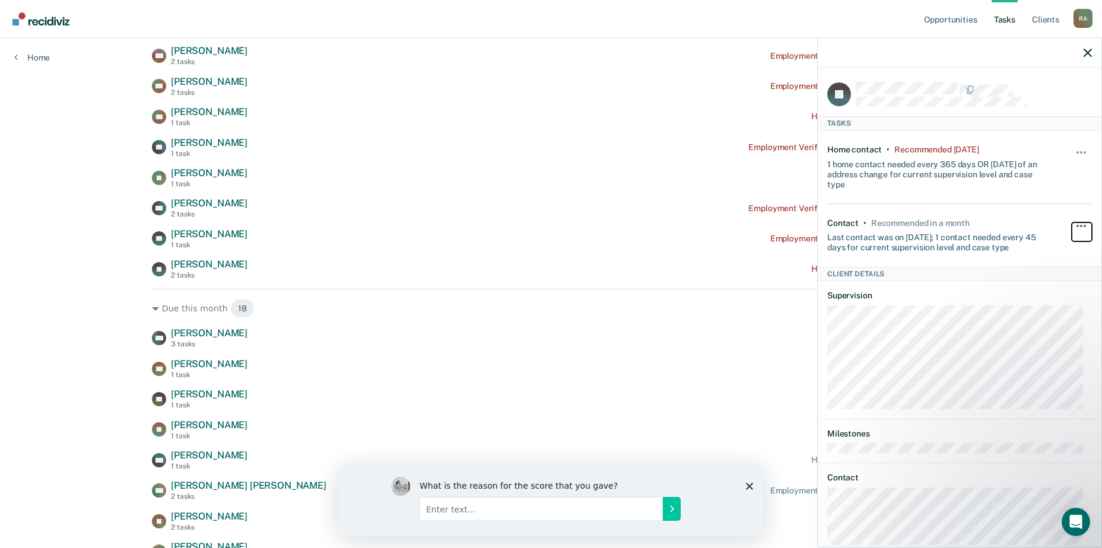
click at [1072, 229] on button "button" at bounding box center [1082, 232] width 20 height 19
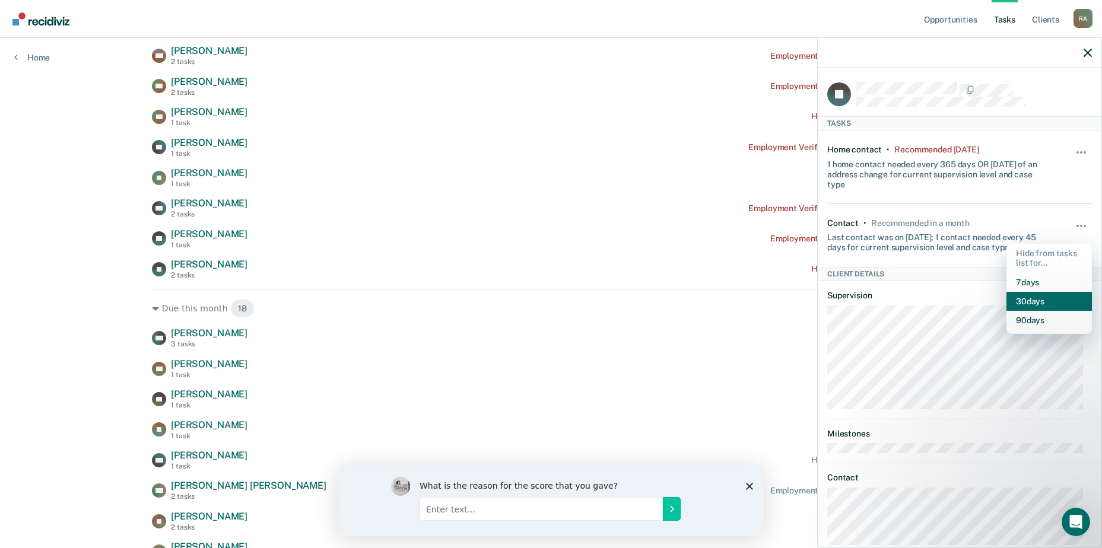
drag, startPoint x: 1033, startPoint y: 299, endPoint x: 1035, endPoint y: 293, distance: 6.4
click at [1033, 299] on button "30 days" at bounding box center [1049, 301] width 85 height 19
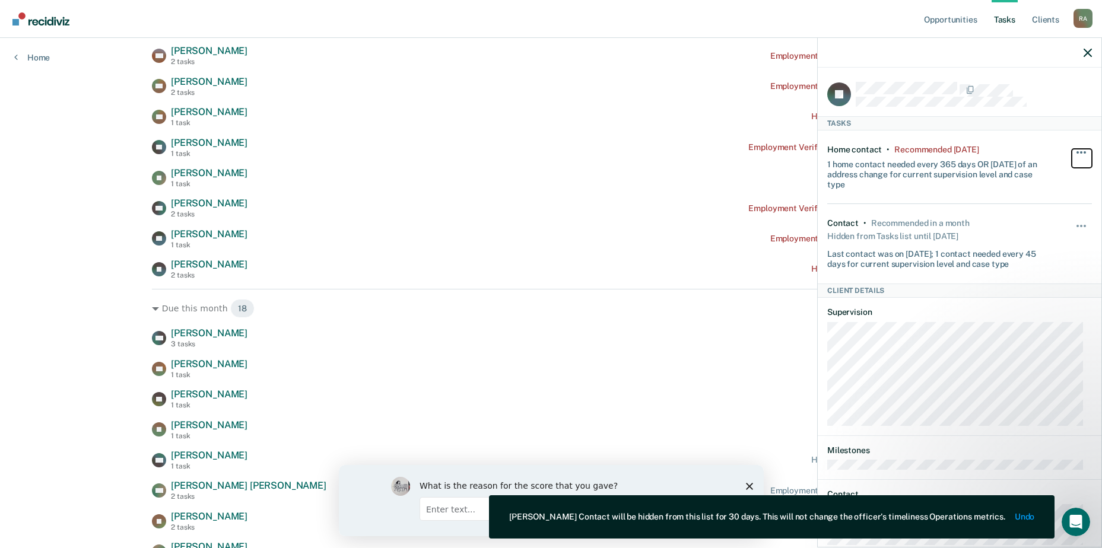
click at [1072, 160] on button "button" at bounding box center [1082, 158] width 20 height 19
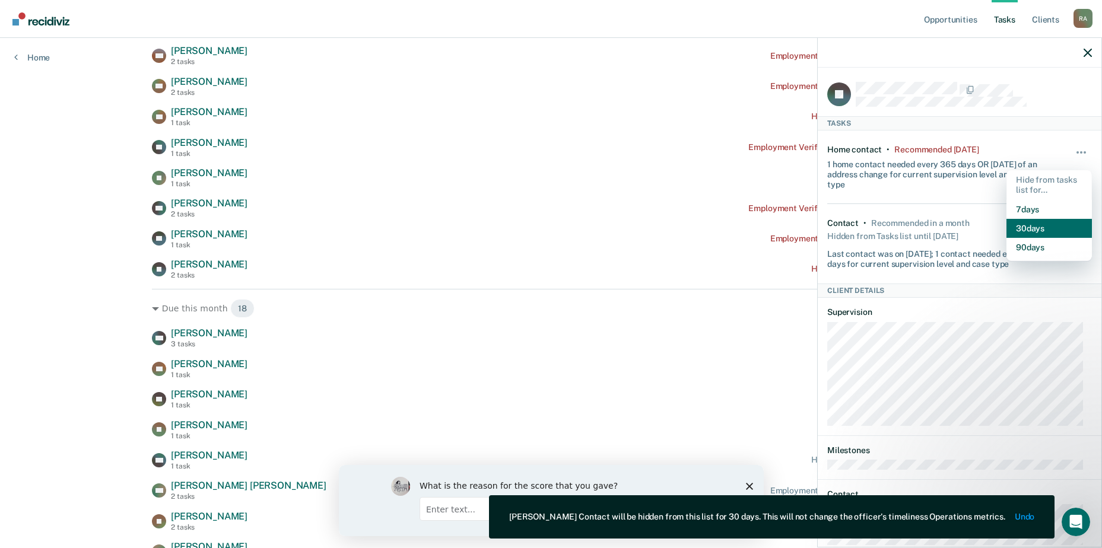
click at [1055, 228] on button "30 days" at bounding box center [1049, 228] width 85 height 19
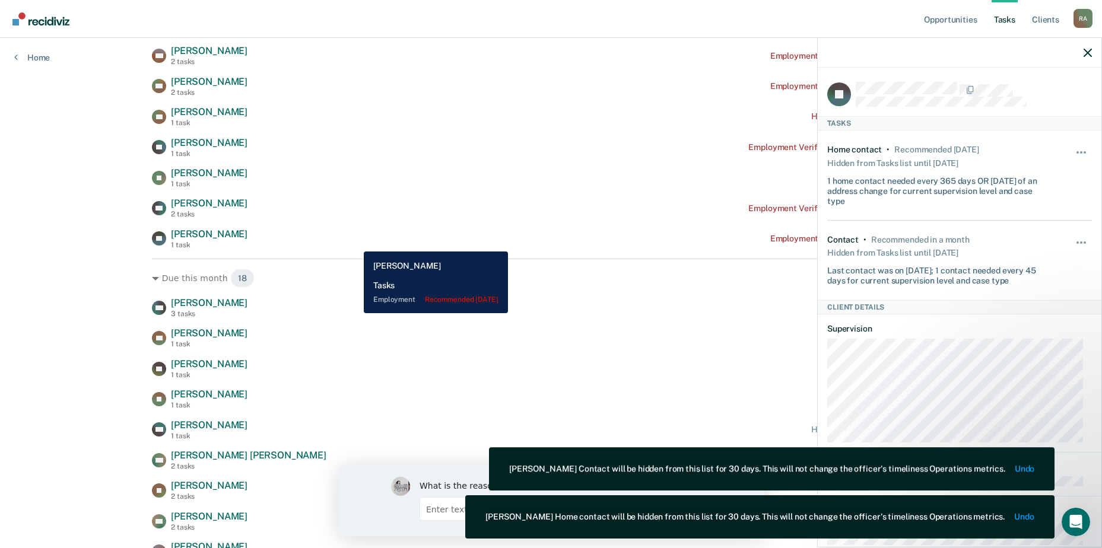
click at [354, 243] on div "YE [PERSON_NAME] 1 task Employment Verification recommended [DATE]" at bounding box center [551, 239] width 798 height 21
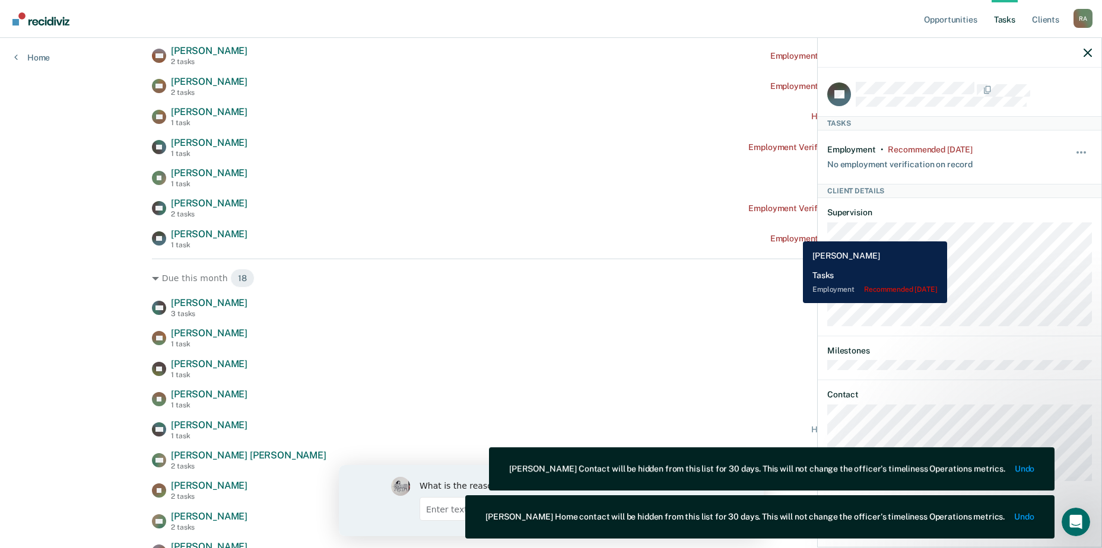
click at [794, 234] on div "YE [PERSON_NAME] 1 task Employment Verification recommended [DATE]" at bounding box center [551, 239] width 798 height 21
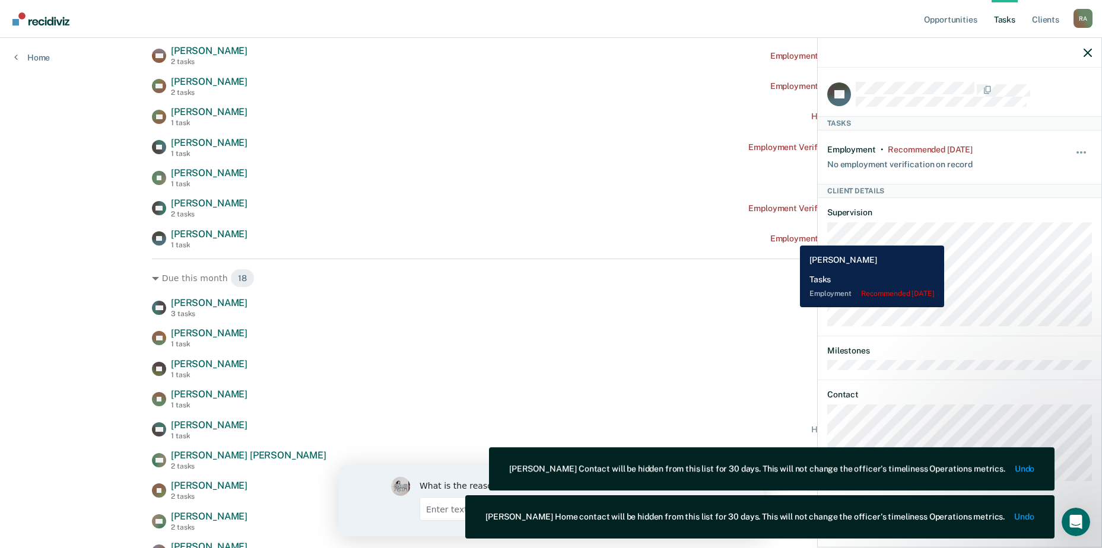
click at [791, 237] on div "Employment Verification recommended [DATE]" at bounding box center [860, 239] width 180 height 10
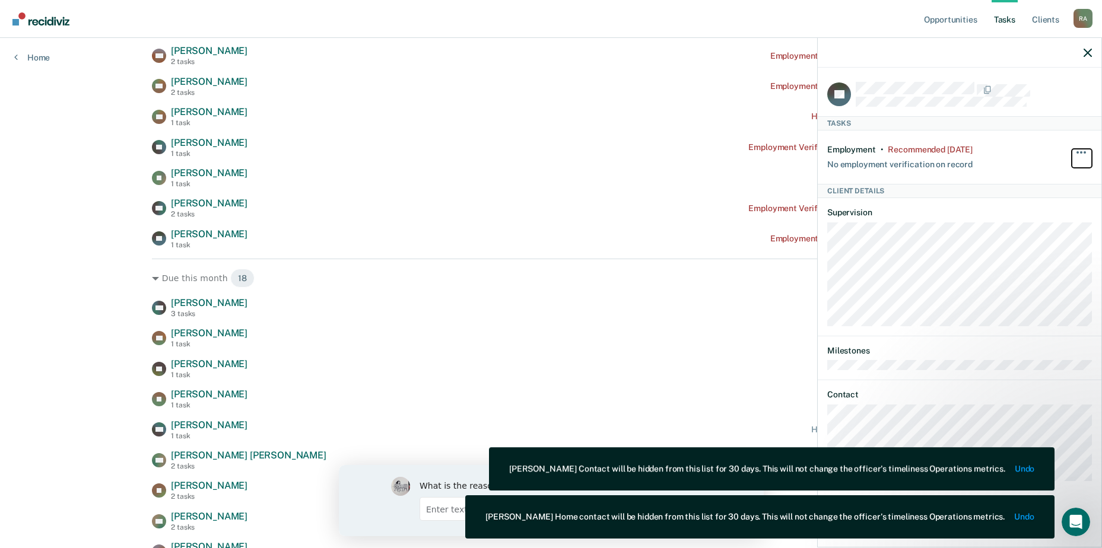
click at [1087, 149] on button "button" at bounding box center [1082, 158] width 20 height 19
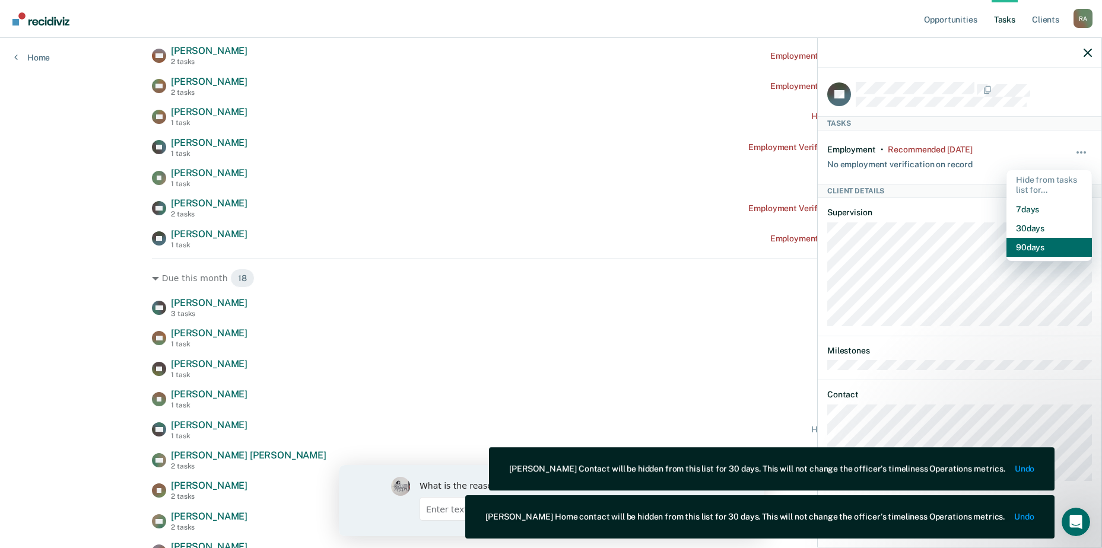
click at [1036, 246] on button "90 days" at bounding box center [1049, 247] width 85 height 19
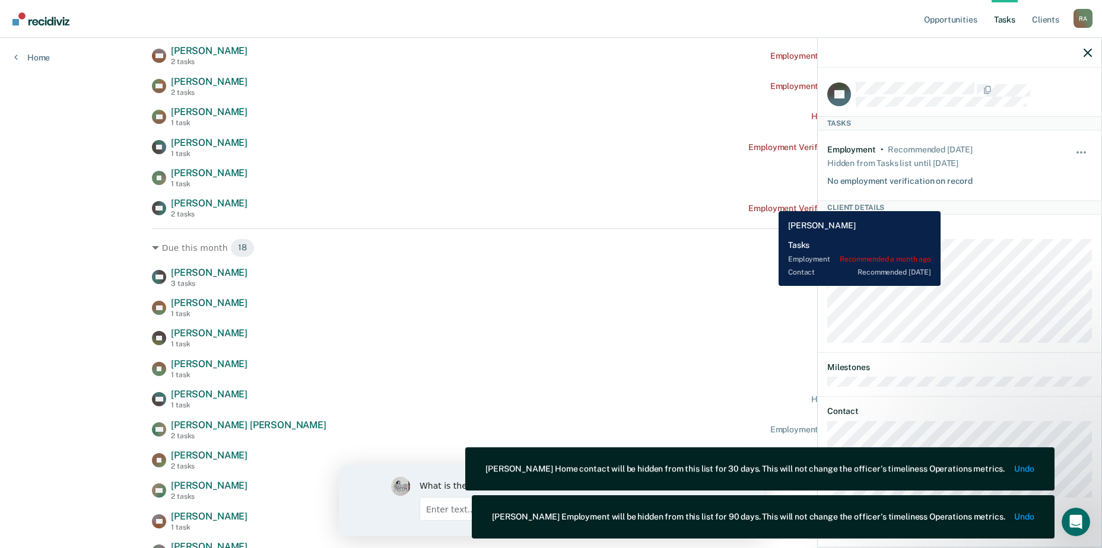
click at [770, 202] on div "XD [PERSON_NAME] 2 tasks Employment Verification recommended a month ago" at bounding box center [551, 208] width 798 height 21
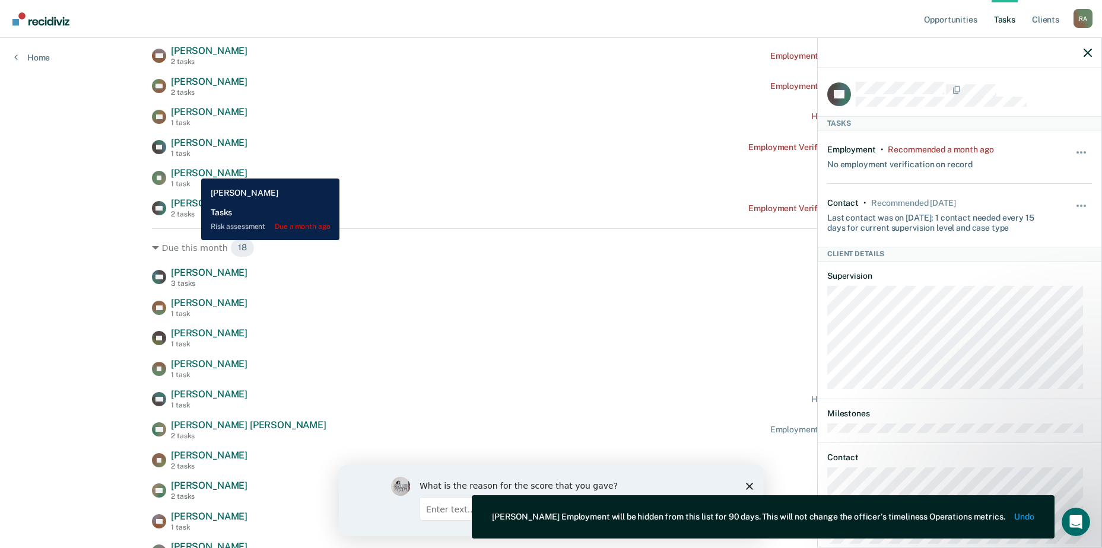
click at [192, 170] on span "[PERSON_NAME]" at bounding box center [209, 172] width 77 height 11
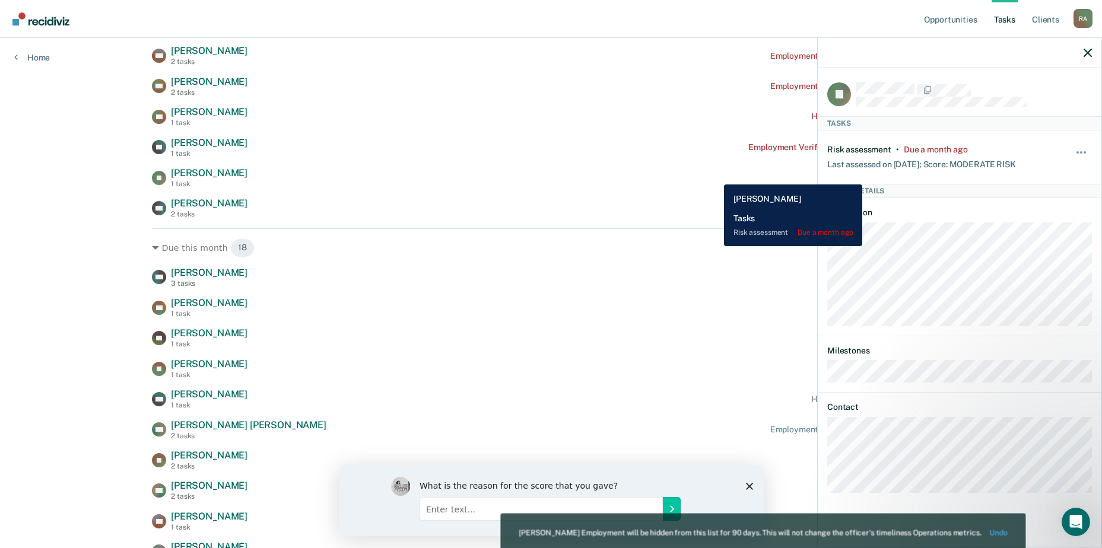
click at [715, 176] on div "IS [PERSON_NAME] 1 task Risk assessment due a month ago" at bounding box center [551, 177] width 798 height 21
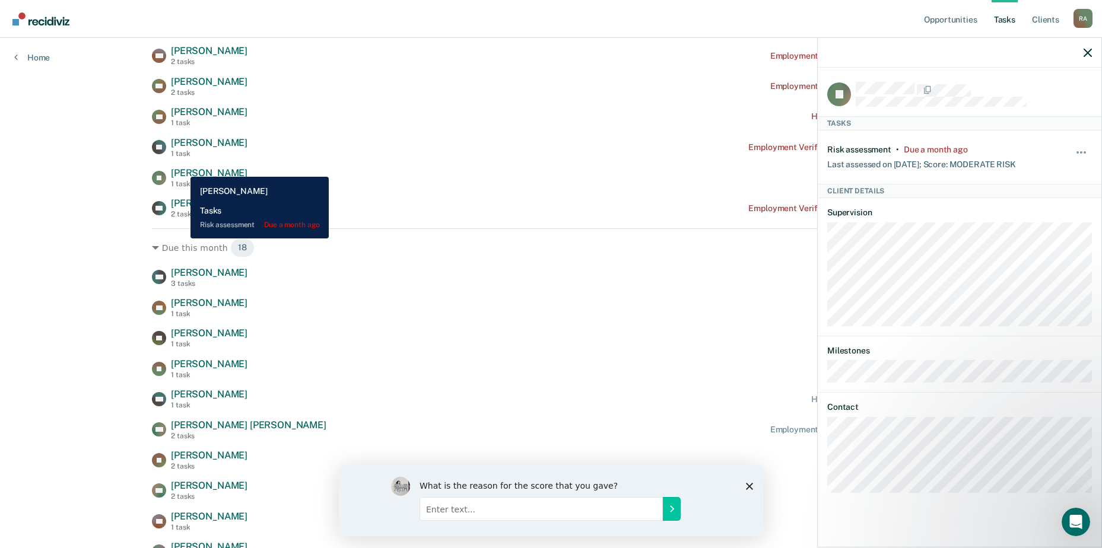
click at [182, 168] on span "[PERSON_NAME]" at bounding box center [209, 172] width 77 height 11
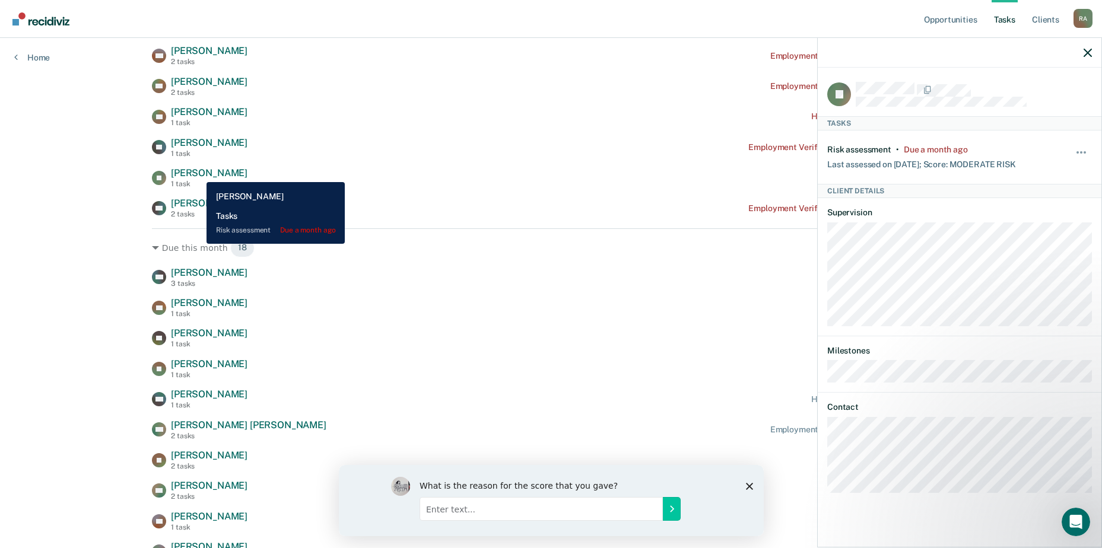
click at [198, 173] on span "[PERSON_NAME]" at bounding box center [209, 172] width 77 height 11
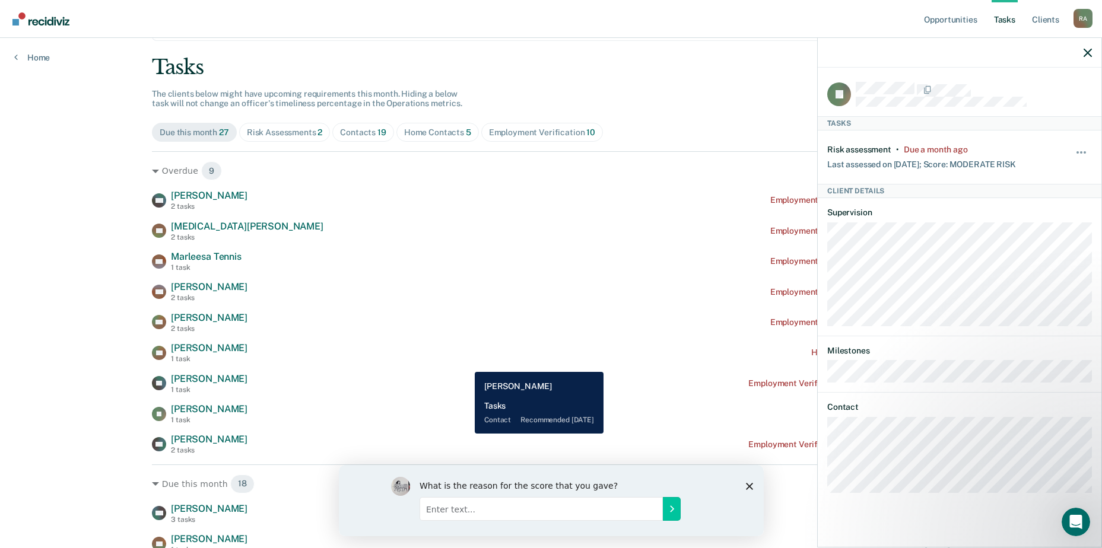
scroll to position [59, 0]
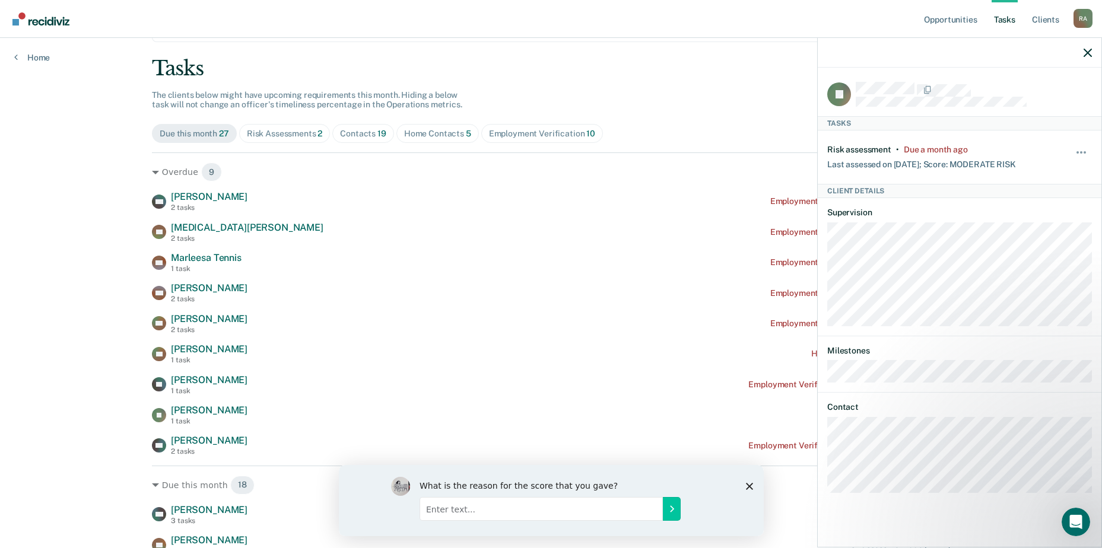
click at [1095, 52] on div at bounding box center [960, 53] width 284 height 30
click at [1094, 52] on div at bounding box center [960, 53] width 284 height 30
click at [1091, 53] on icon "button" at bounding box center [1088, 53] width 8 height 8
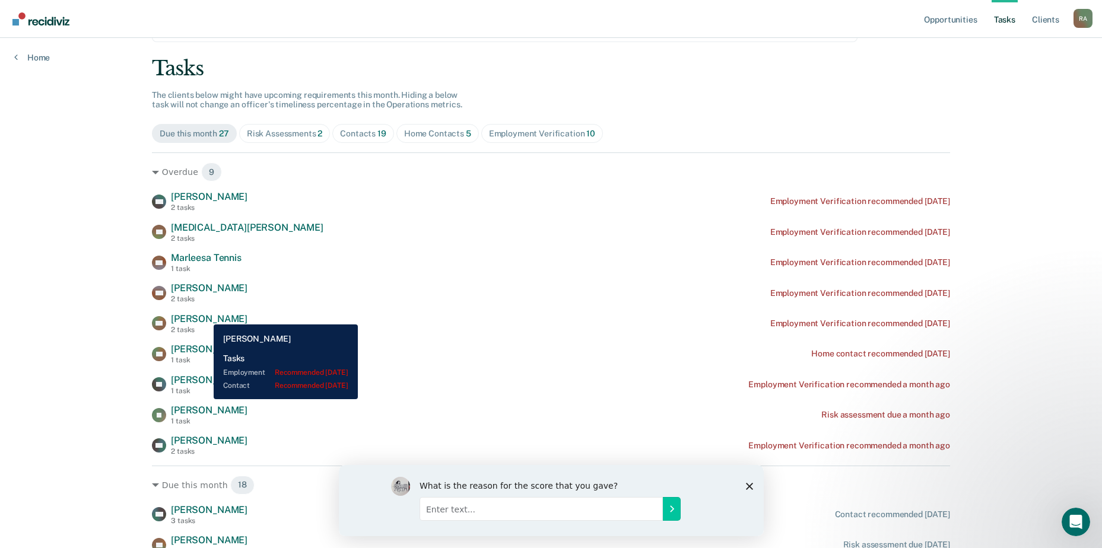
click at [205, 316] on span "[PERSON_NAME]" at bounding box center [209, 318] width 77 height 11
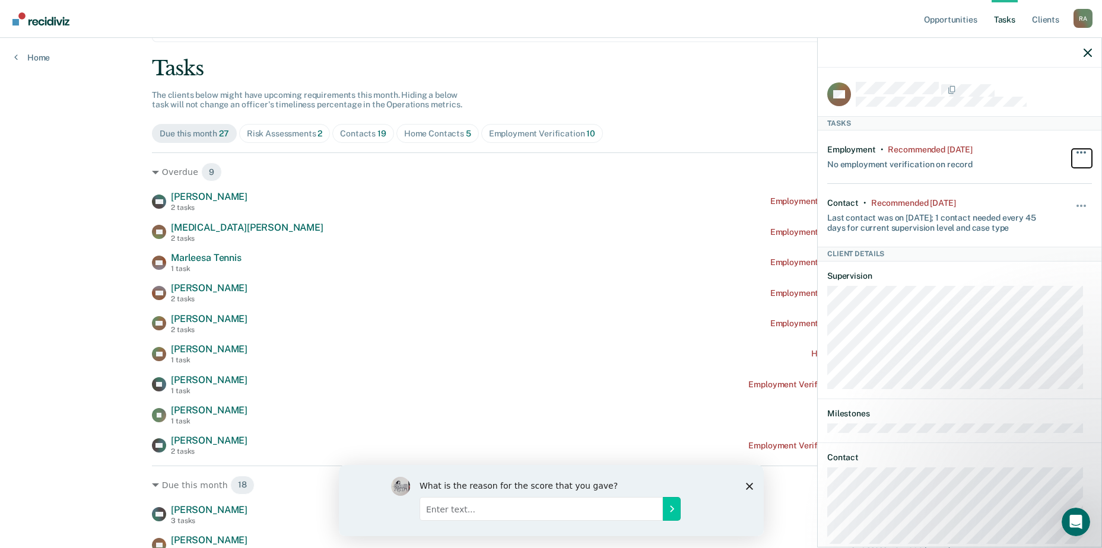
click at [1074, 149] on button "button" at bounding box center [1082, 158] width 20 height 19
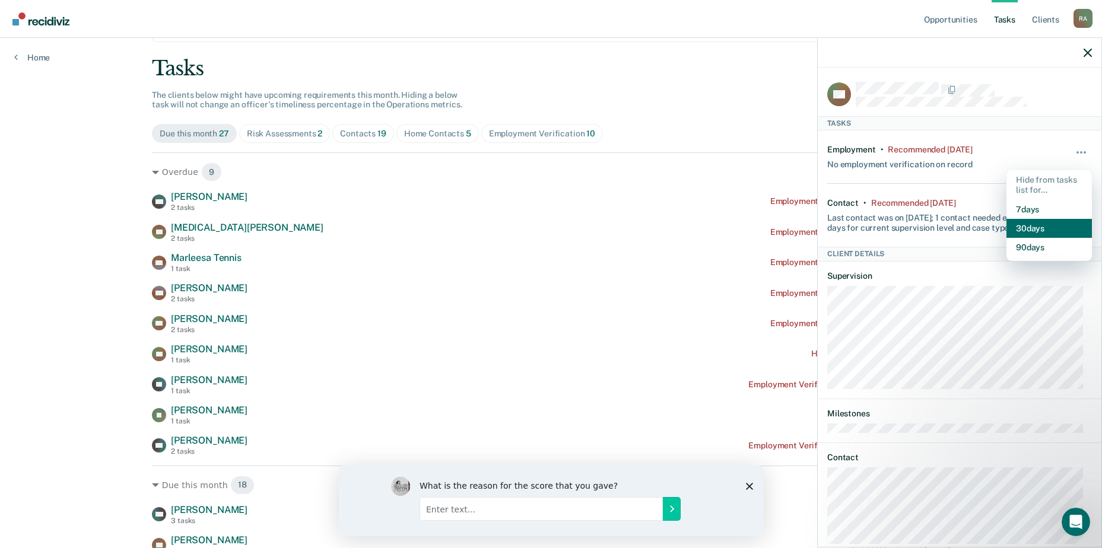
click at [1033, 231] on button "30 days" at bounding box center [1049, 228] width 85 height 19
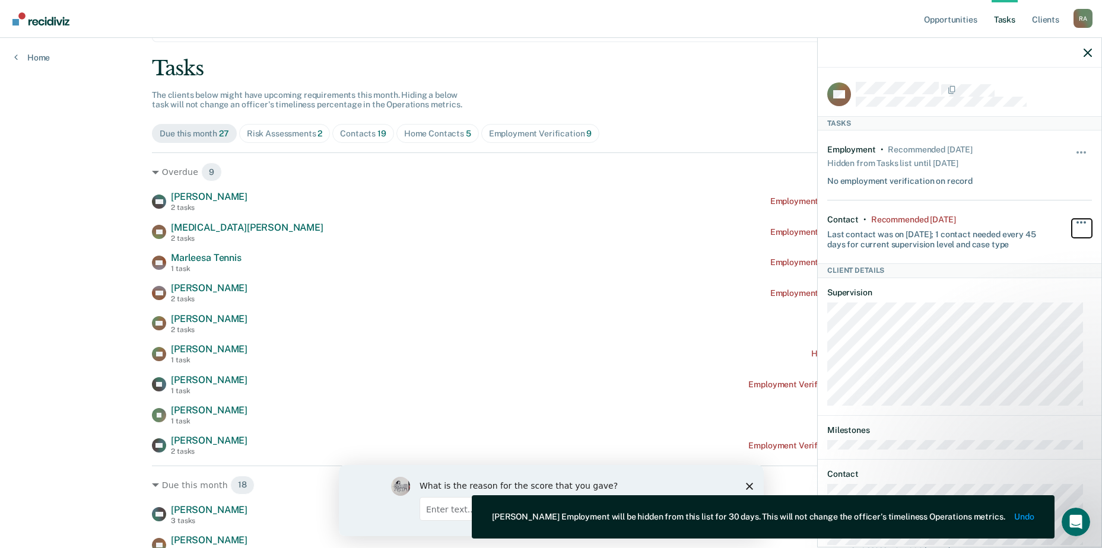
click at [1078, 220] on button "button" at bounding box center [1082, 228] width 20 height 19
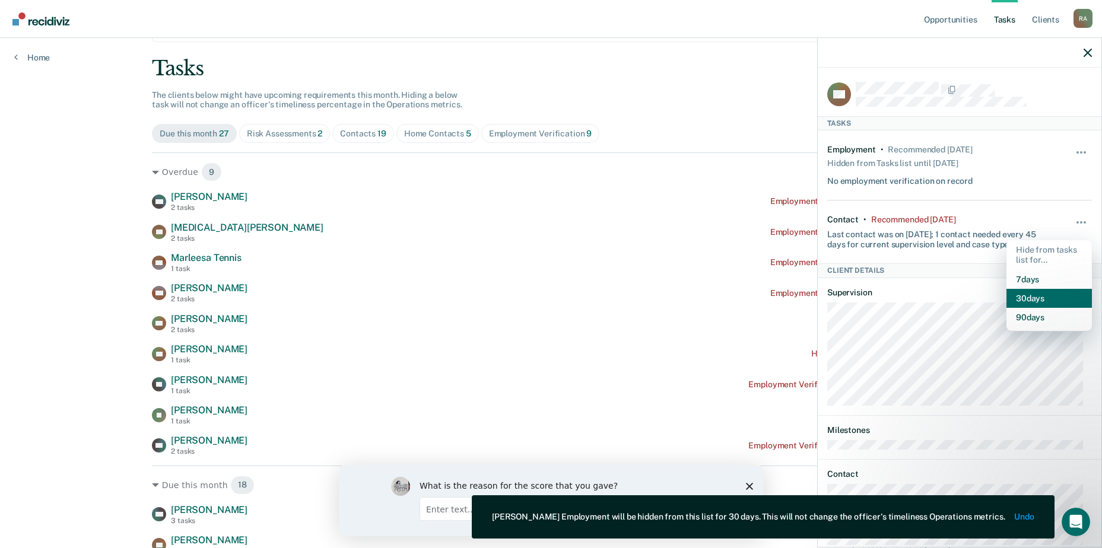
click at [1031, 299] on button "30 days" at bounding box center [1049, 298] width 85 height 19
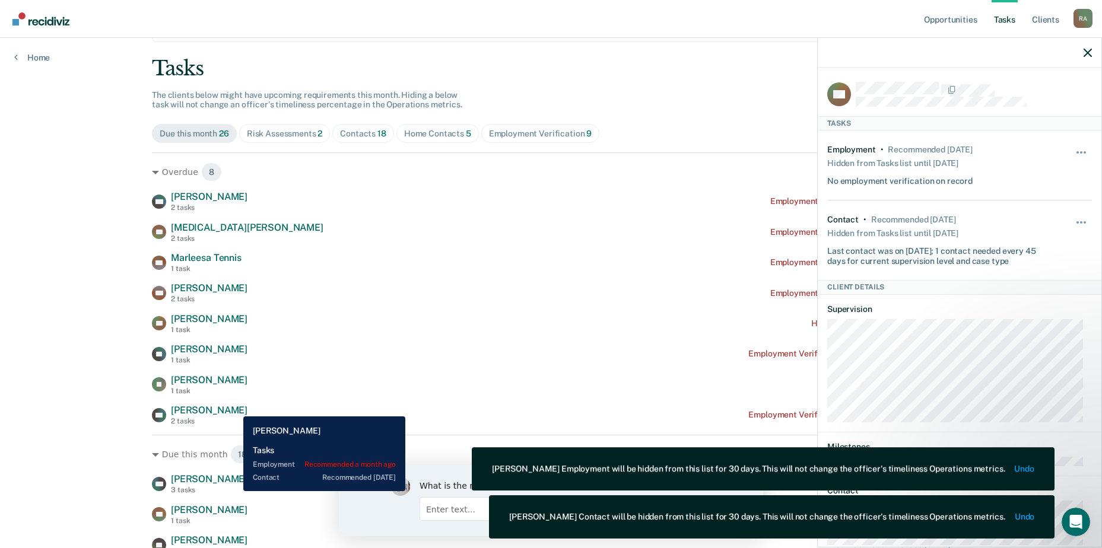
click at [234, 408] on span "[PERSON_NAME]" at bounding box center [209, 410] width 77 height 11
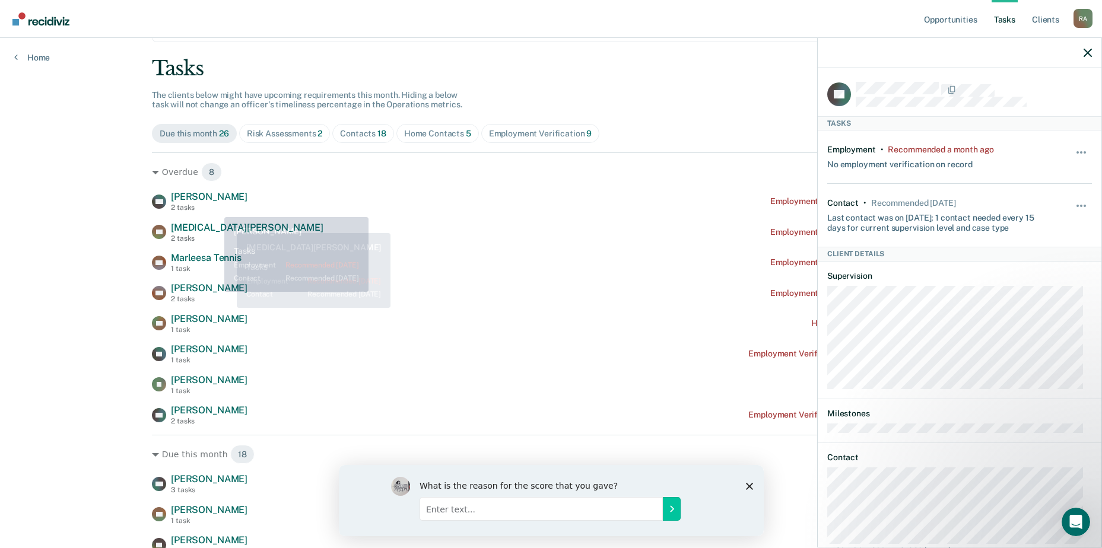
click at [209, 201] on span "[PERSON_NAME]" at bounding box center [209, 196] width 77 height 11
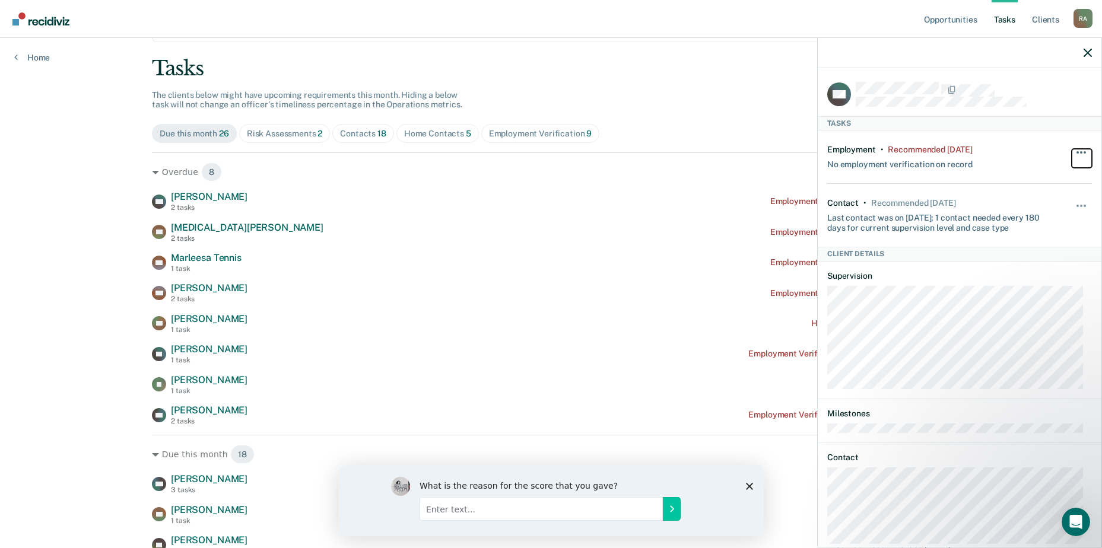
click at [1076, 149] on button "button" at bounding box center [1082, 158] width 20 height 19
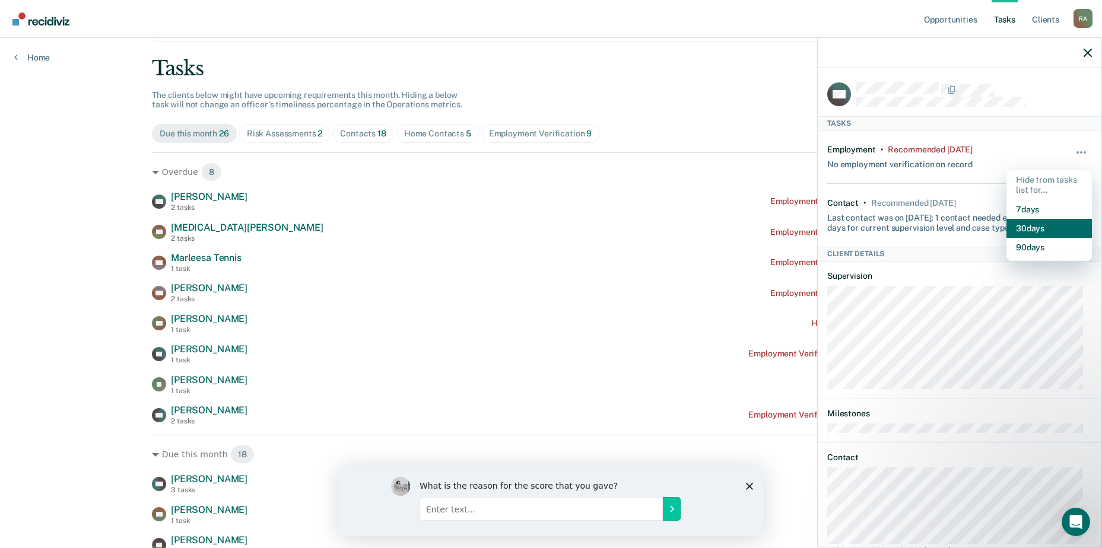
click at [1032, 220] on button "30 days" at bounding box center [1049, 228] width 85 height 19
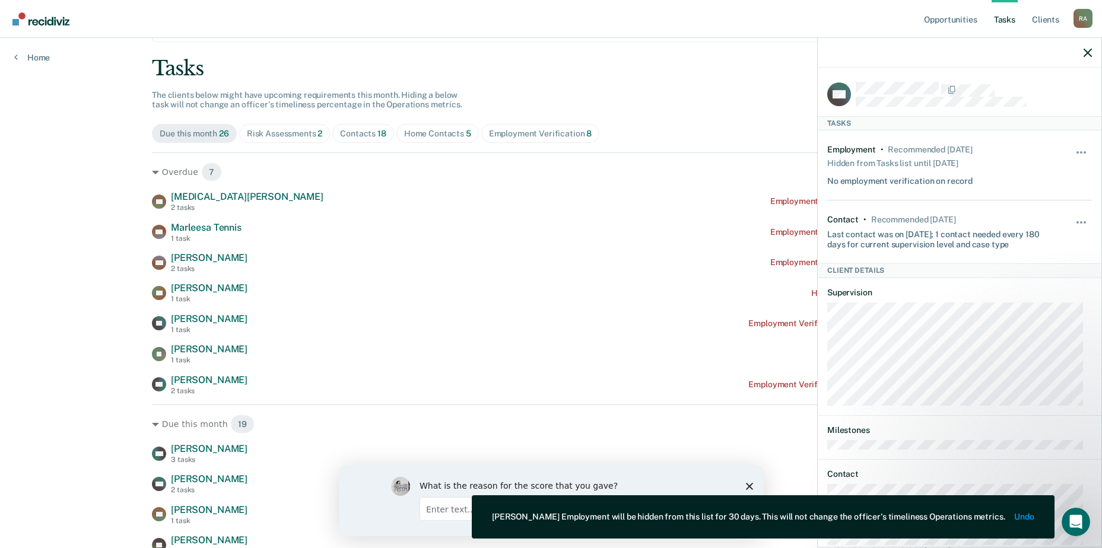
click at [1058, 213] on div "Contact • Recommended [DATE] Last contact was on [DATE]; 1 contact needed every…" at bounding box center [959, 232] width 265 height 63
click at [1072, 220] on button "button" at bounding box center [1082, 228] width 20 height 19
click at [1030, 290] on button "30 days" at bounding box center [1049, 298] width 85 height 19
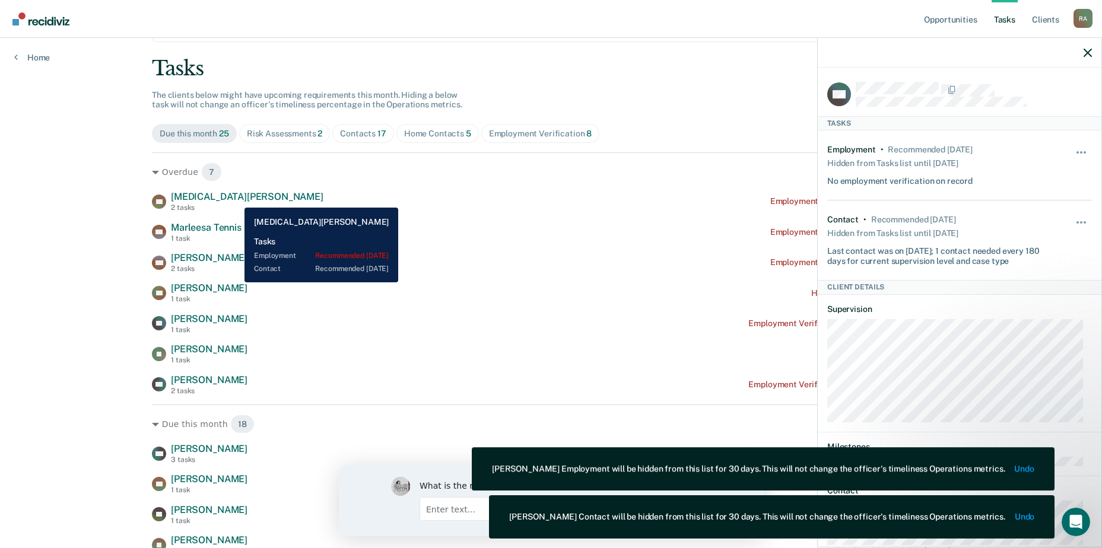
click at [202, 195] on span "[MEDICAL_DATA][PERSON_NAME]" at bounding box center [247, 196] width 153 height 11
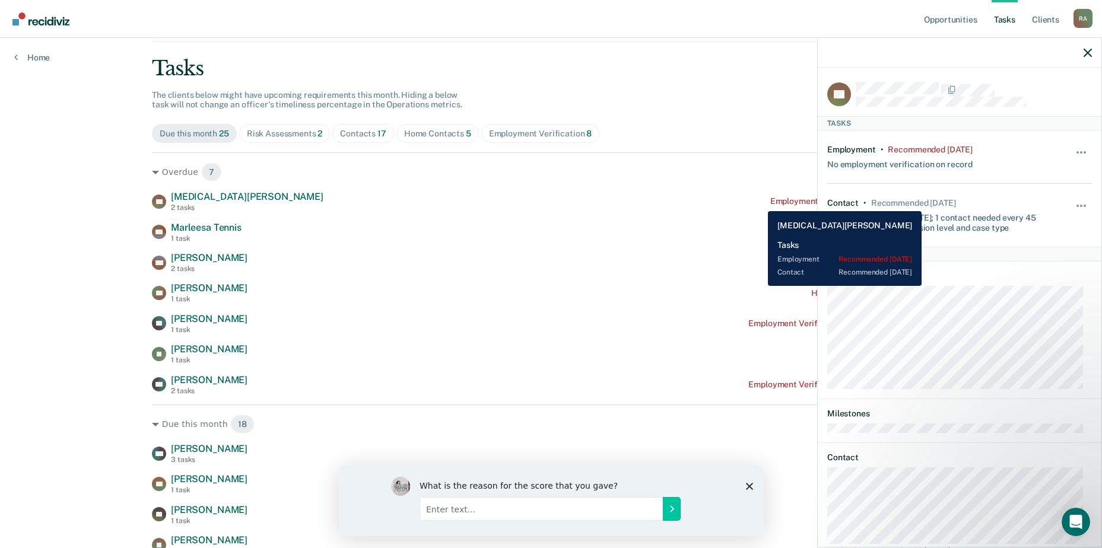
click at [770, 202] on div "Employment Verification recommended [DATE]" at bounding box center [860, 201] width 180 height 10
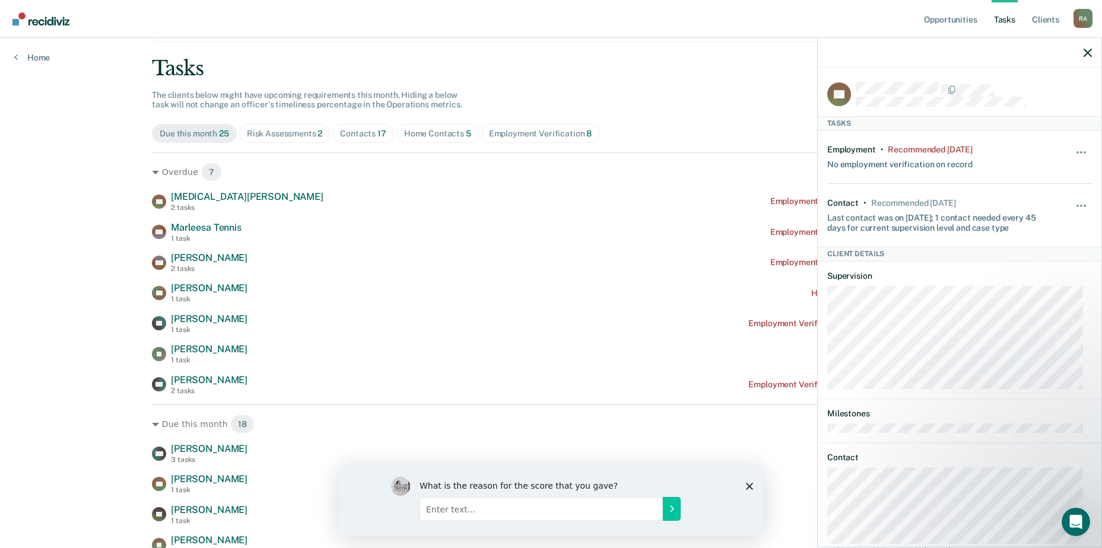
click at [1072, 147] on div "Hide from tasks list for... 7 days 30 days 90 days" at bounding box center [1082, 157] width 20 height 25
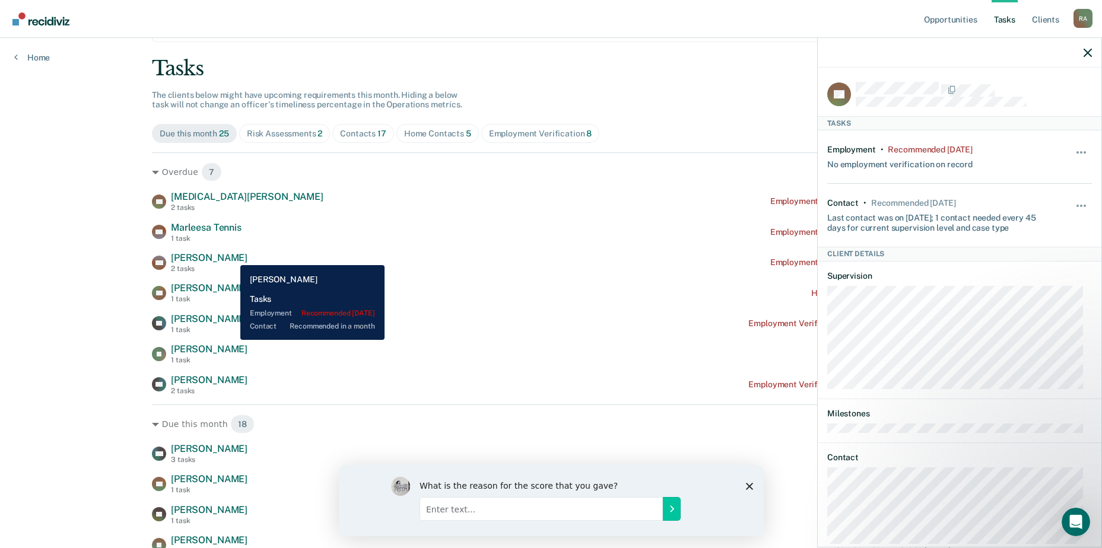
click at [232, 256] on span "[PERSON_NAME]" at bounding box center [209, 257] width 77 height 11
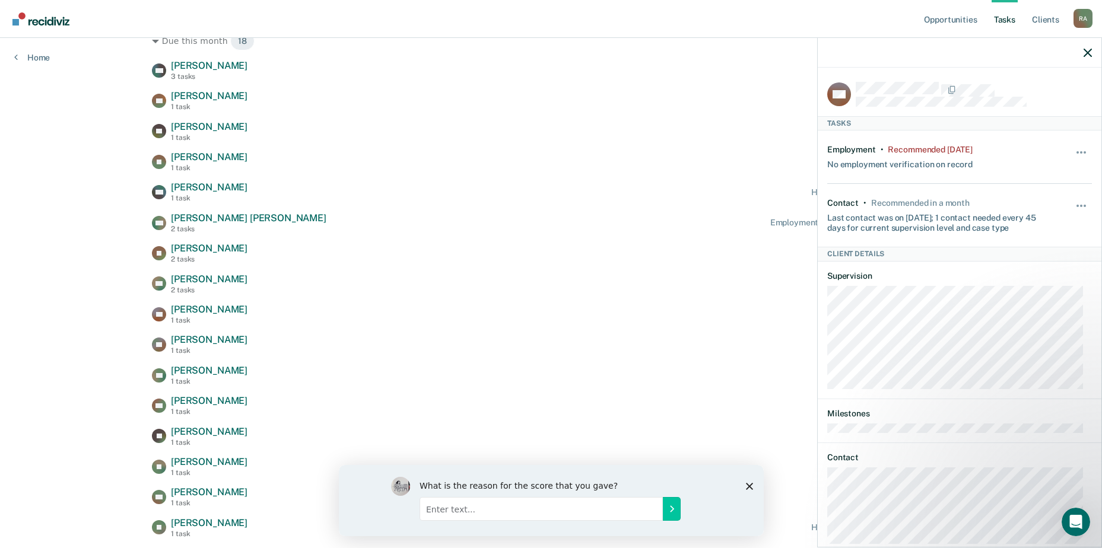
scroll to position [416, 0]
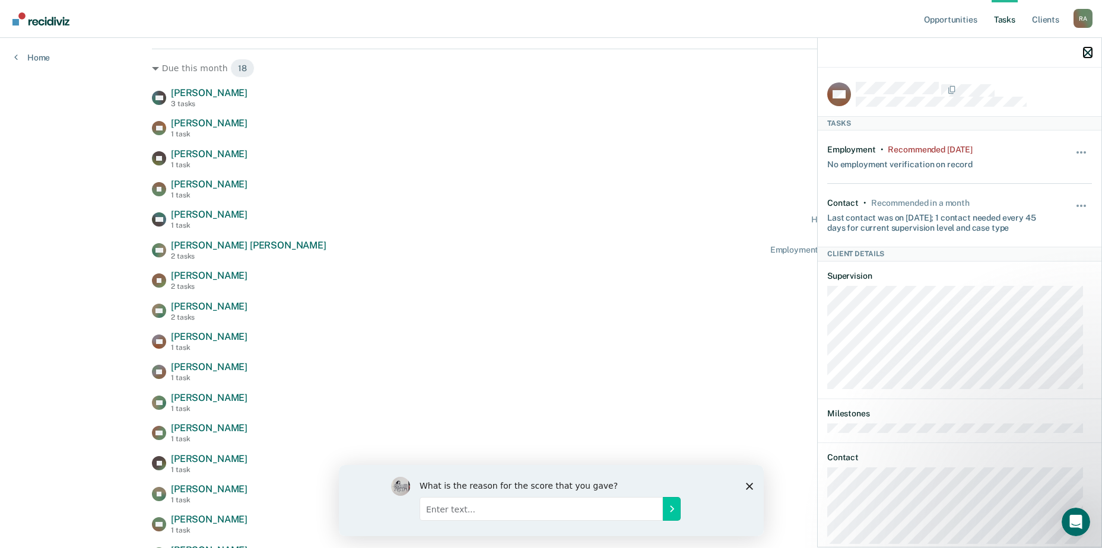
click at [1090, 50] on icon "button" at bounding box center [1088, 53] width 8 height 8
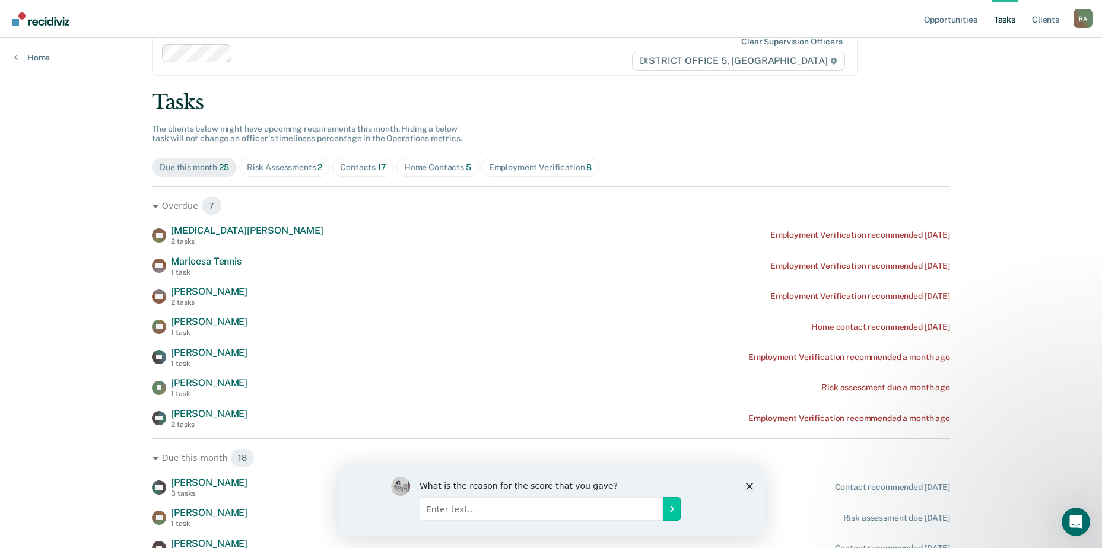
scroll to position [0, 0]
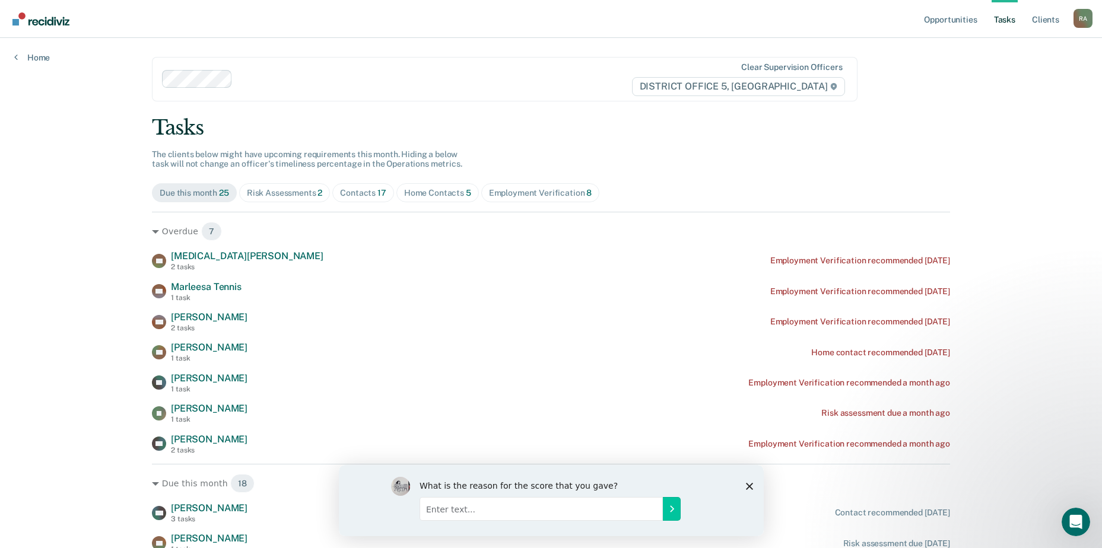
click at [359, 195] on div "Contacts 17" at bounding box center [363, 193] width 46 height 10
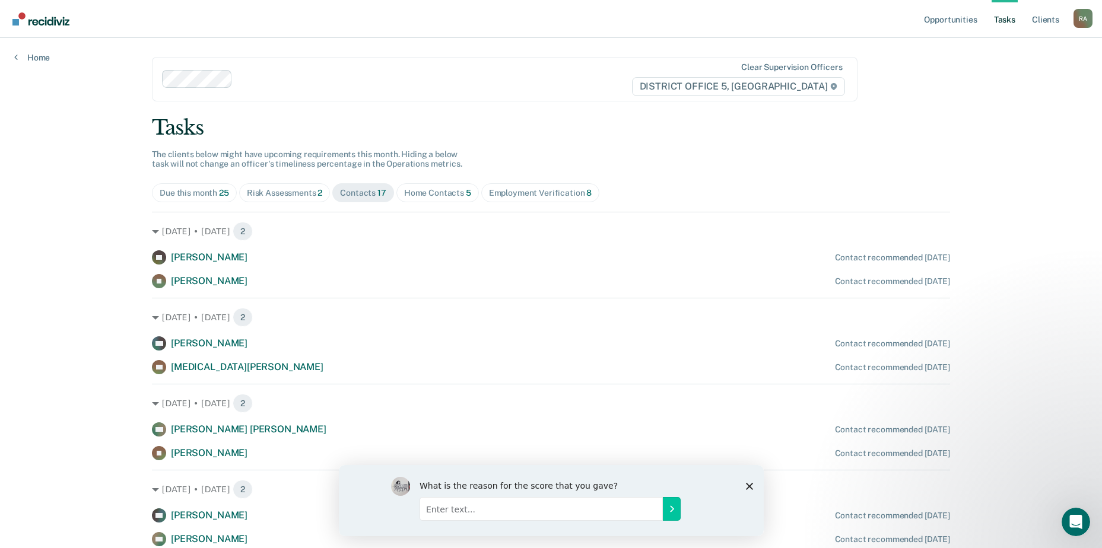
click at [531, 192] on div "Employment Verification 8" at bounding box center [540, 193] width 103 height 10
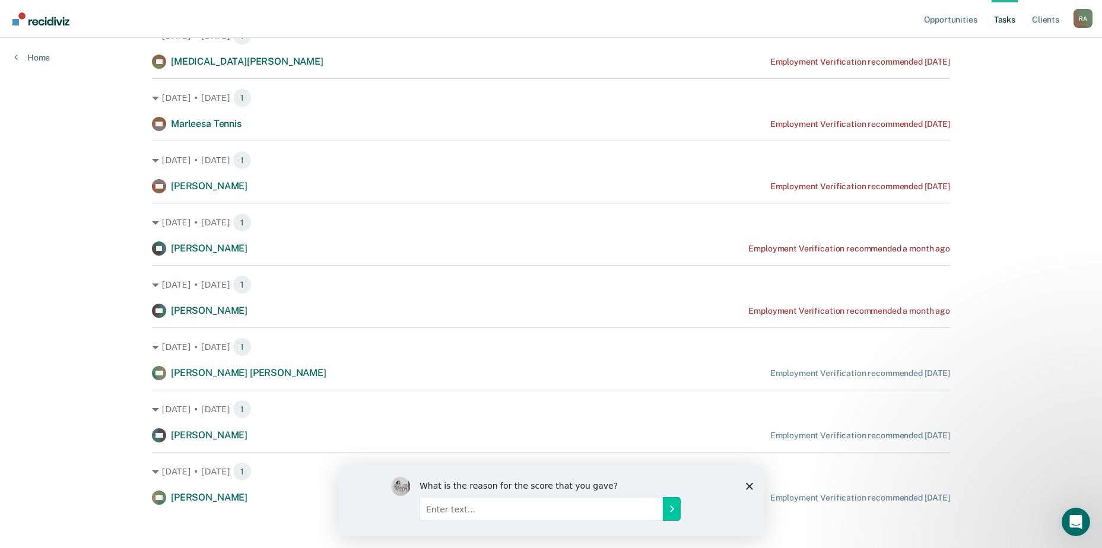
scroll to position [200, 0]
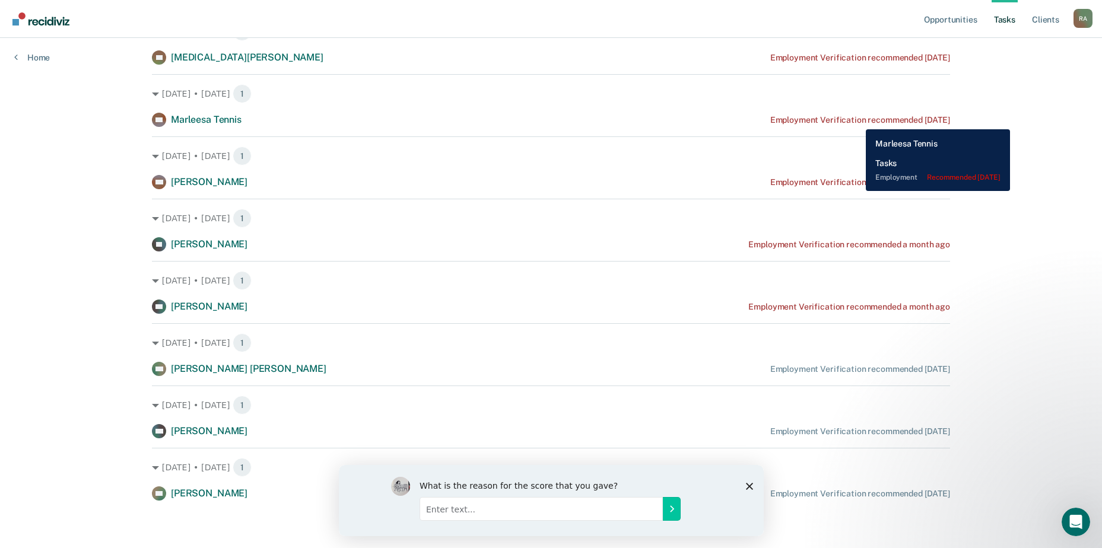
click at [857, 120] on div "Employment Verification recommended [DATE]" at bounding box center [860, 120] width 180 height 10
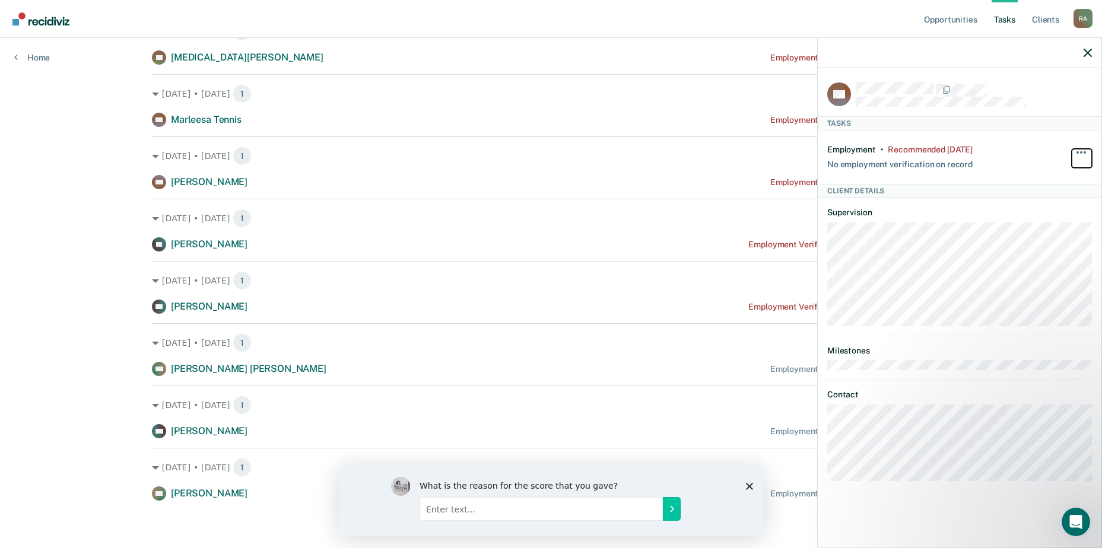
click at [1086, 151] on span "button" at bounding box center [1085, 152] width 2 height 2
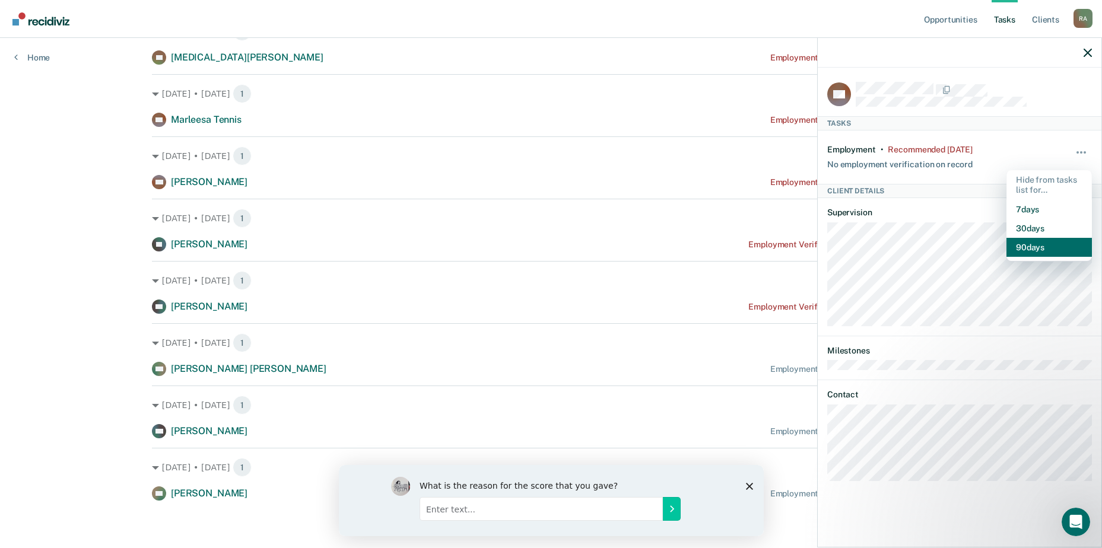
click at [1029, 254] on button "90 days" at bounding box center [1049, 247] width 85 height 19
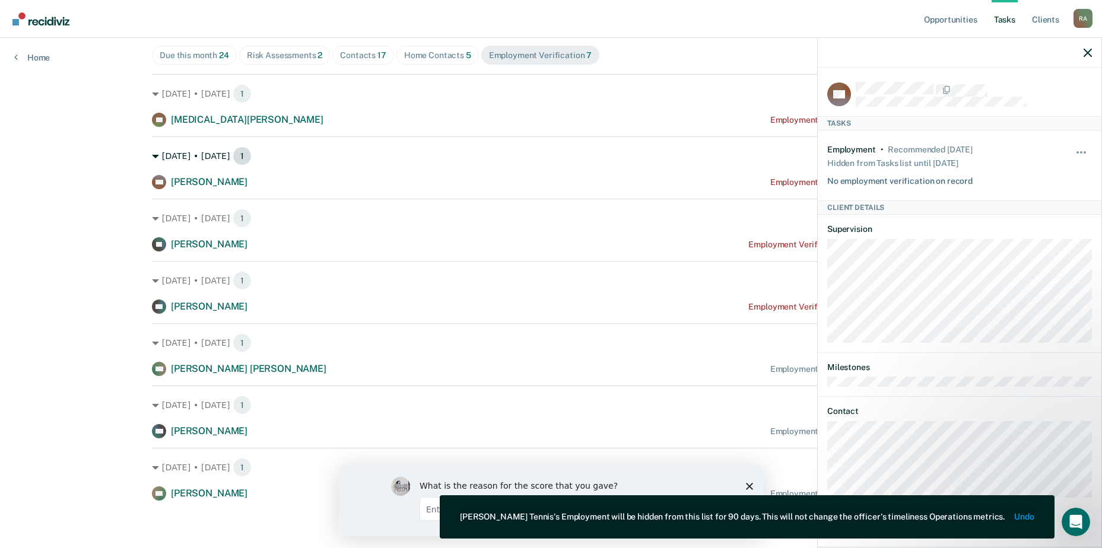
click at [489, 157] on div "[DATE] • [DATE] 1" at bounding box center [551, 156] width 798 height 19
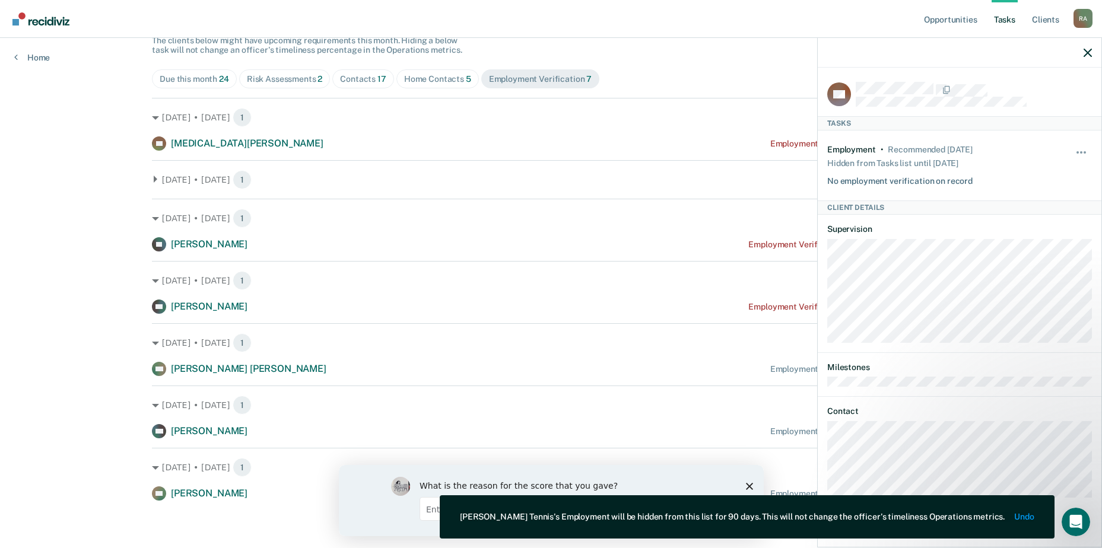
click at [146, 176] on main "Clear supervision officers DISTRICT OFFICE 5, TWIN FALLS Tasks The clients belo…" at bounding box center [551, 222] width 827 height 596
click at [148, 176] on main "Clear supervision officers DISTRICT OFFICE 5, TWIN FALLS Tasks The clients belo…" at bounding box center [551, 222] width 827 height 596
click at [152, 177] on icon at bounding box center [155, 179] width 7 height 7
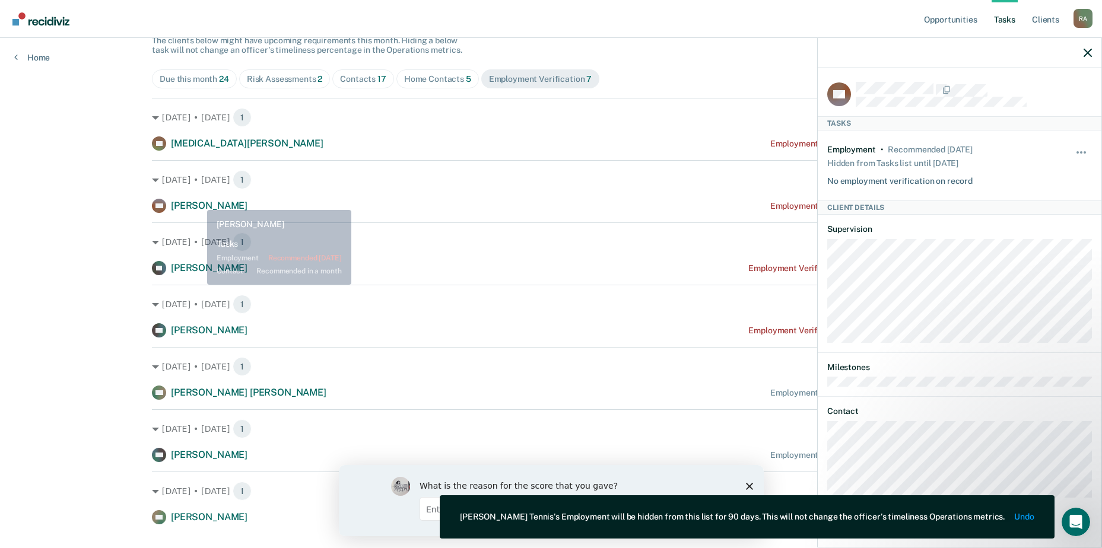
click at [199, 201] on span "[PERSON_NAME]" at bounding box center [209, 205] width 77 height 11
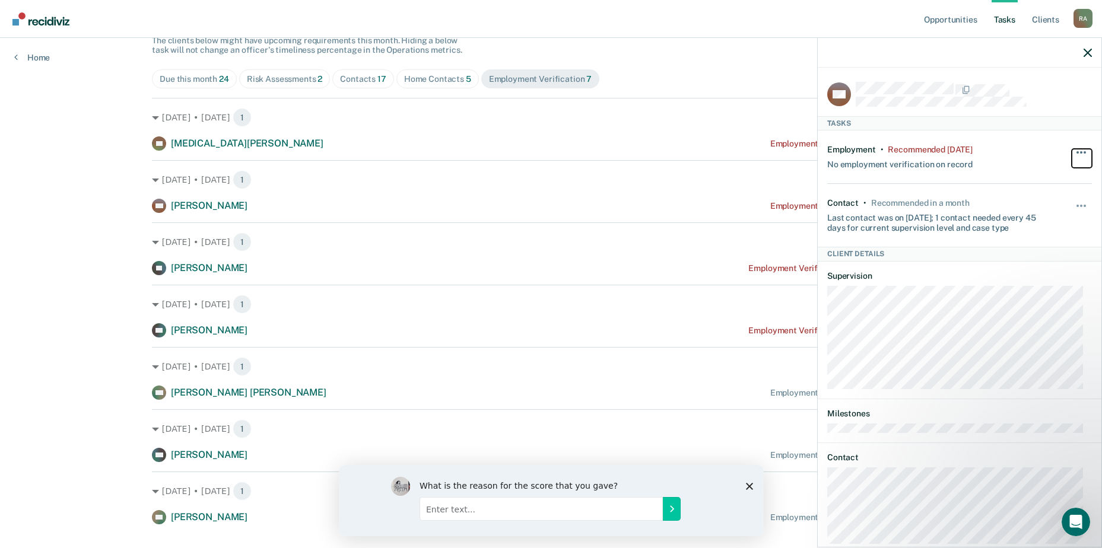
click at [1084, 153] on span "button" at bounding box center [1085, 152] width 2 height 2
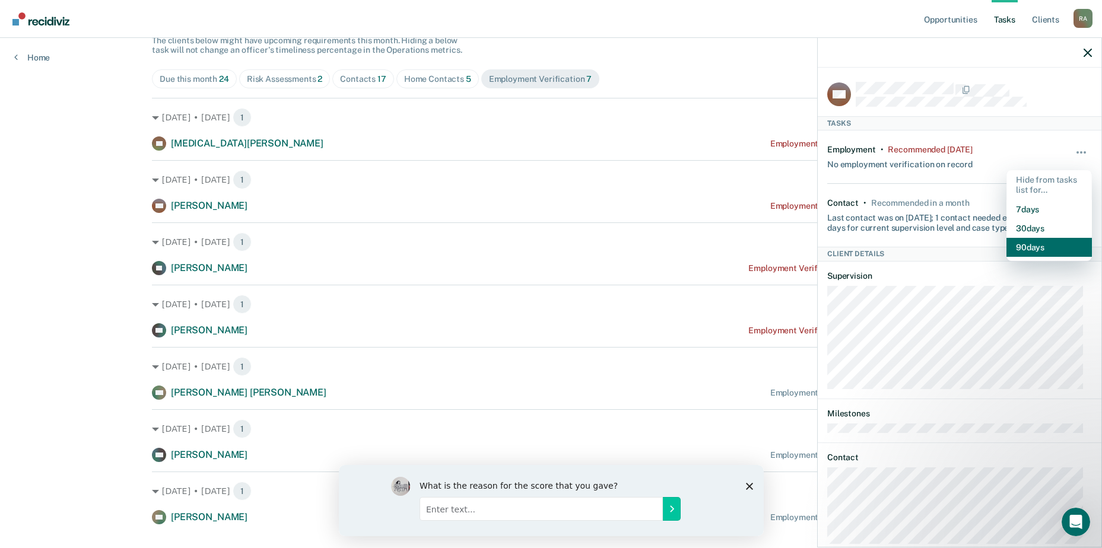
click at [1033, 247] on button "90 days" at bounding box center [1049, 247] width 85 height 19
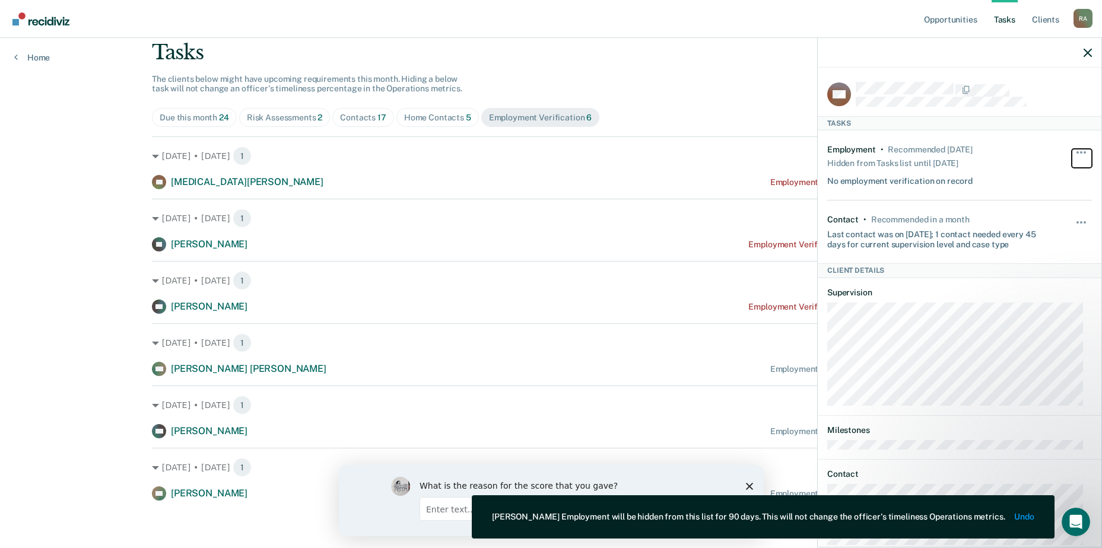
scroll to position [75, 0]
click at [388, 232] on div "[DATE] • [DATE] 1 AE [PERSON_NAME] Employment Verification recommended a month …" at bounding box center [551, 225] width 798 height 53
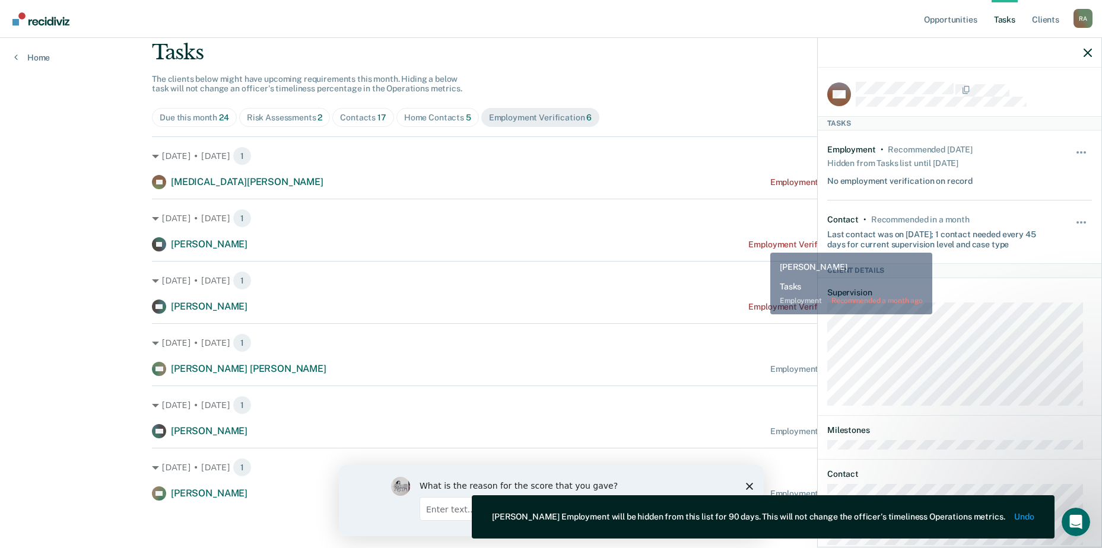
click at [770, 240] on div "Employment Verification recommended a month ago" at bounding box center [849, 245] width 201 height 10
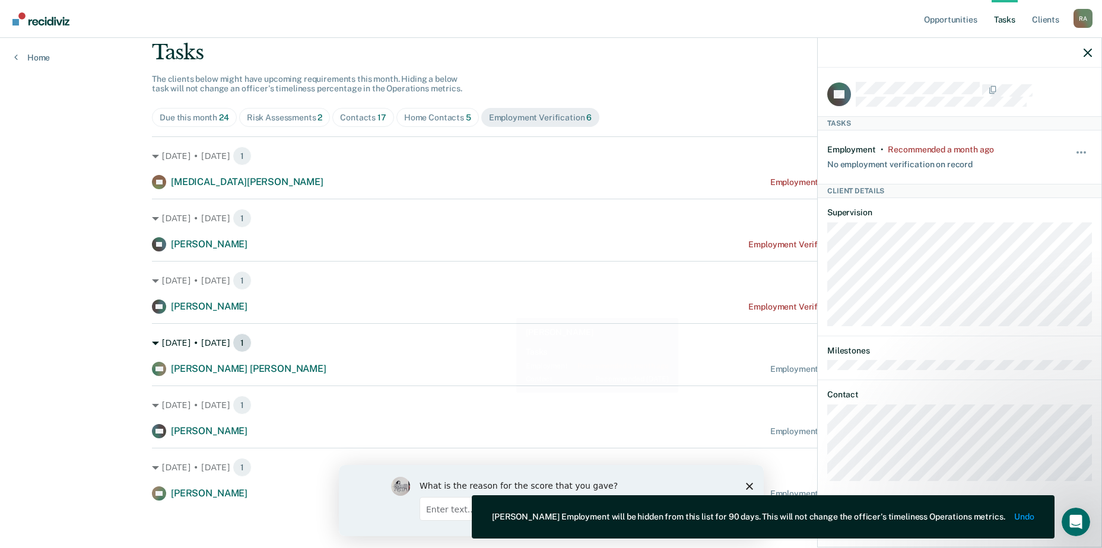
click at [562, 353] on div "[DATE] • [DATE] 1" at bounding box center [551, 343] width 798 height 19
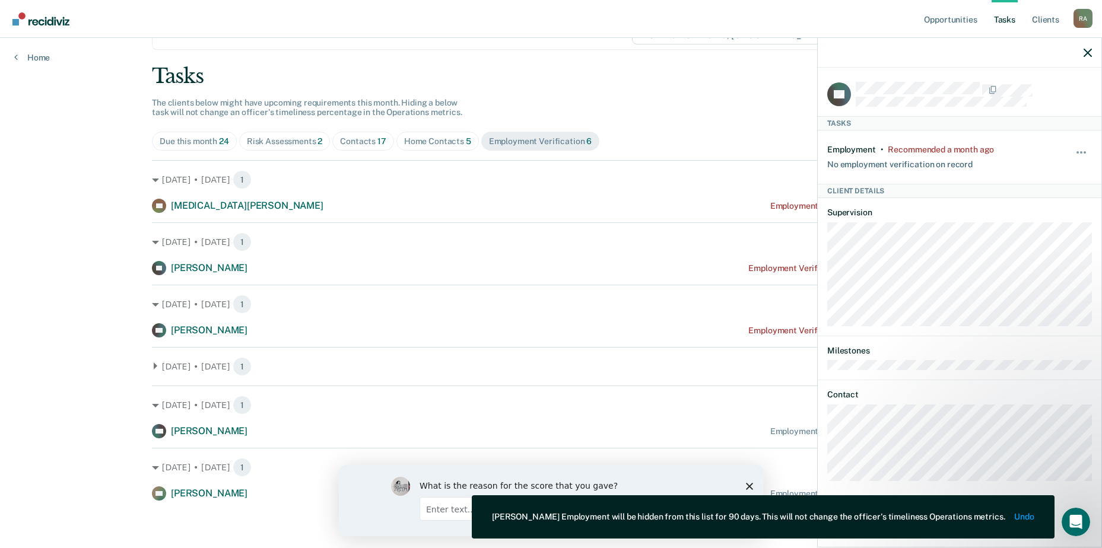
scroll to position [52, 0]
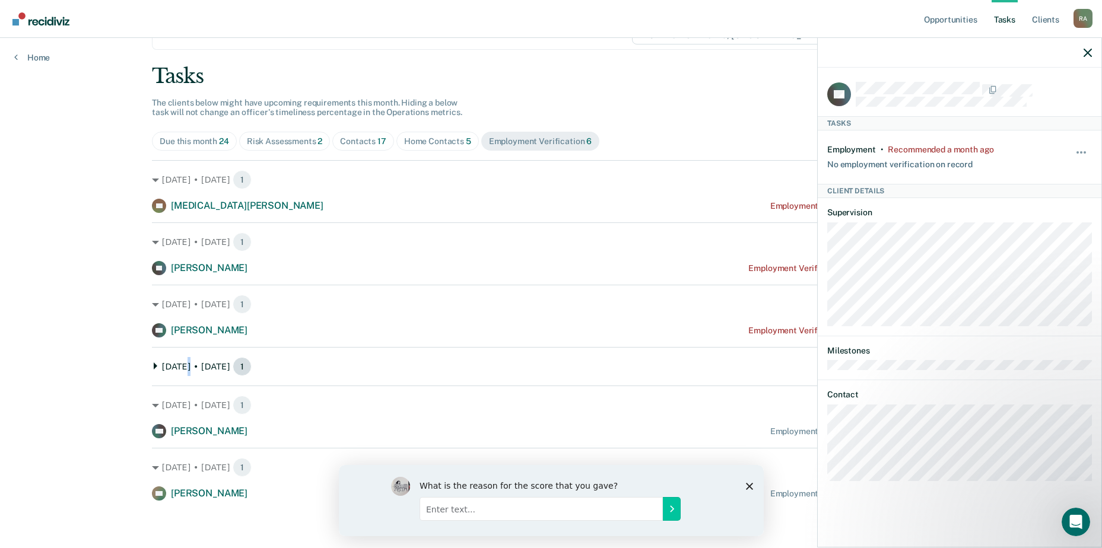
click at [179, 370] on div "[DATE] • [DATE] 1" at bounding box center [551, 366] width 798 height 19
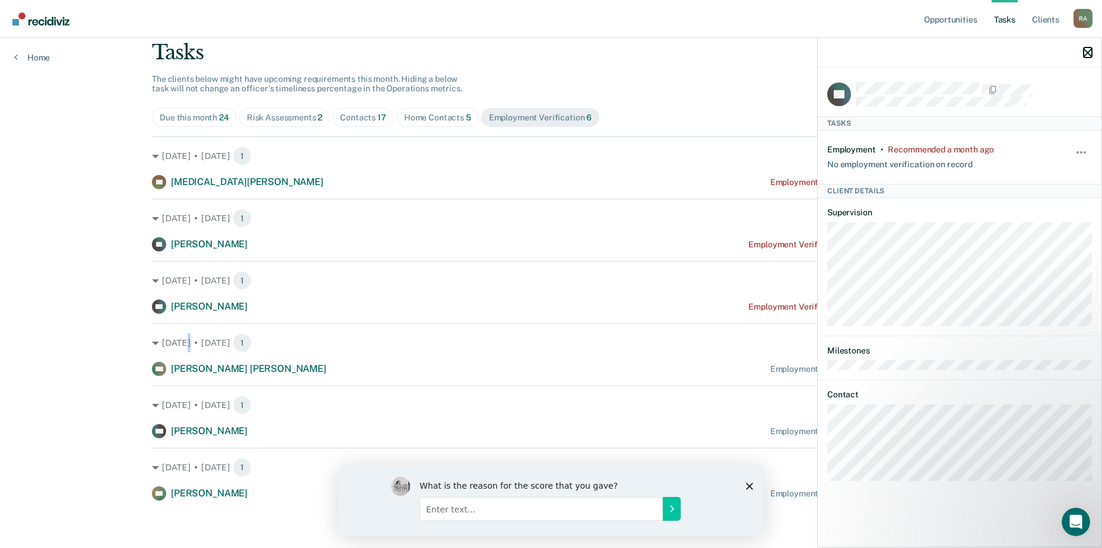
click at [1086, 52] on icon "button" at bounding box center [1088, 53] width 8 height 8
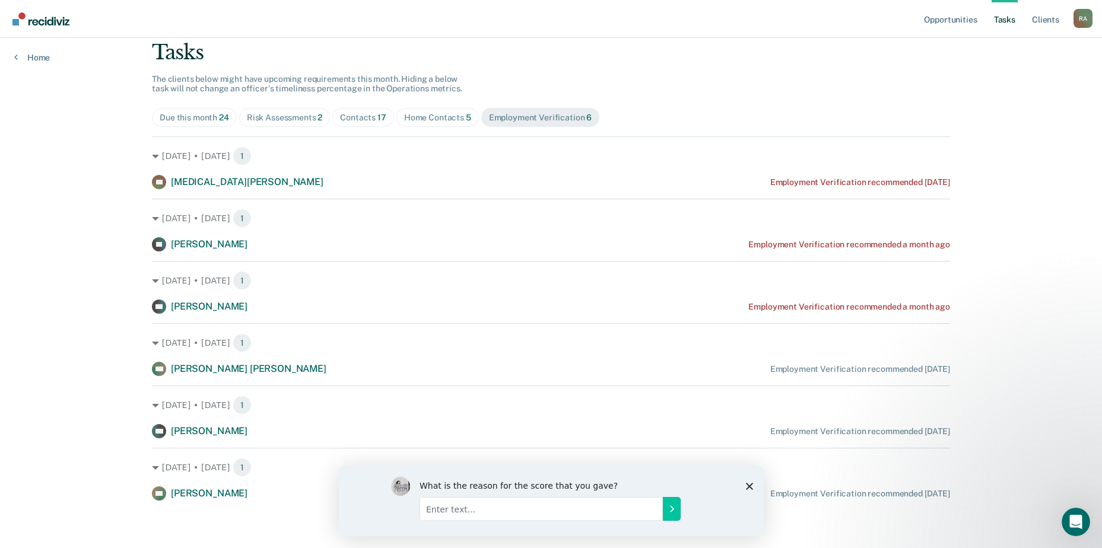
click at [877, 495] on div "Employment Verification recommended [DATE]" at bounding box center [860, 494] width 180 height 10
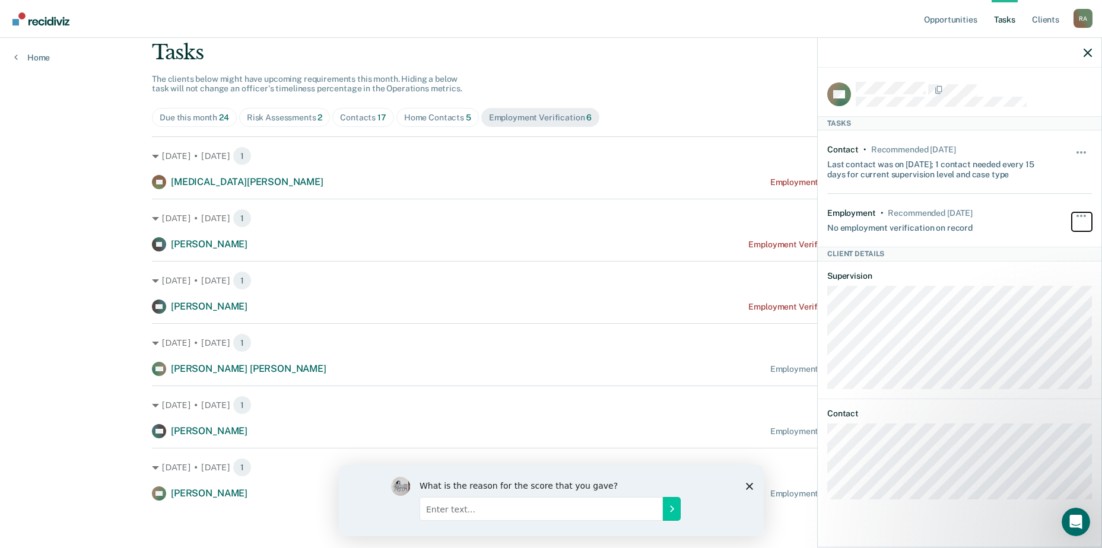
click at [1084, 213] on button "button" at bounding box center [1082, 222] width 20 height 19
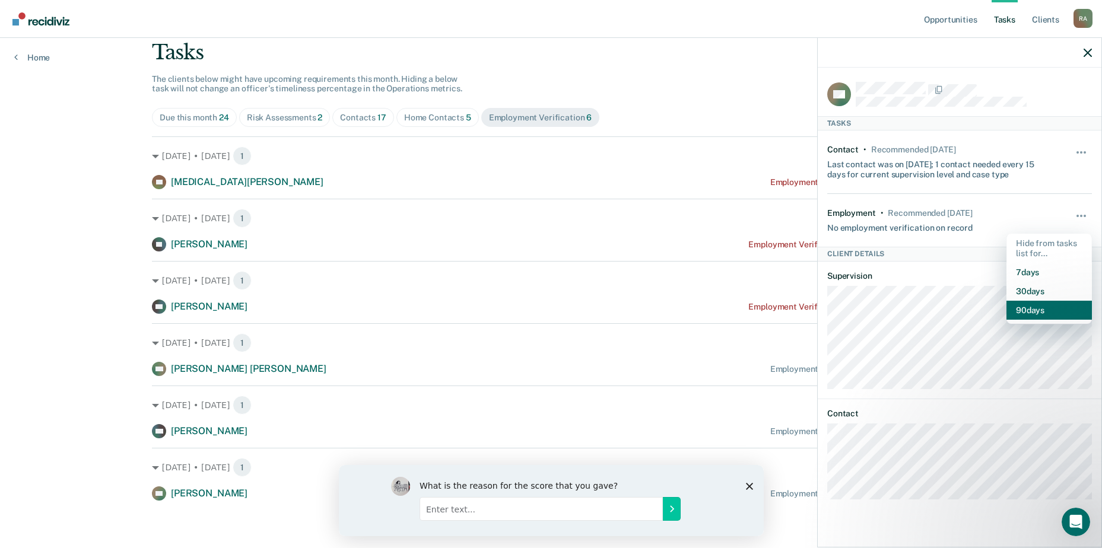
click at [1055, 310] on button "90 days" at bounding box center [1049, 310] width 85 height 19
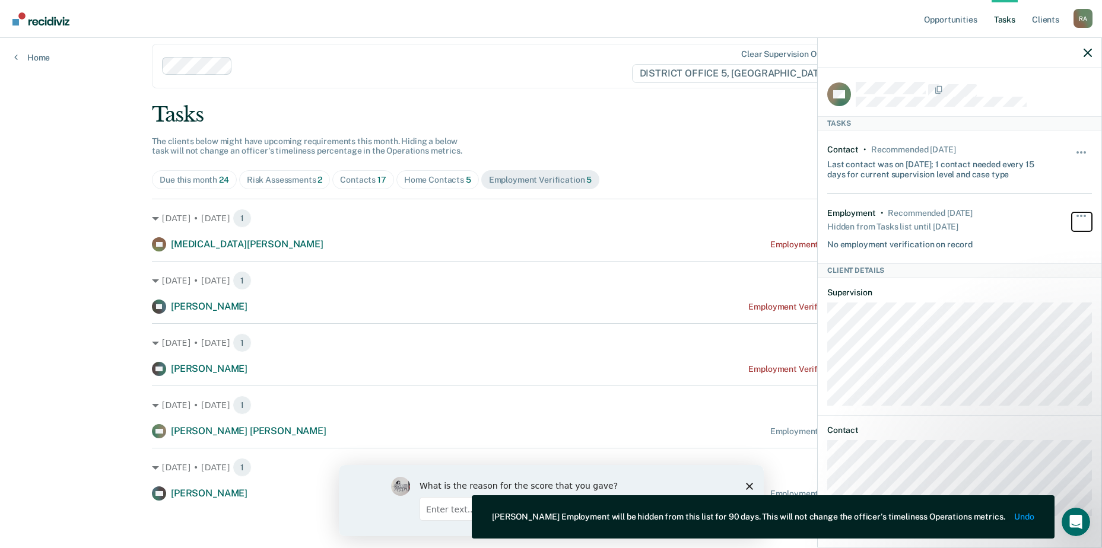
scroll to position [13, 0]
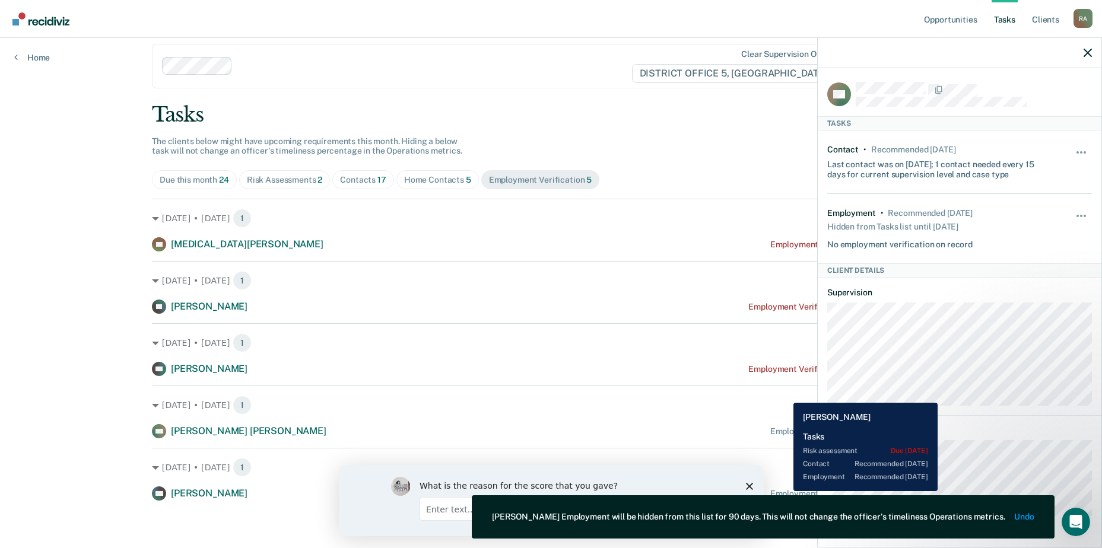
click at [785, 492] on div "Employment Verification recommended [DATE]" at bounding box center [860, 494] width 180 height 10
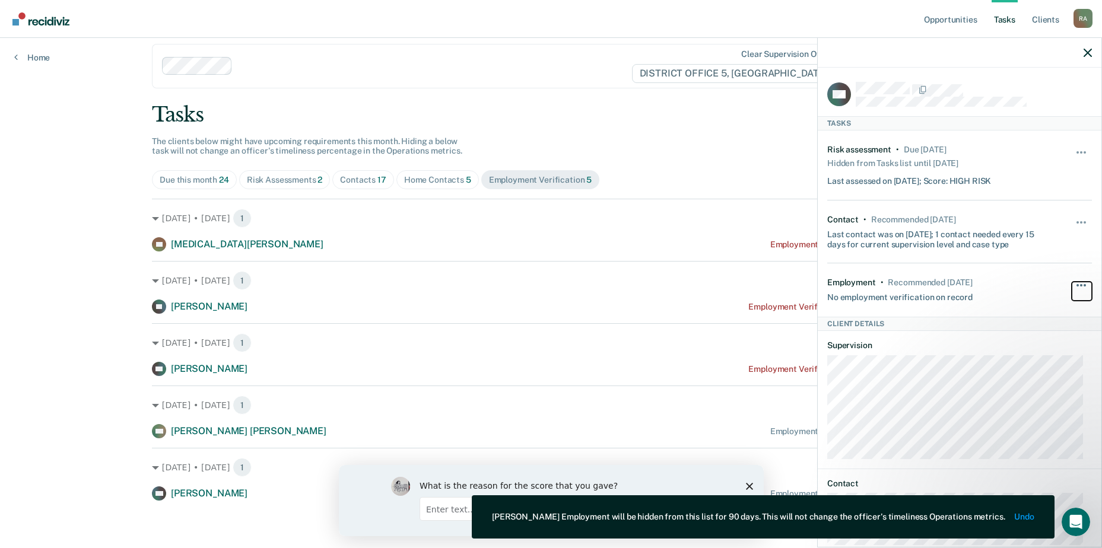
click at [1080, 285] on button "button" at bounding box center [1082, 291] width 20 height 19
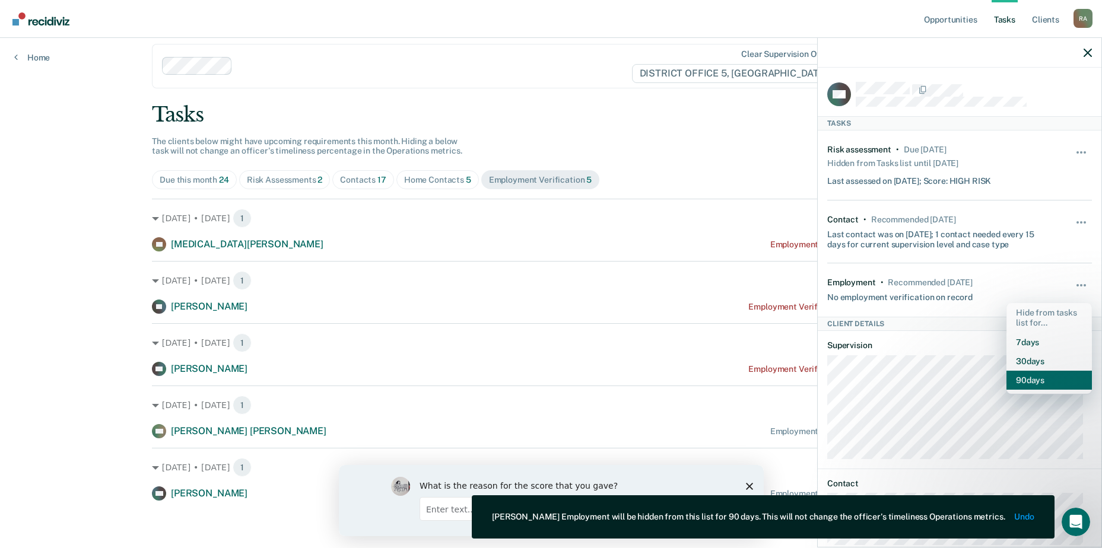
click at [1043, 377] on button "90 days" at bounding box center [1049, 380] width 85 height 19
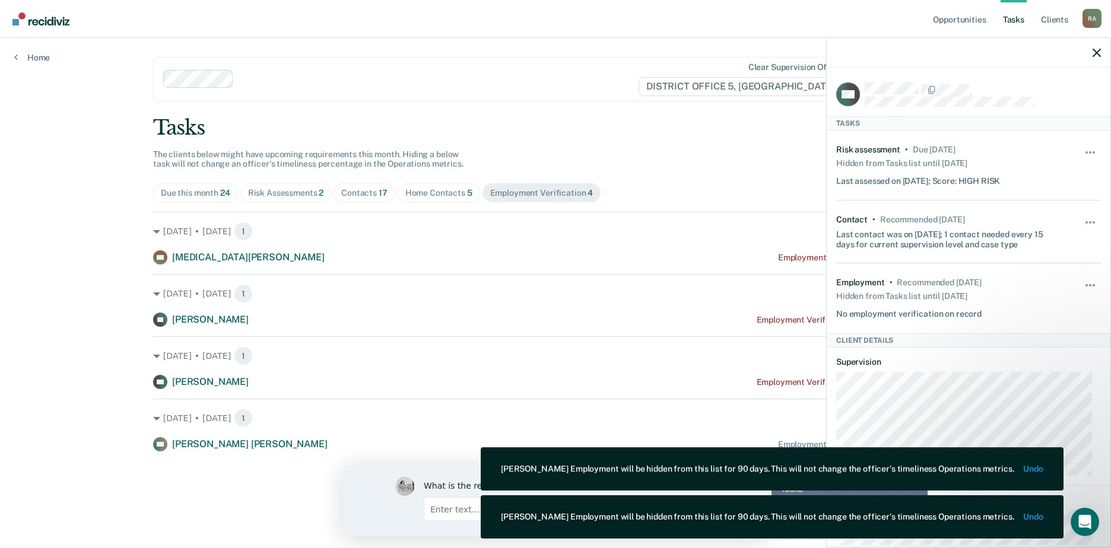
click at [768, 445] on div "CM [PERSON_NAME] [PERSON_NAME] Employment Verification recommended [DATE]" at bounding box center [555, 444] width 805 height 14
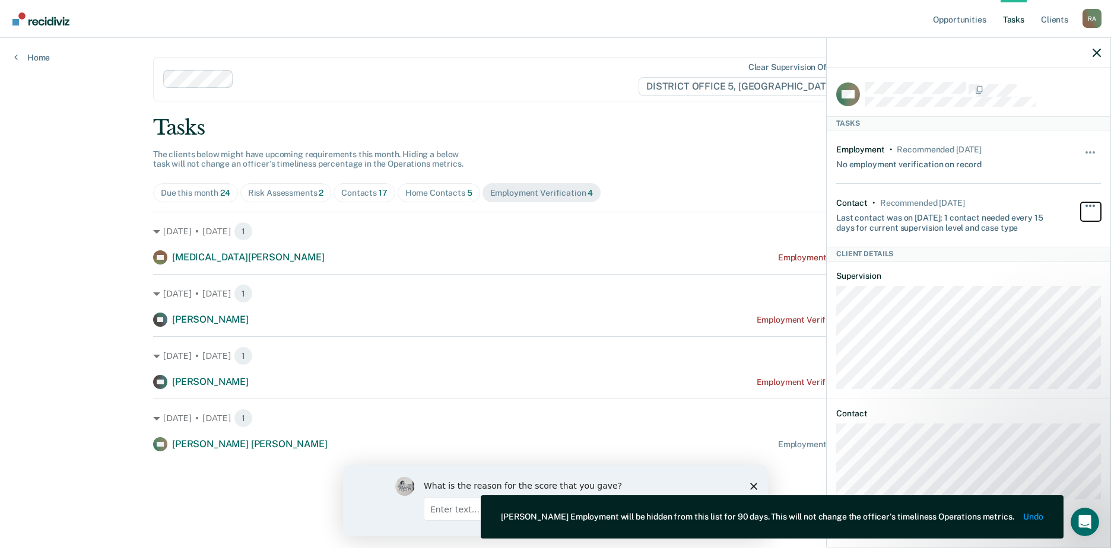
click at [1093, 205] on span "button" at bounding box center [1094, 206] width 2 height 2
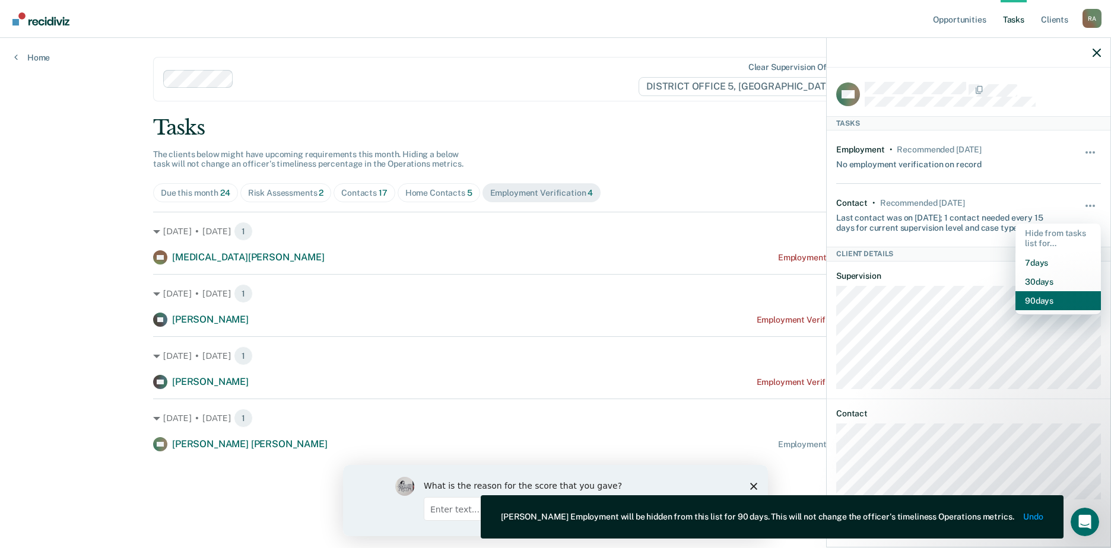
click at [1045, 299] on button "90 days" at bounding box center [1058, 300] width 85 height 19
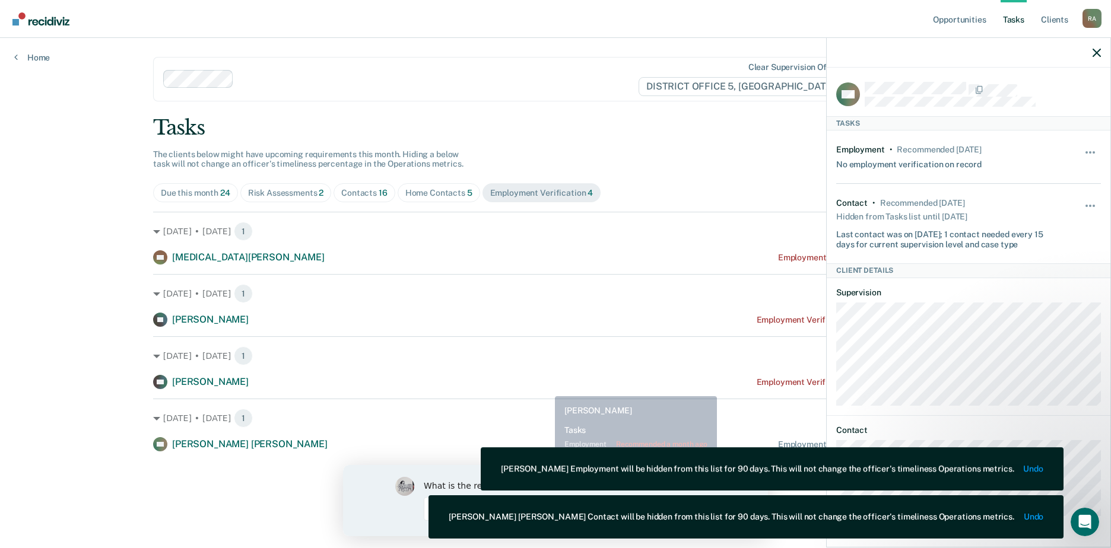
click at [546, 388] on div "XD [PERSON_NAME] Employment Verification recommended a month ago" at bounding box center [555, 382] width 805 height 14
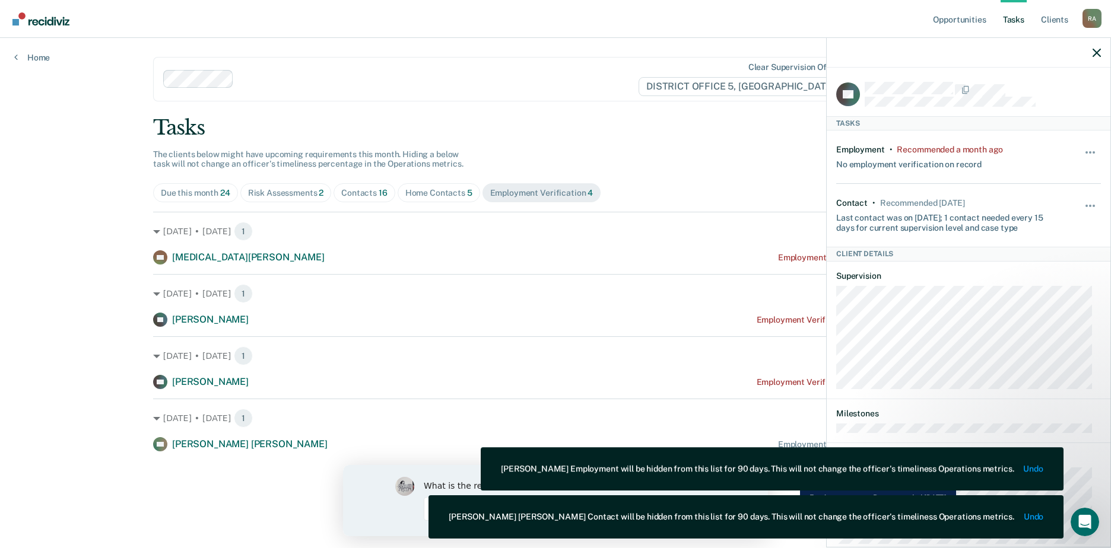
click at [791, 441] on div "Employment Verification recommended [DATE]" at bounding box center [868, 445] width 180 height 10
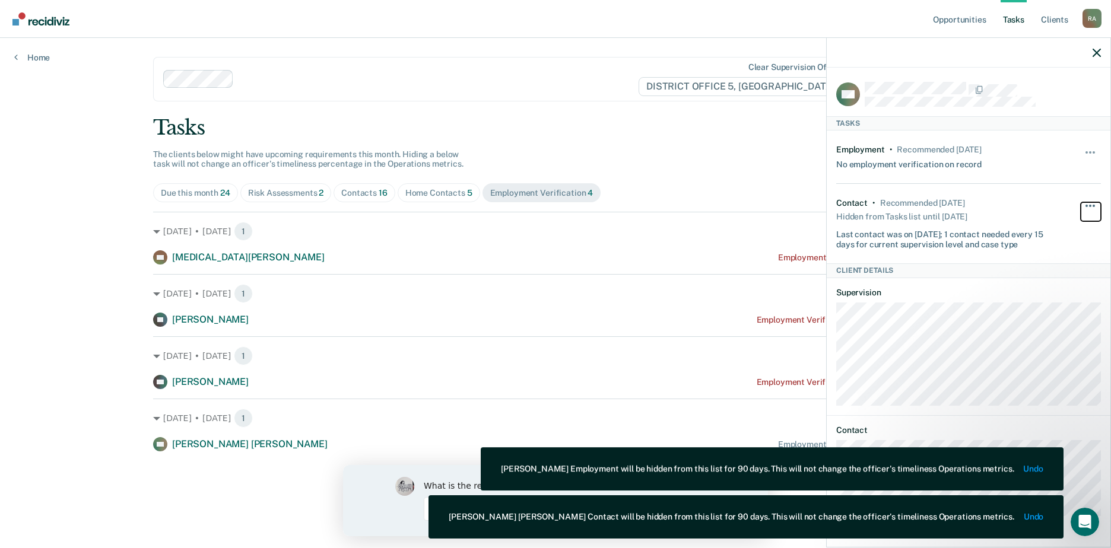
click at [1095, 205] on span "button" at bounding box center [1094, 206] width 2 height 2
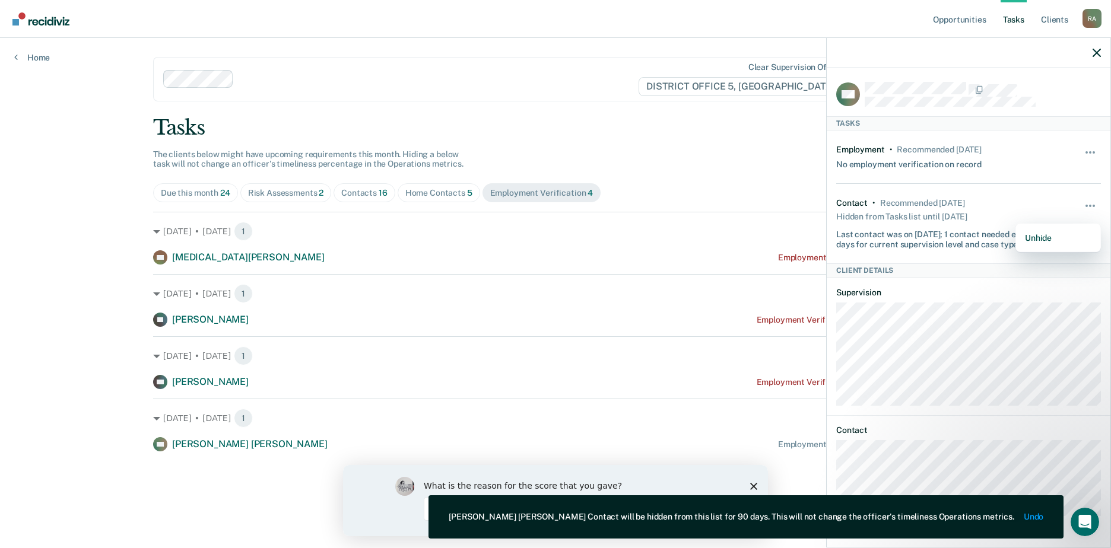
click at [939, 245] on div "Last contact was on [DATE]; 1 contact needed every 15 days for current supervis…" at bounding box center [946, 237] width 221 height 25
click at [1099, 149] on button "button" at bounding box center [1091, 158] width 20 height 19
click at [1064, 242] on button "90 days" at bounding box center [1058, 247] width 85 height 19
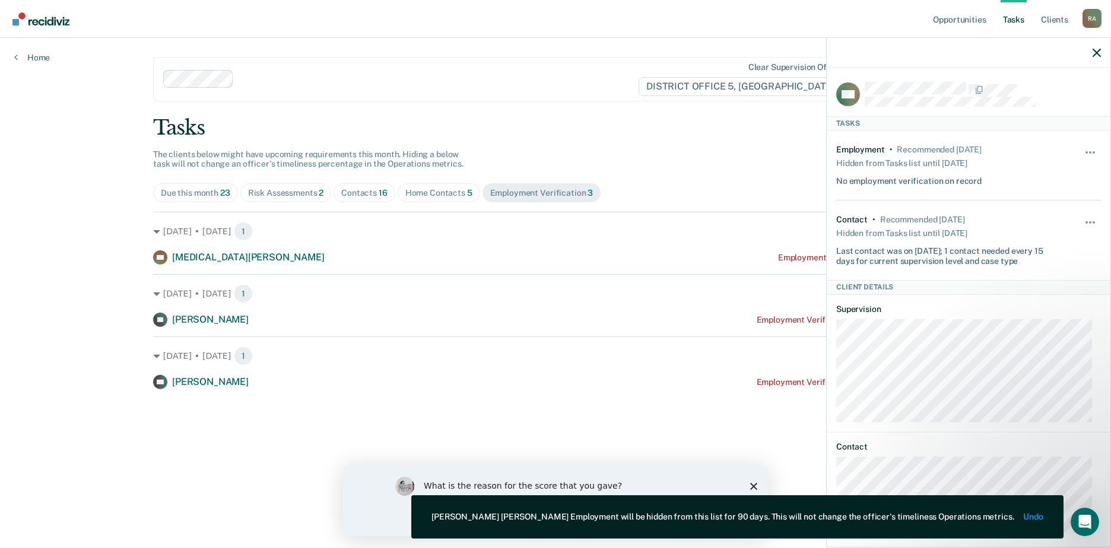
drag, startPoint x: 826, startPoint y: 371, endPoint x: 821, endPoint y: 374, distance: 6.1
click at [824, 372] on body "Looks like you’re using Internet Explorer 11. For faster loading and a better e…" at bounding box center [555, 274] width 1111 height 548
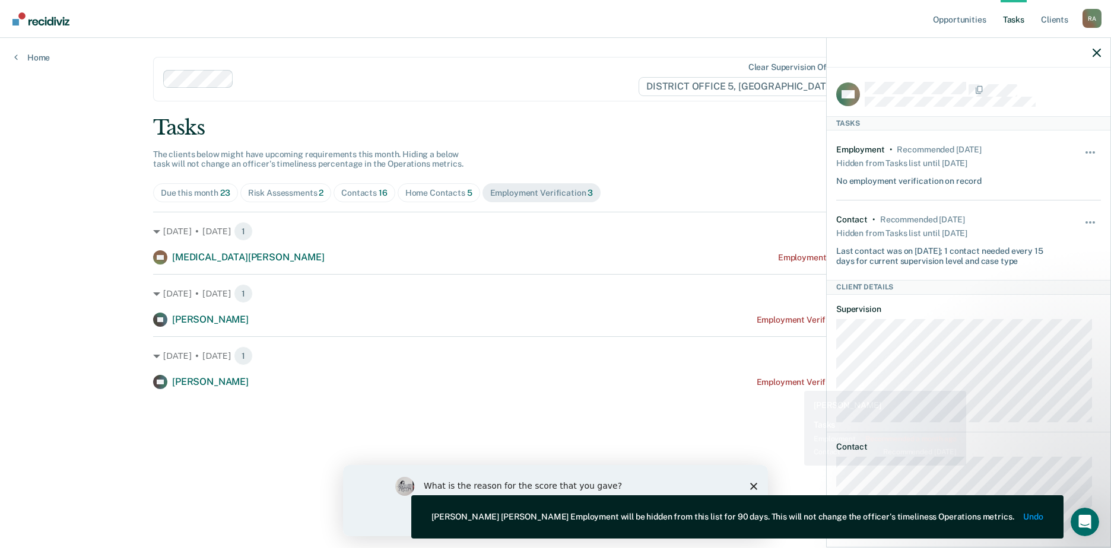
drag, startPoint x: 821, startPoint y: 374, endPoint x: 795, endPoint y: 382, distance: 26.8
click at [795, 382] on div "Employment Verification recommended a month ago" at bounding box center [857, 383] width 201 height 10
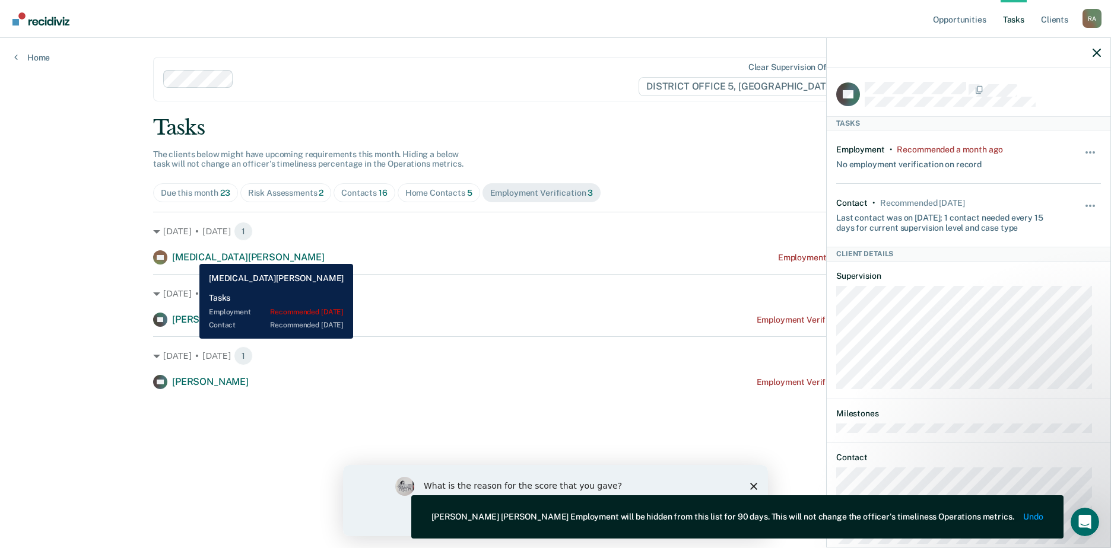
click at [191, 255] on span "[MEDICAL_DATA][PERSON_NAME]" at bounding box center [248, 257] width 153 height 11
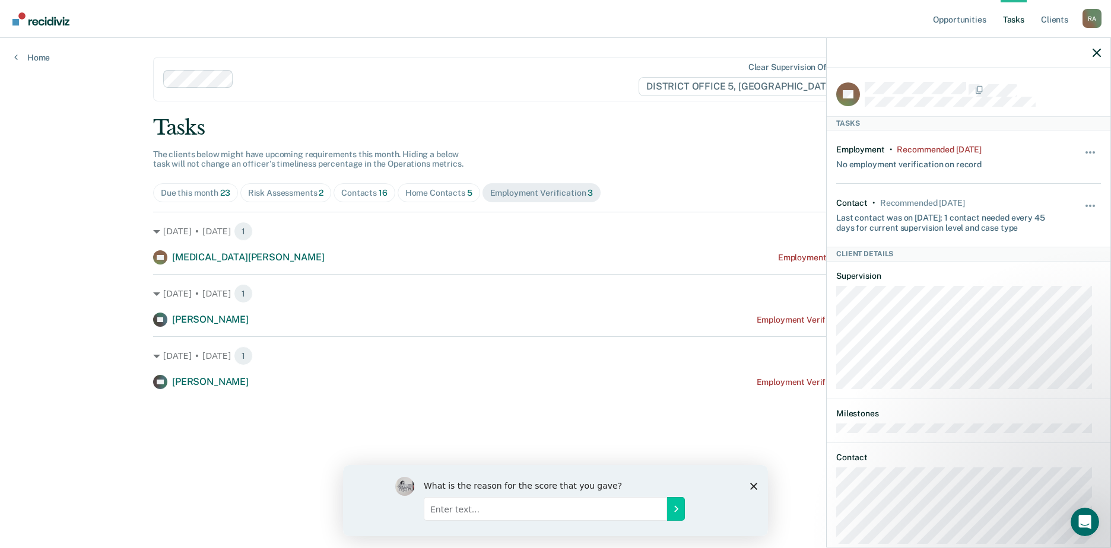
click at [539, 72] on div at bounding box center [438, 79] width 399 height 14
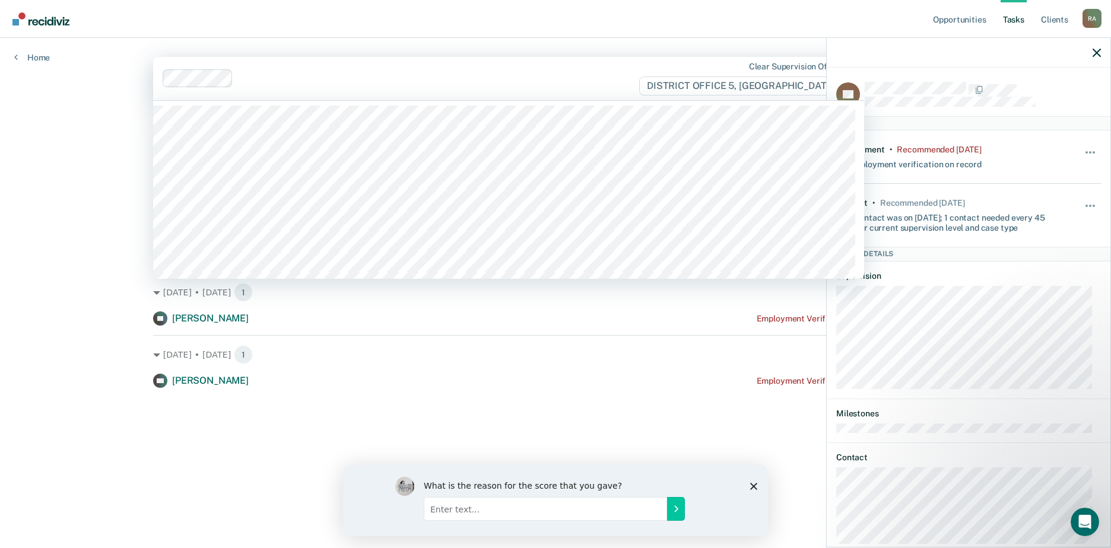
click at [629, 43] on main "35 results available. Use Up and Down to choose options, press Enter to select …" at bounding box center [555, 279] width 833 height 482
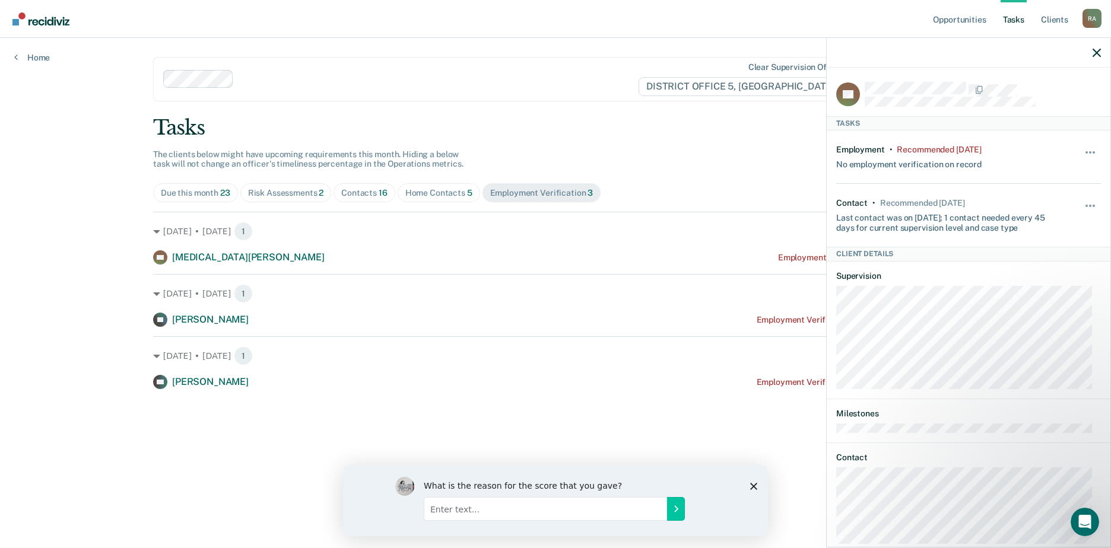
click at [356, 190] on div "Contacts 16" at bounding box center [364, 193] width 46 height 10
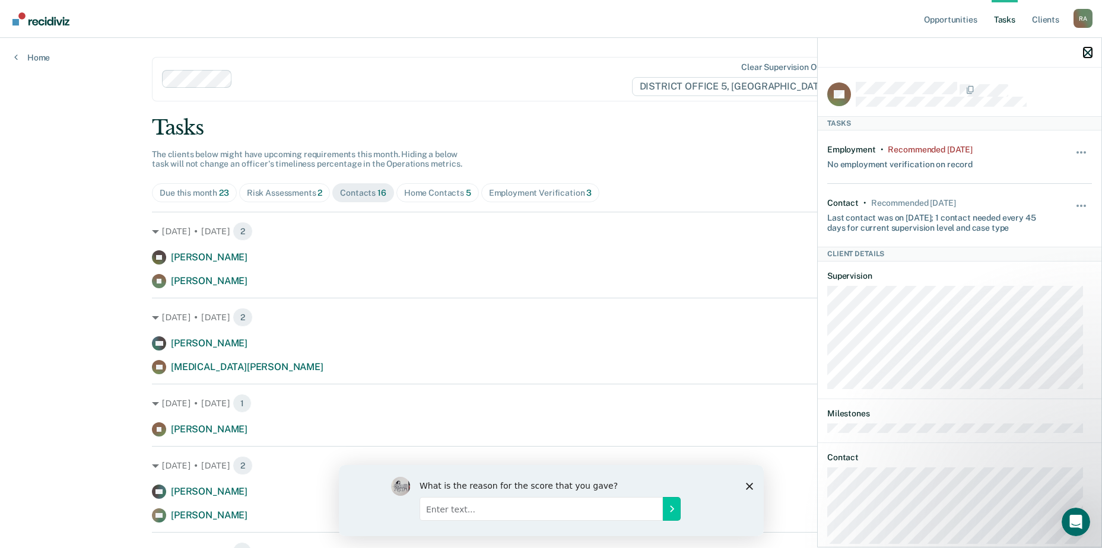
click at [1092, 52] on div at bounding box center [960, 53] width 284 height 30
click at [1091, 50] on icon "button" at bounding box center [1088, 53] width 8 height 8
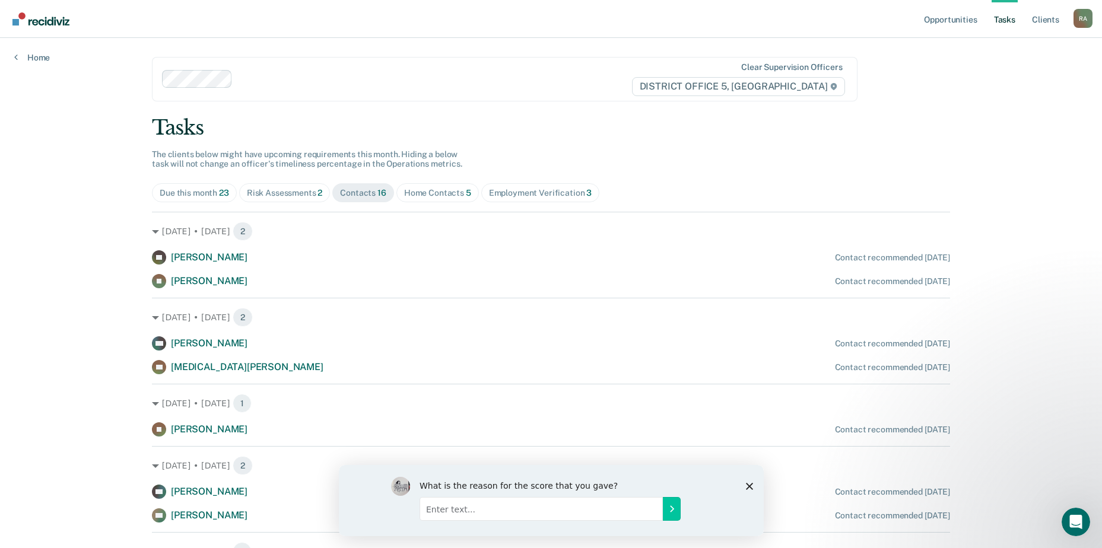
scroll to position [59, 0]
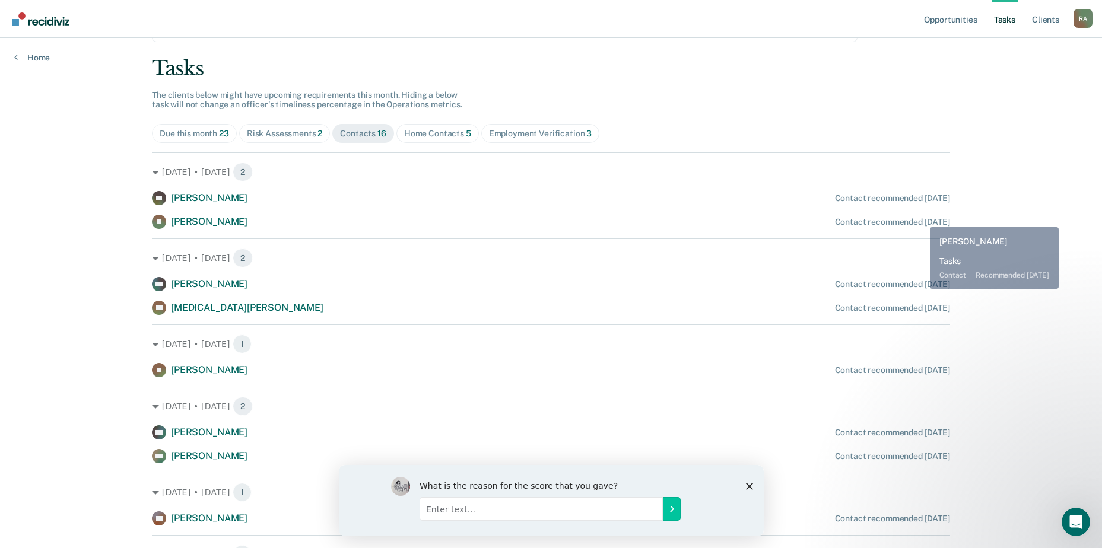
click at [921, 218] on div "Contact recommended [DATE]" at bounding box center [892, 222] width 115 height 10
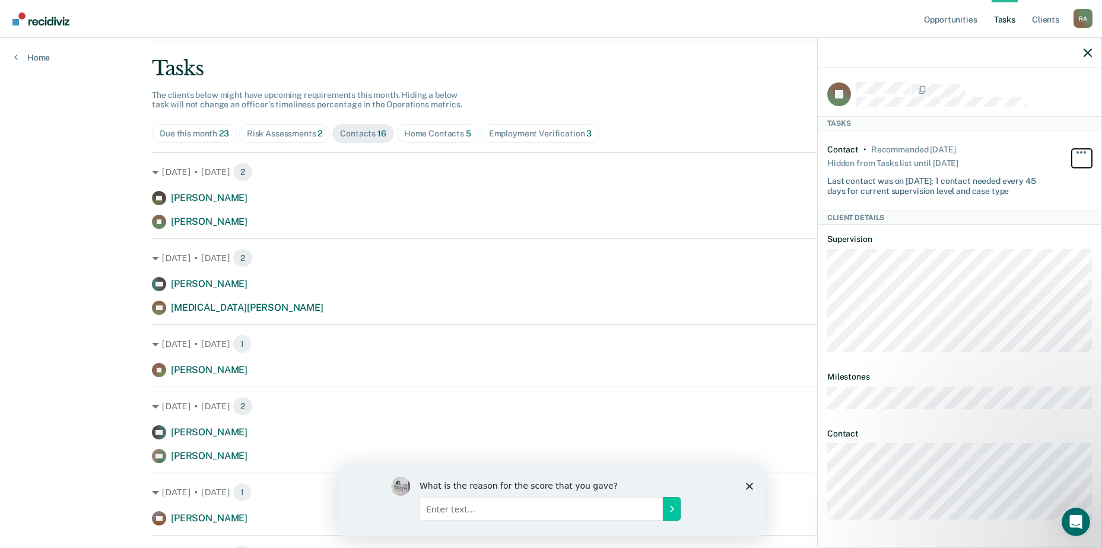
drag, startPoint x: 1079, startPoint y: 152, endPoint x: 1078, endPoint y: 158, distance: 6.1
click at [1080, 152] on button "button" at bounding box center [1082, 158] width 20 height 19
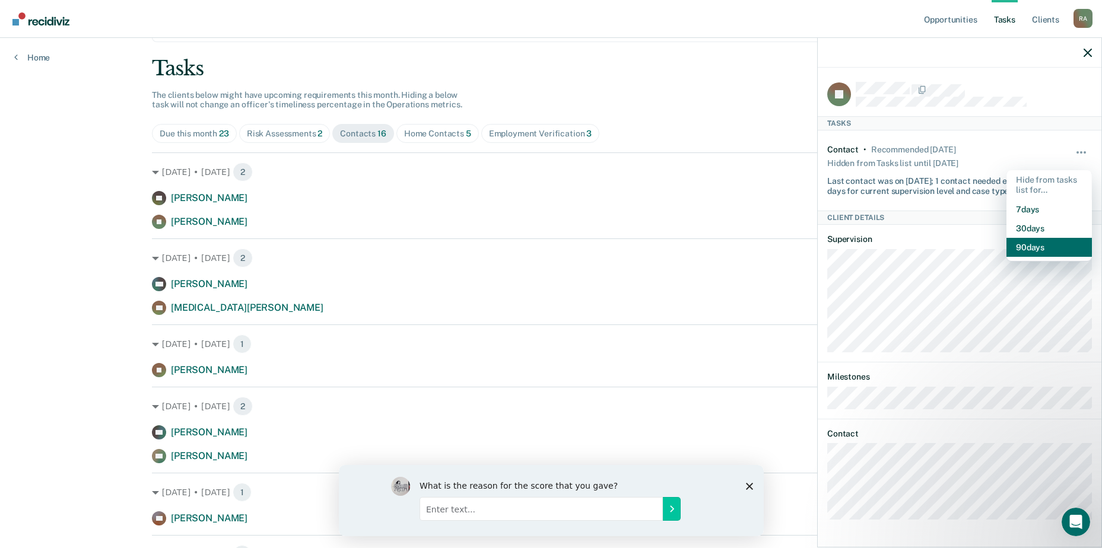
click at [1048, 242] on button "90 days" at bounding box center [1049, 247] width 85 height 19
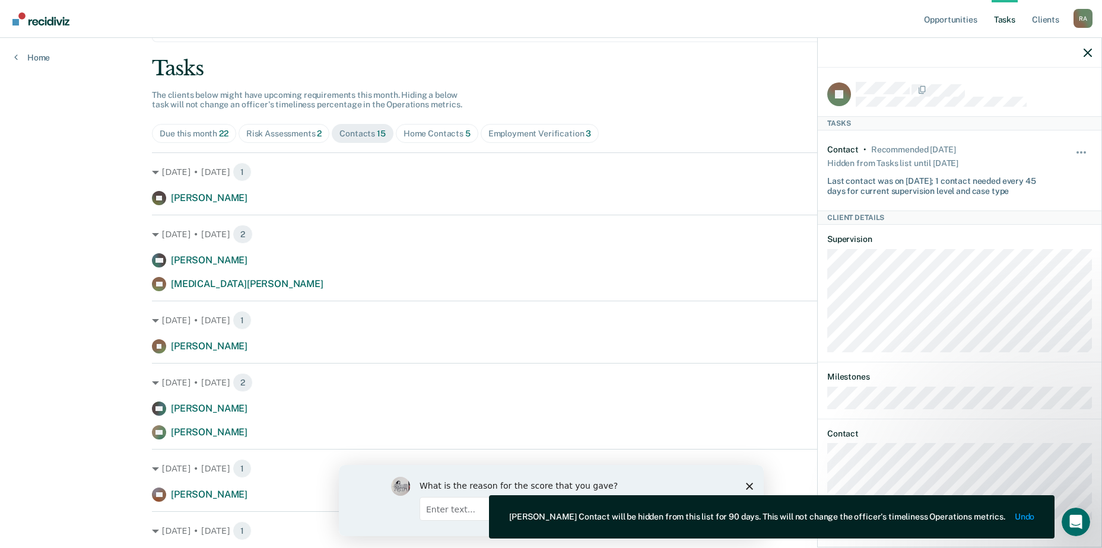
click at [324, 205] on div "KP [PERSON_NAME] Contact recommended [DATE]" at bounding box center [551, 198] width 798 height 14
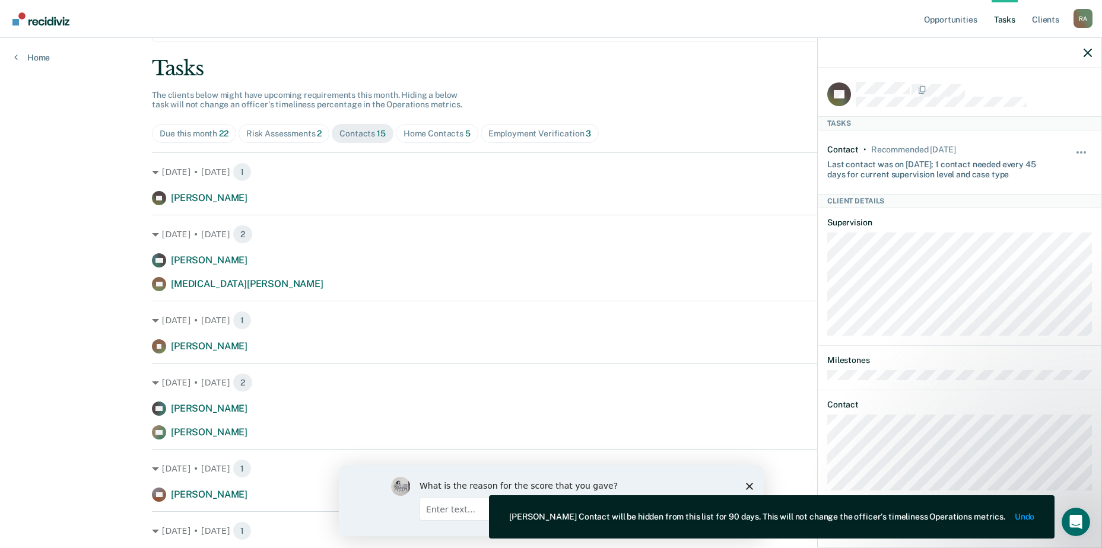
click at [648, 91] on div "Tasks The clients below might have upcoming requirements this month. Hiding a b…" at bounding box center [551, 489] width 798 height 867
click at [44, 297] on div "Opportunities Tasks Client s Raffs, [PERSON_NAME] Profile How it works Log Out …" at bounding box center [551, 456] width 1102 height 1030
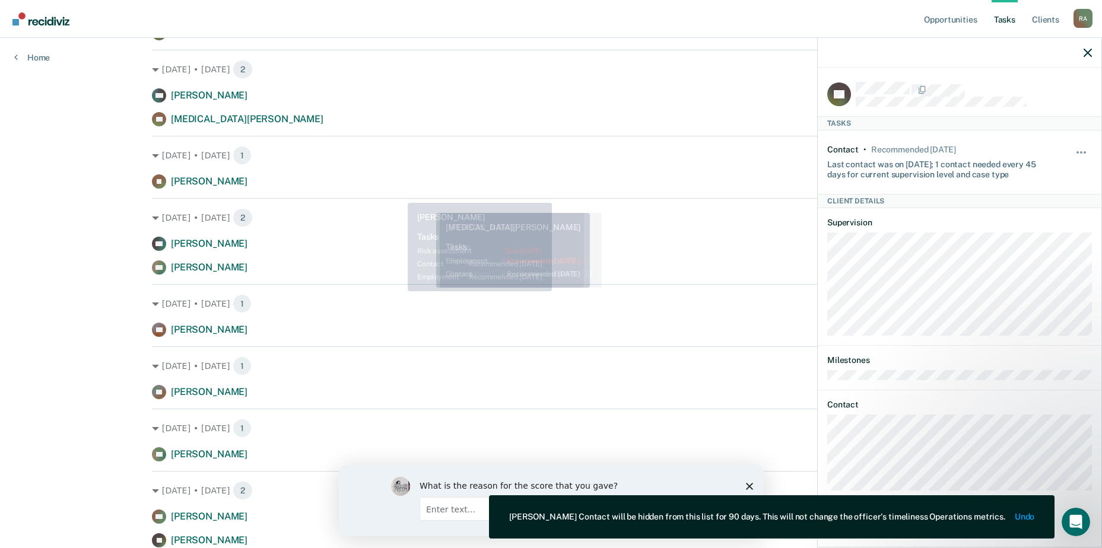
scroll to position [119, 0]
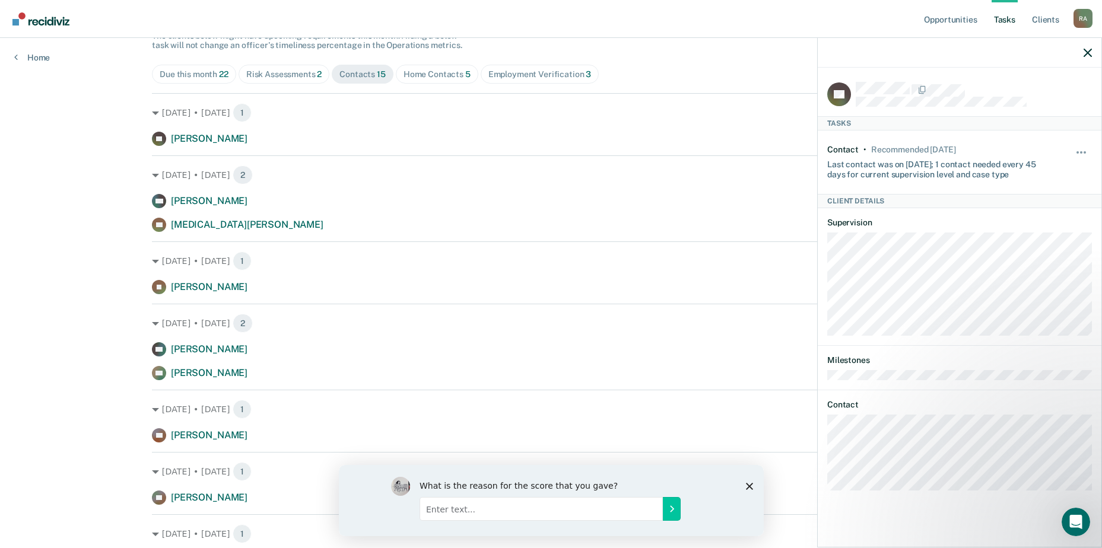
click at [197, 75] on div "Due this month 22" at bounding box center [194, 74] width 69 height 10
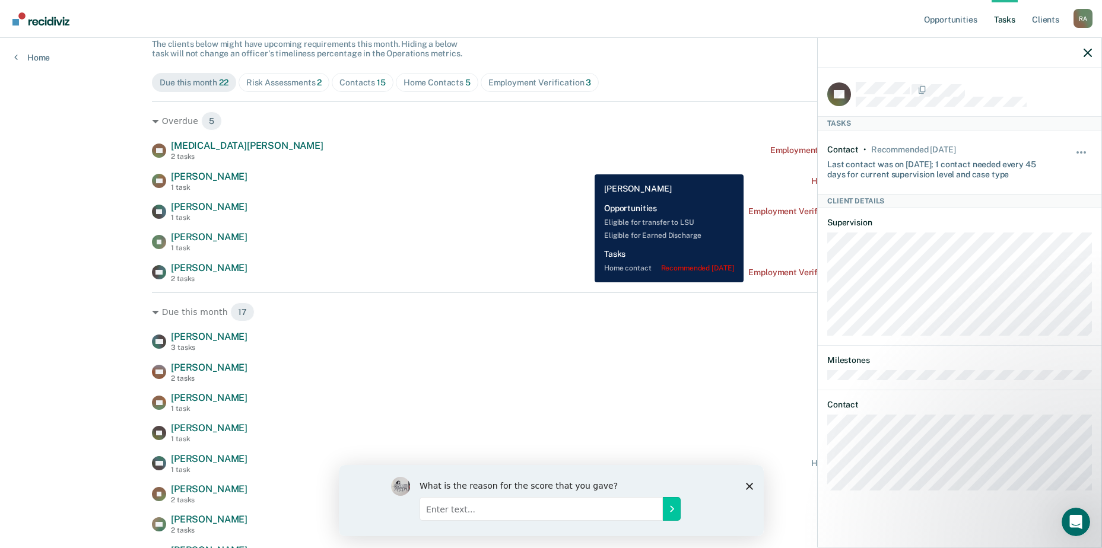
scroll to position [0, 0]
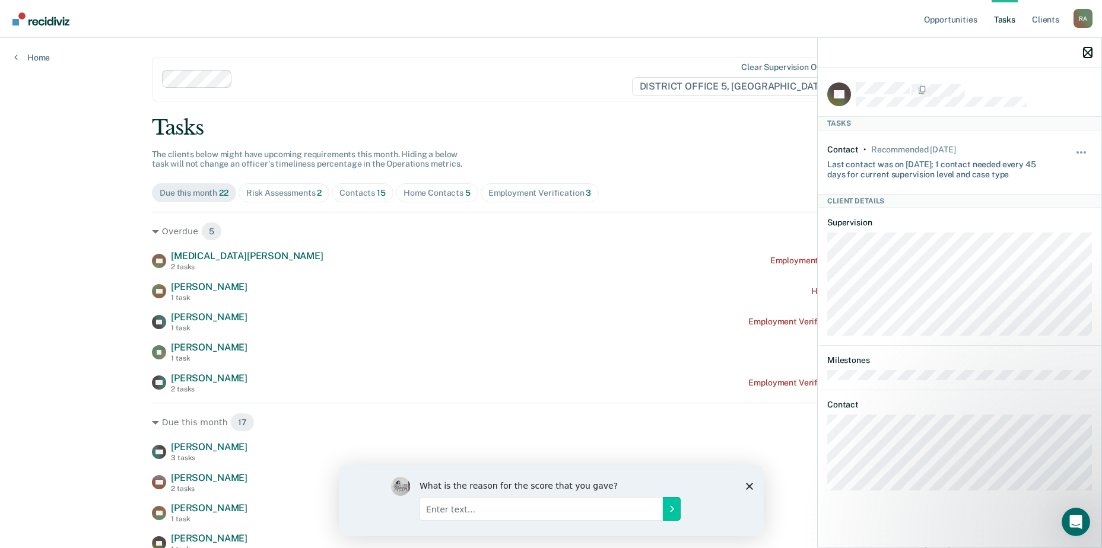
click at [1088, 52] on icon "button" at bounding box center [1088, 53] width 8 height 8
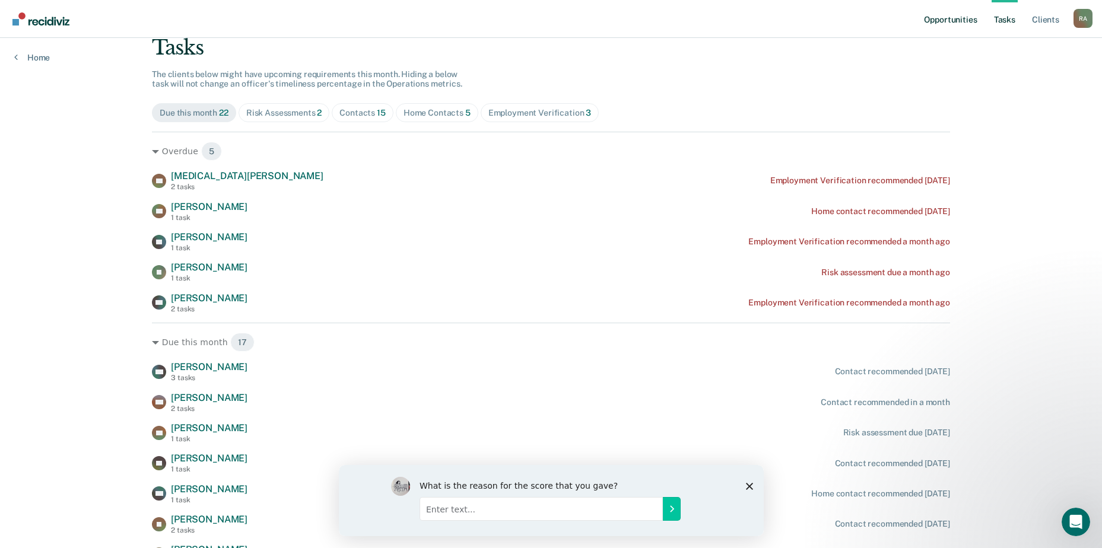
scroll to position [59, 0]
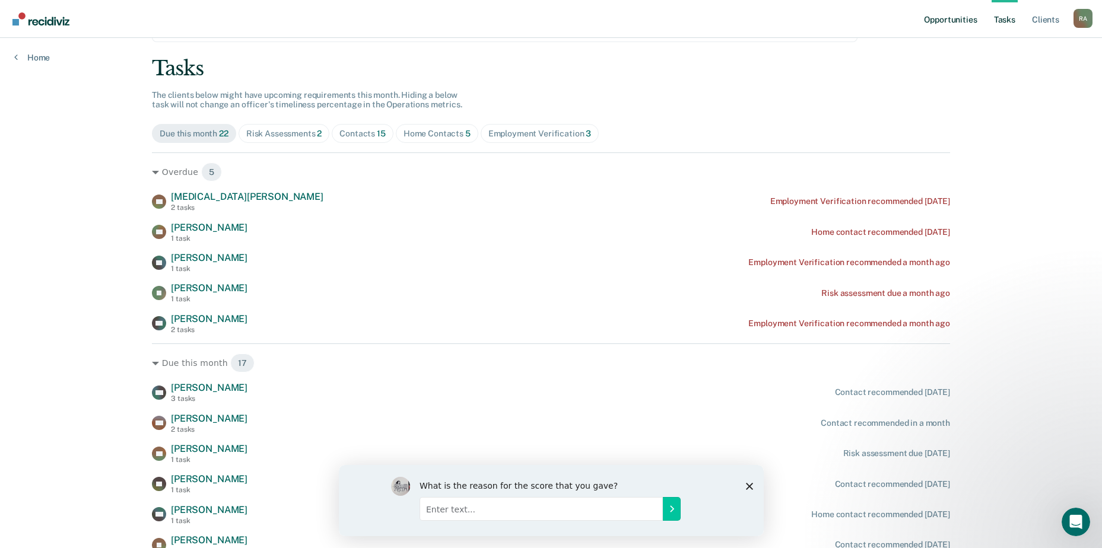
click at [952, 16] on link "Opportunities" at bounding box center [951, 19] width 58 height 38
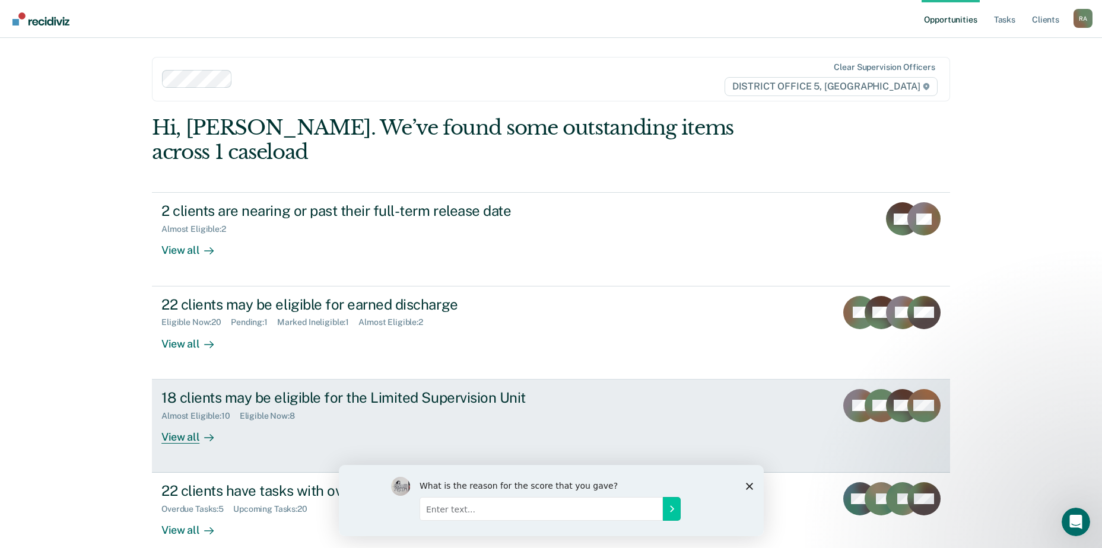
click at [348, 389] on div "18 clients may be eligible for the Limited Supervision Unit" at bounding box center [369, 397] width 417 height 17
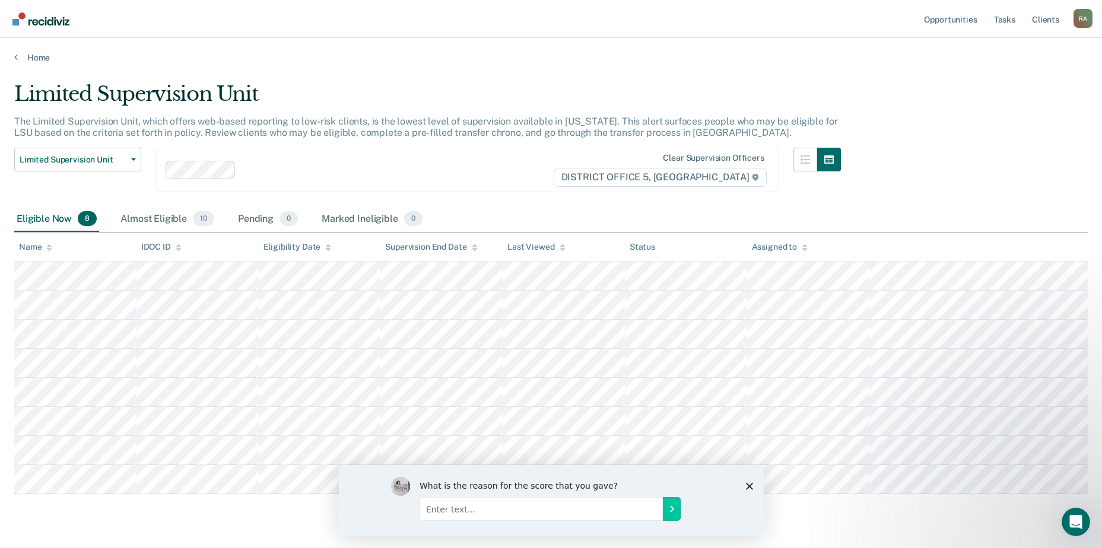
scroll to position [31, 0]
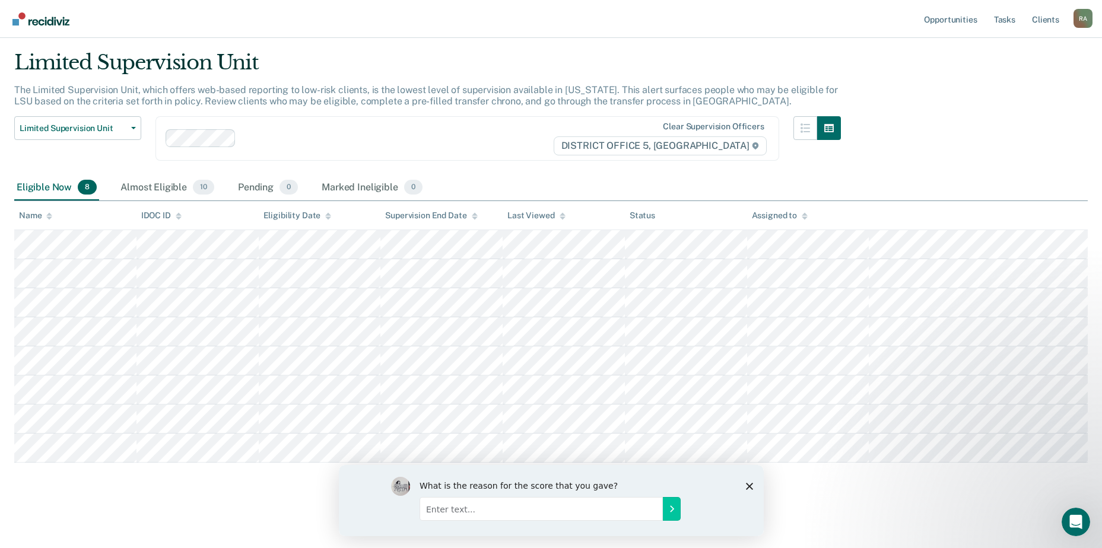
click at [501, 51] on main "Limited Supervision Unit The Limited Supervision Unit, which offers web-based r…" at bounding box center [551, 287] width 1102 height 513
